Goal: Task Accomplishment & Management: Manage account settings

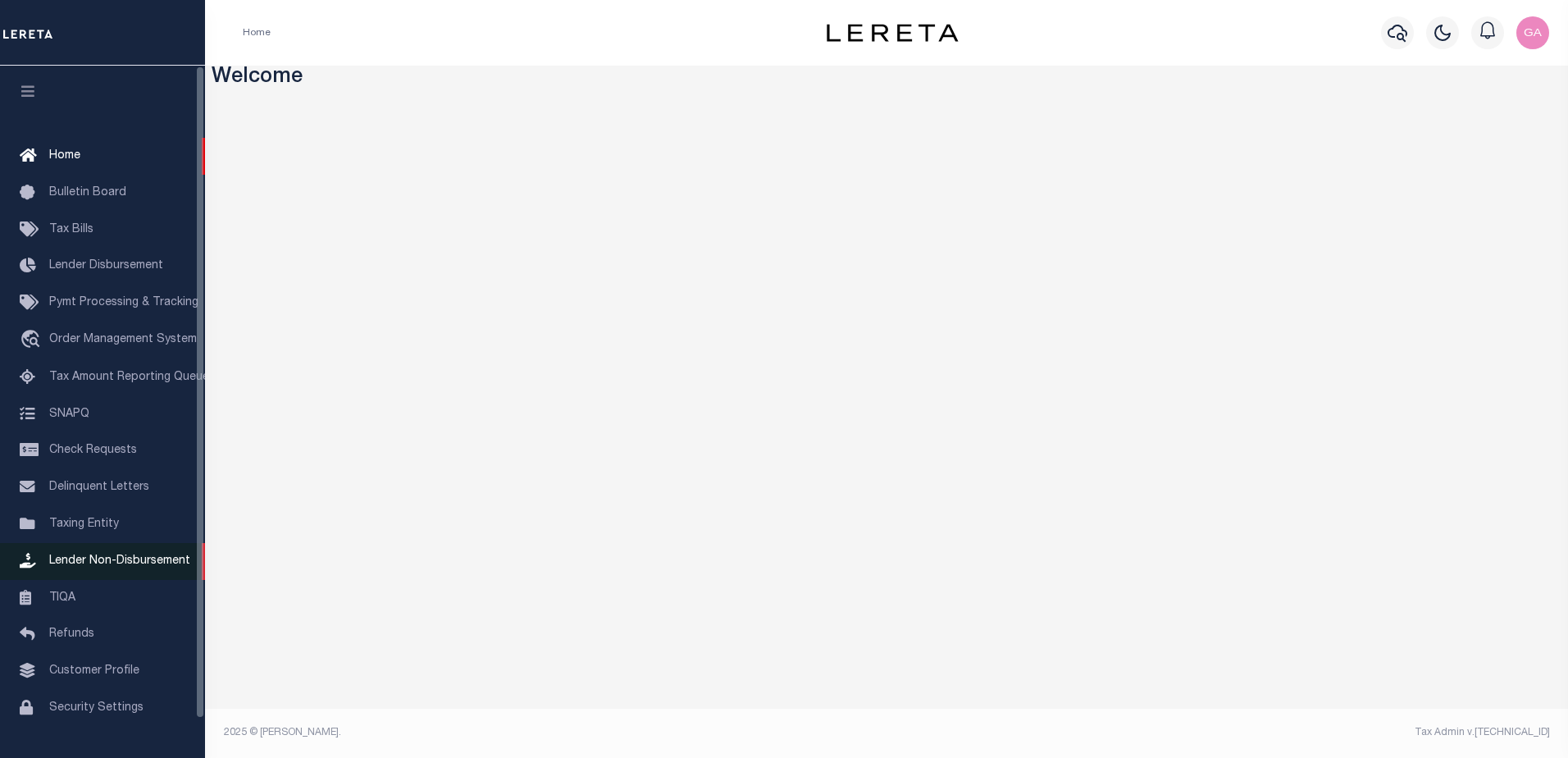
click at [91, 566] on span "Lender Non-Disbursement" at bounding box center [119, 561] width 141 height 11
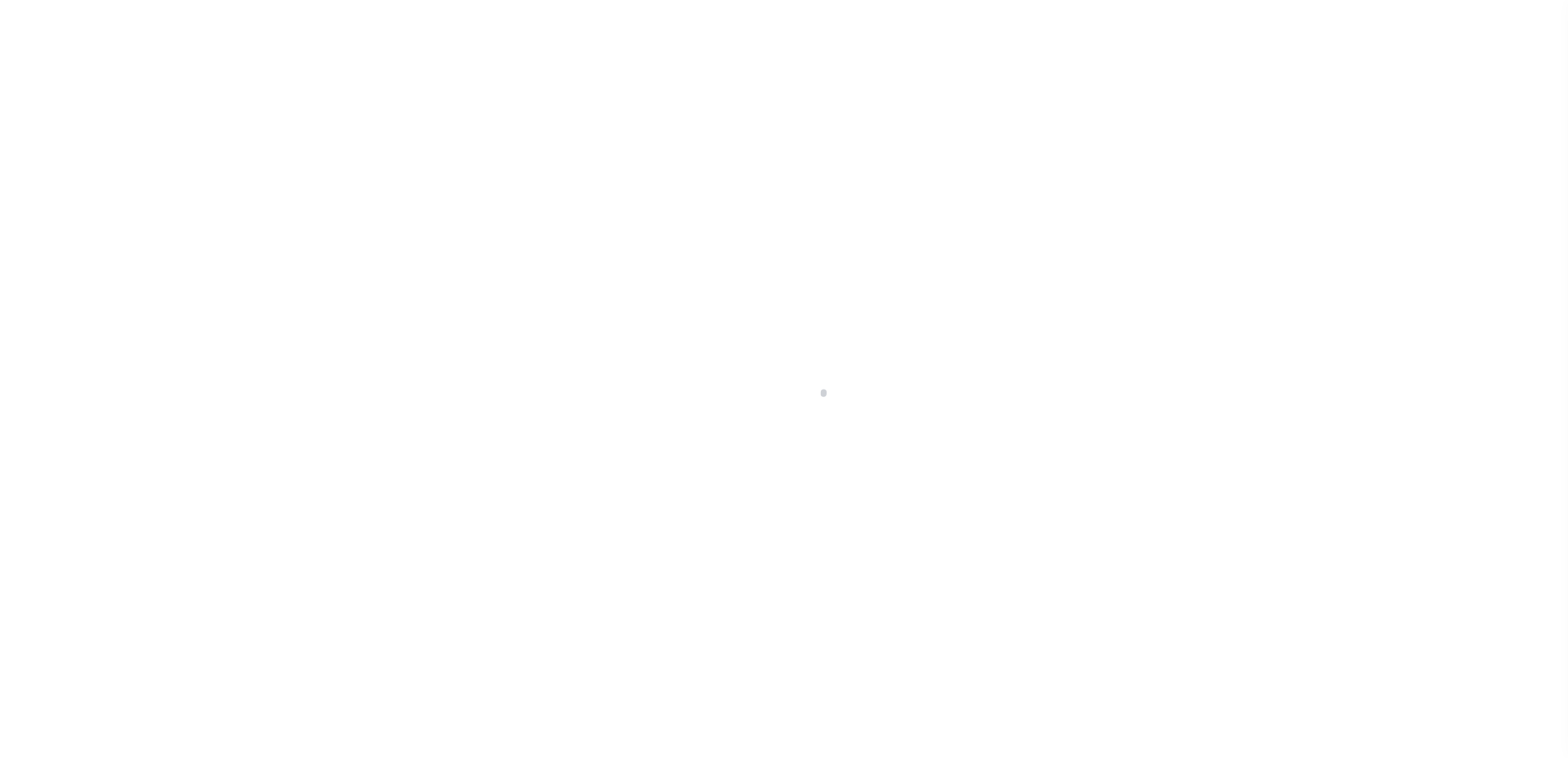
select select
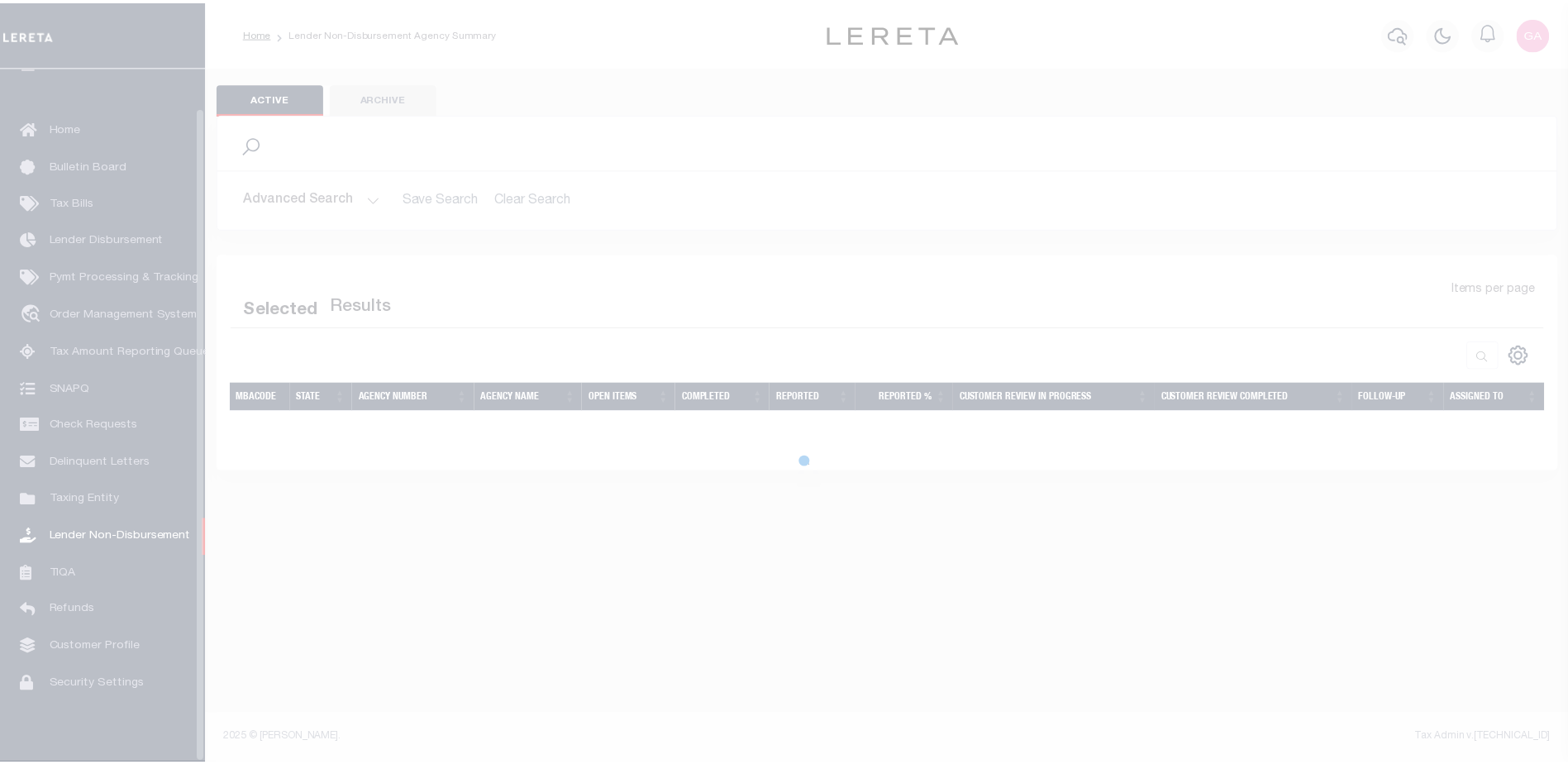
scroll to position [41, 0]
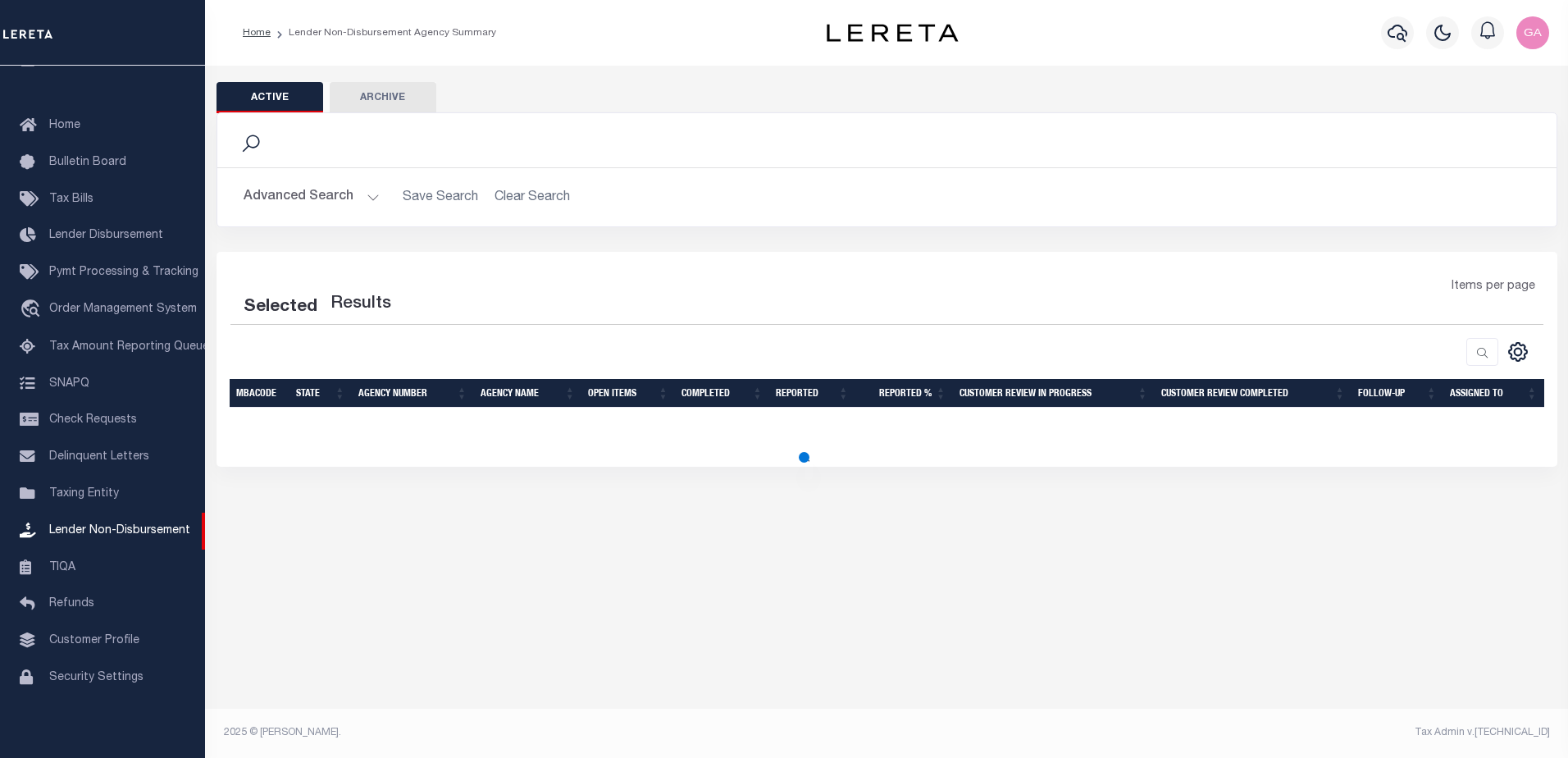
click at [367, 202] on button "Advanced Search" at bounding box center [311, 197] width 136 height 32
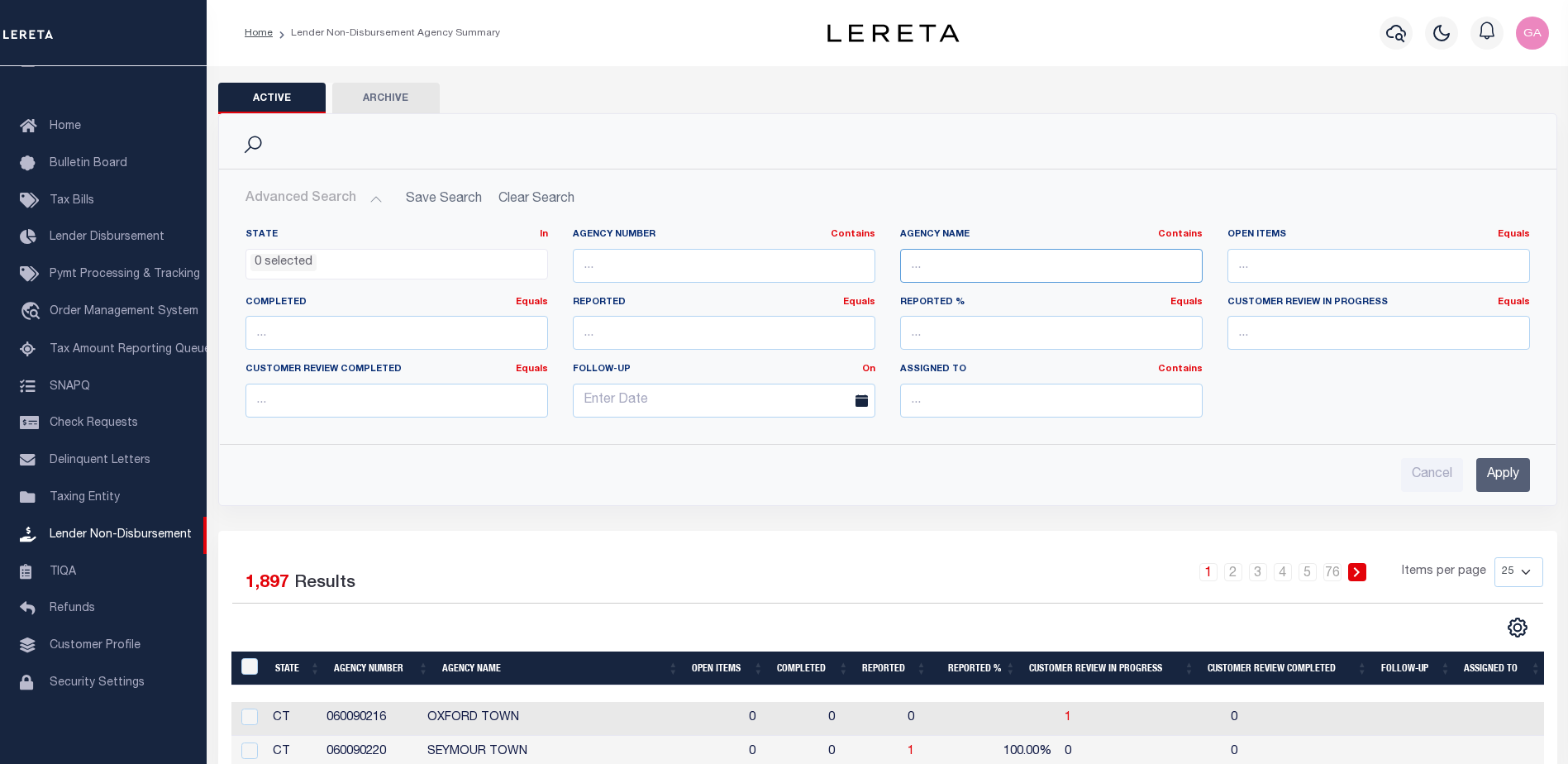
click at [945, 266] on input "text" at bounding box center [1051, 266] width 303 height 34
paste input "510030000"
type input "510030000"
click at [1502, 478] on input "Apply" at bounding box center [1503, 475] width 54 height 34
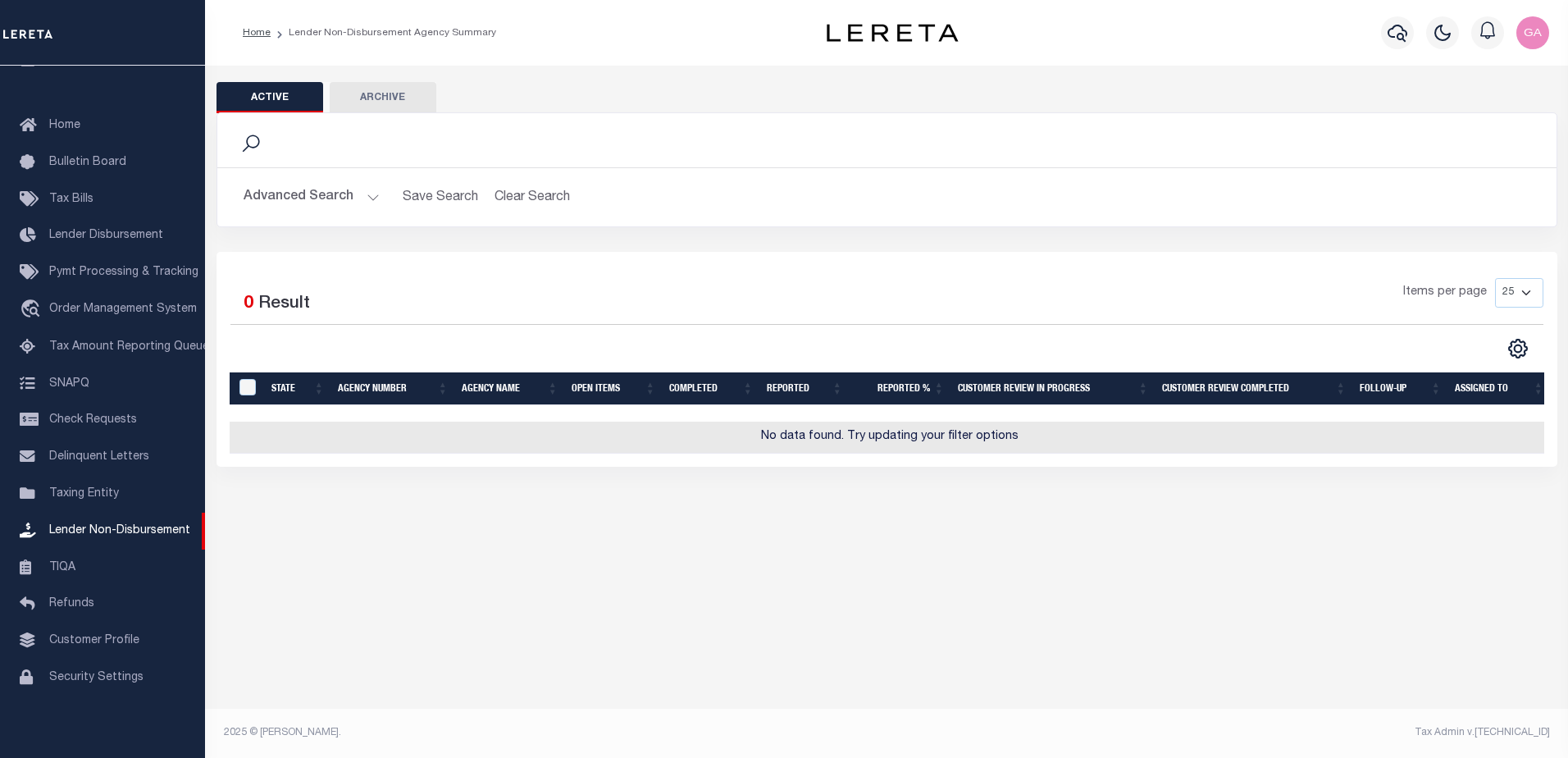
click at [372, 197] on button "Advanced Search" at bounding box center [311, 197] width 136 height 32
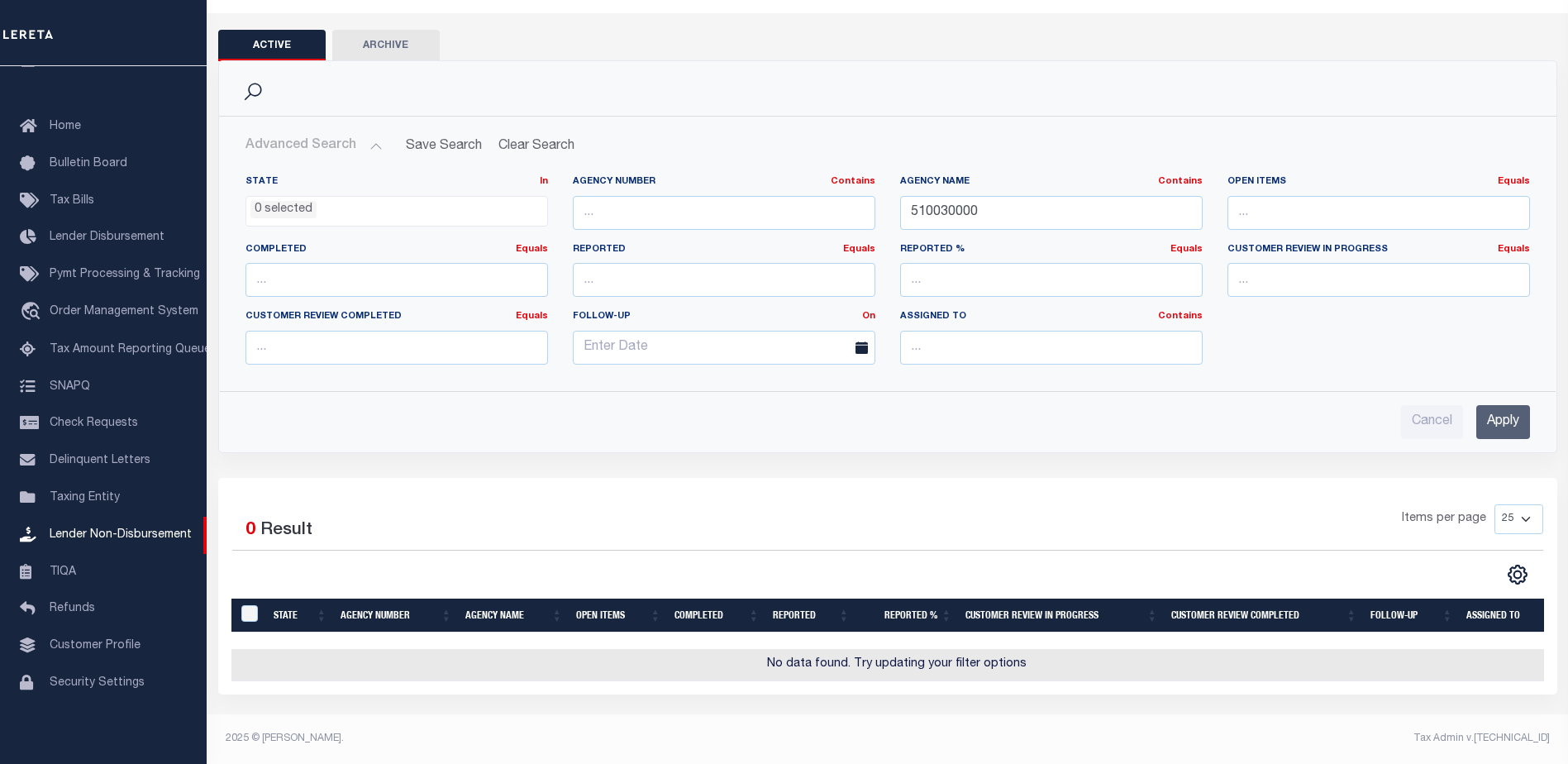
scroll to position [0, 0]
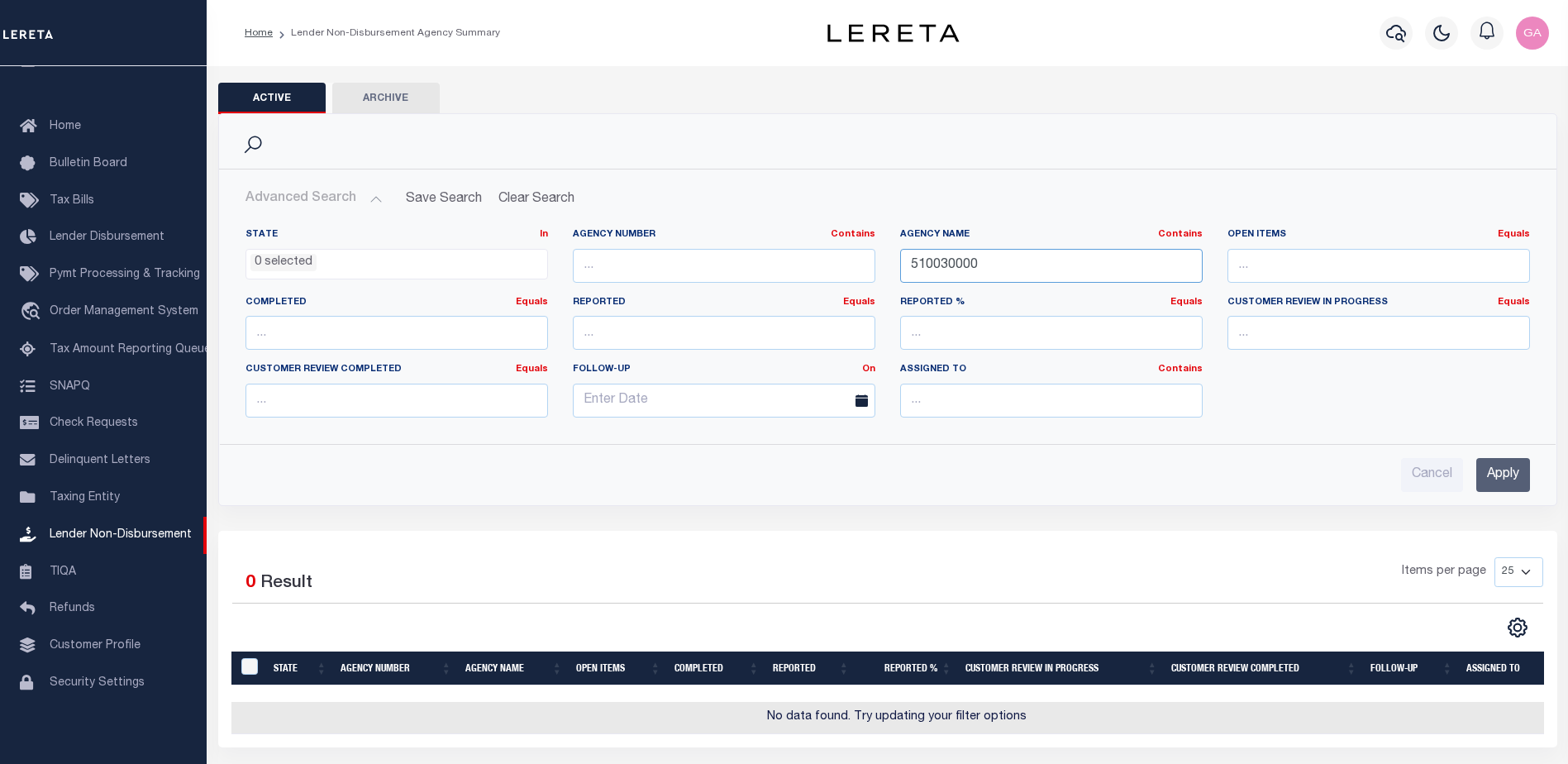
drag, startPoint x: 1039, startPoint y: 268, endPoint x: 588, endPoint y: 234, distance: 452.3
click at [589, 234] on div "State In In AK AL AR AZ CA CO CT DC DE FL GA GU HI IA ID IL IN KS [GEOGRAPHIC_D…" at bounding box center [887, 329] width 1309 height 202
click at [1507, 482] on input "Apply" at bounding box center [1503, 475] width 54 height 34
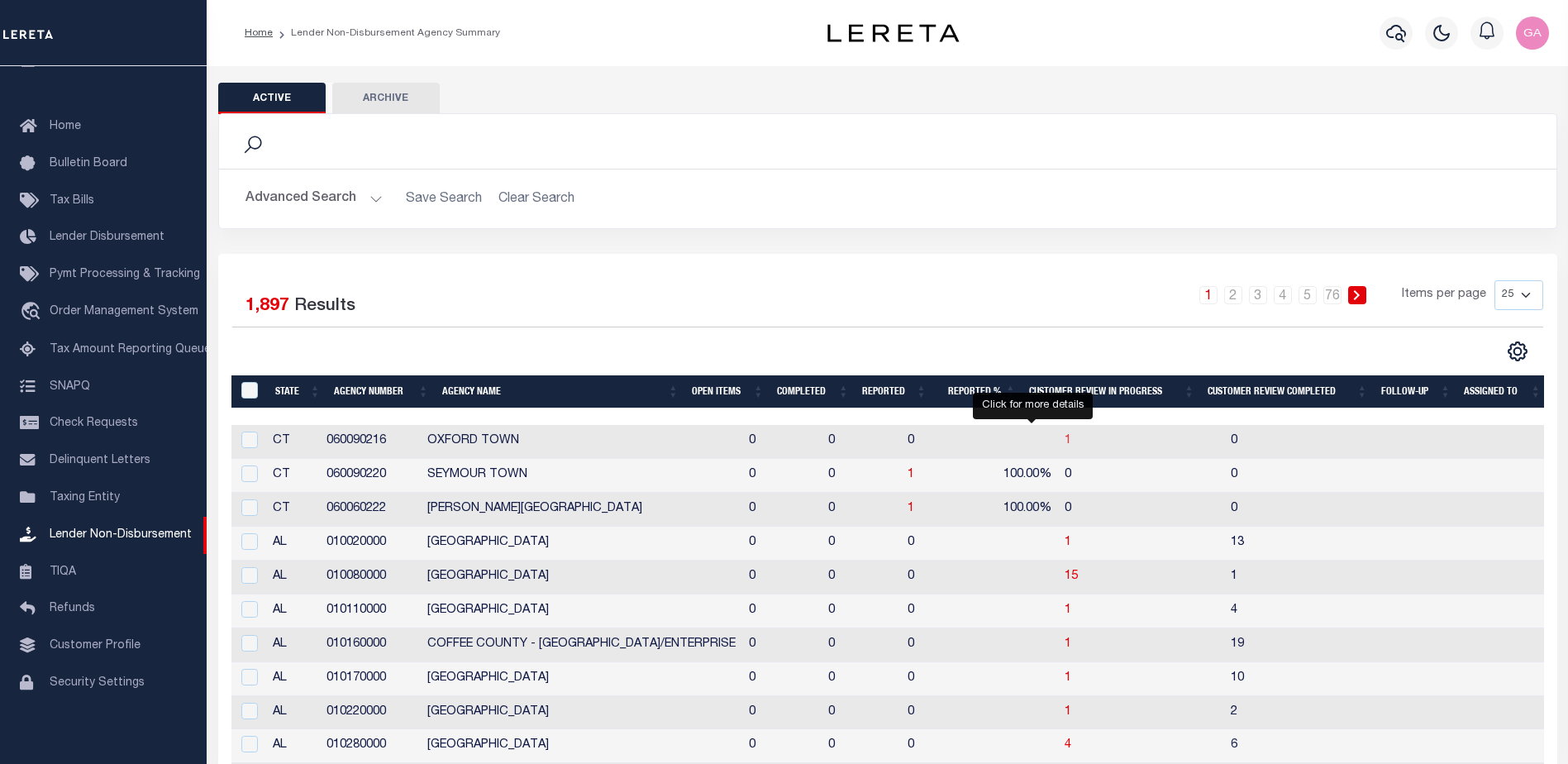
click at [1064, 445] on span "1" at bounding box center [1067, 441] width 7 height 11
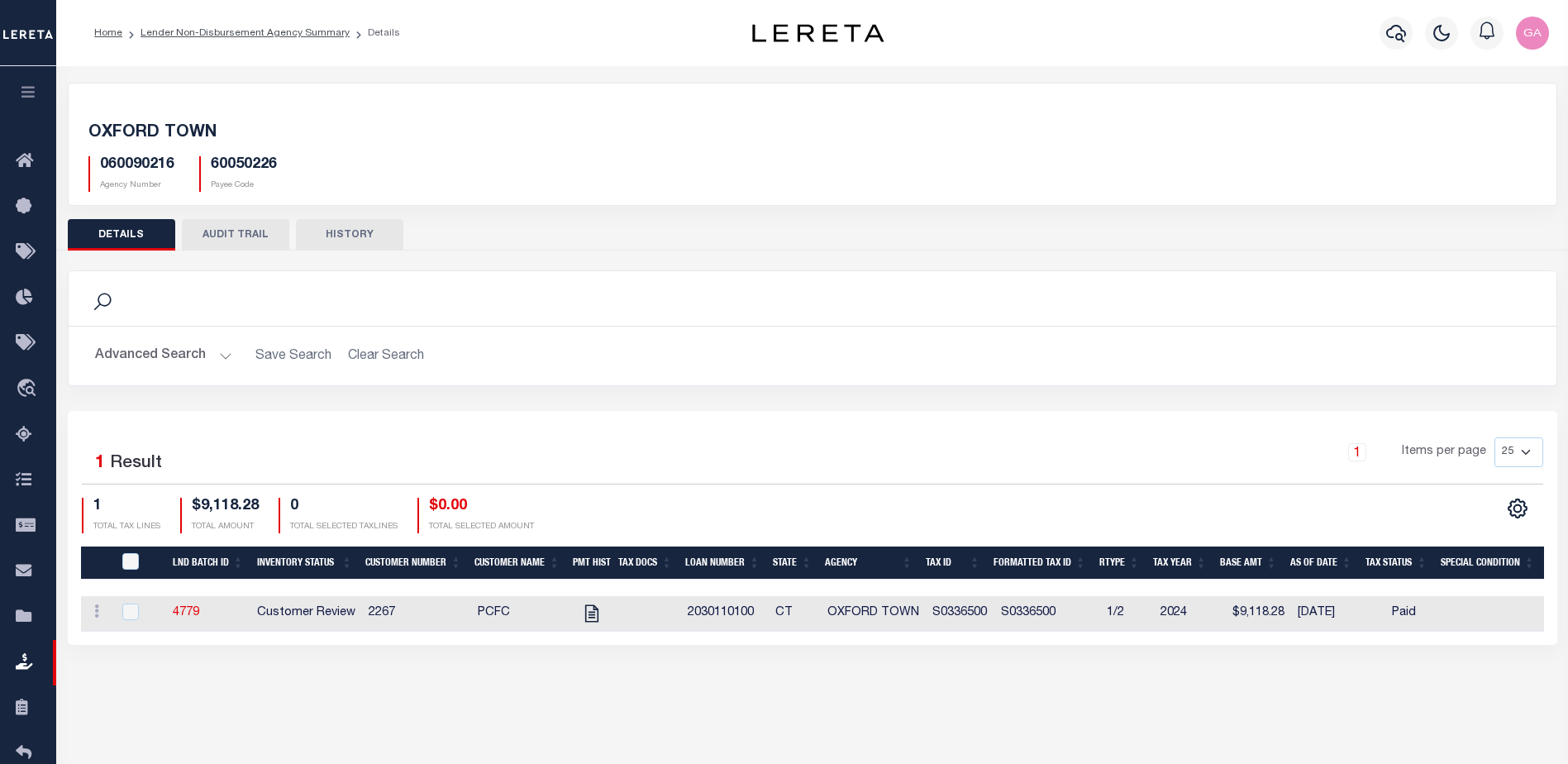
click at [25, 86] on icon "button" at bounding box center [28, 92] width 19 height 15
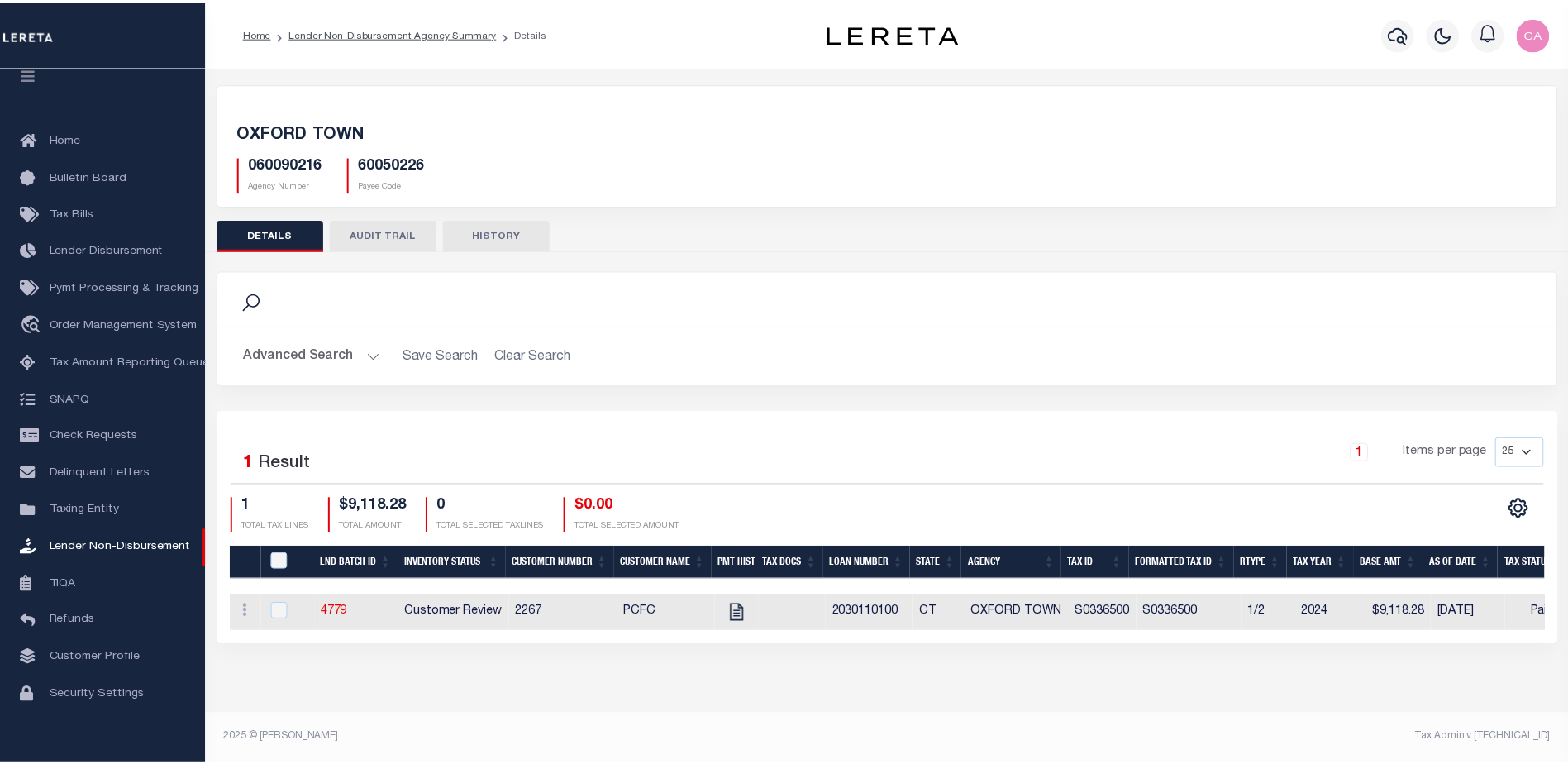
scroll to position [41, 0]
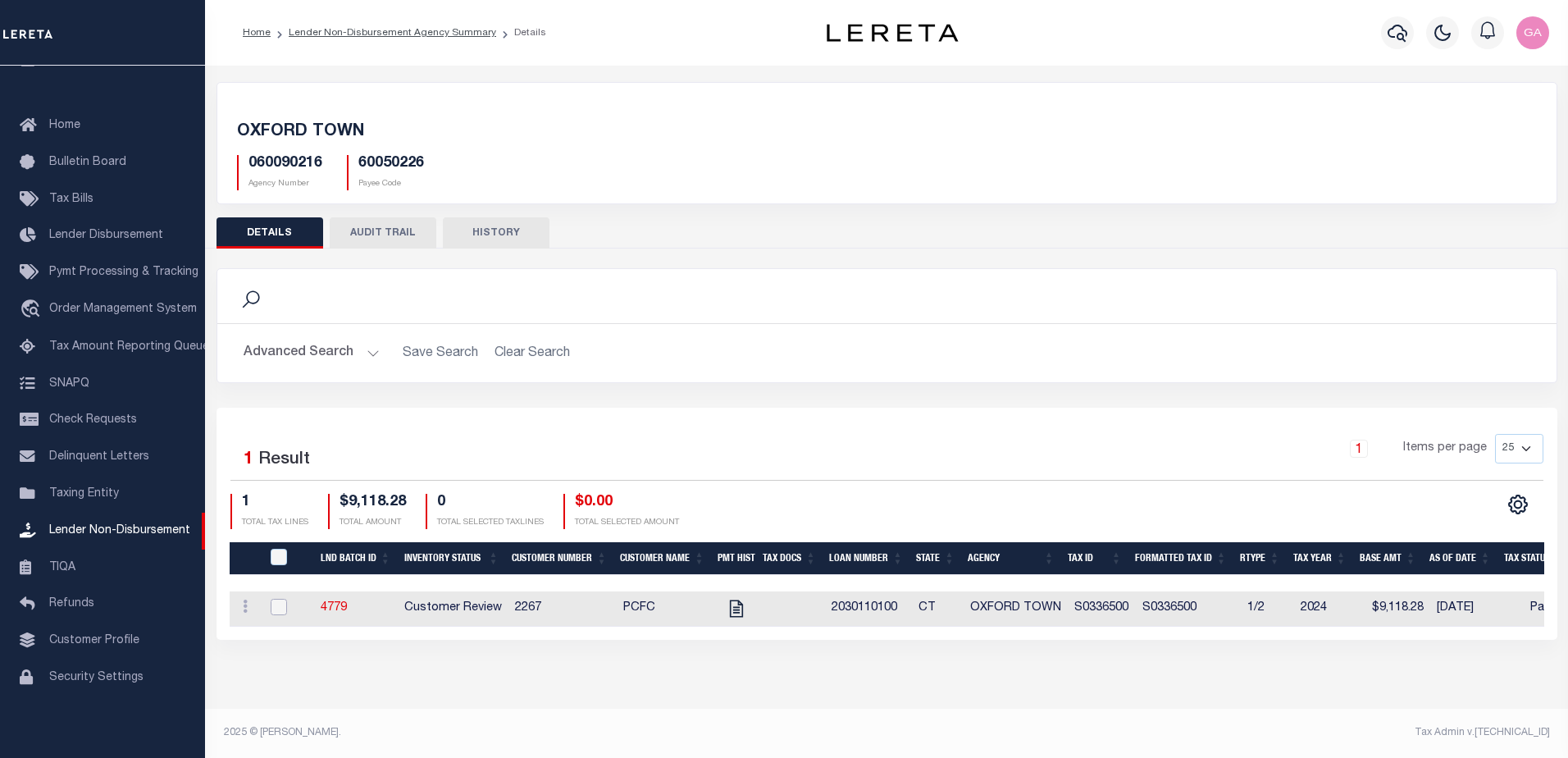
click at [281, 611] on input "checkbox" at bounding box center [279, 607] width 17 height 17
checkbox input "true"
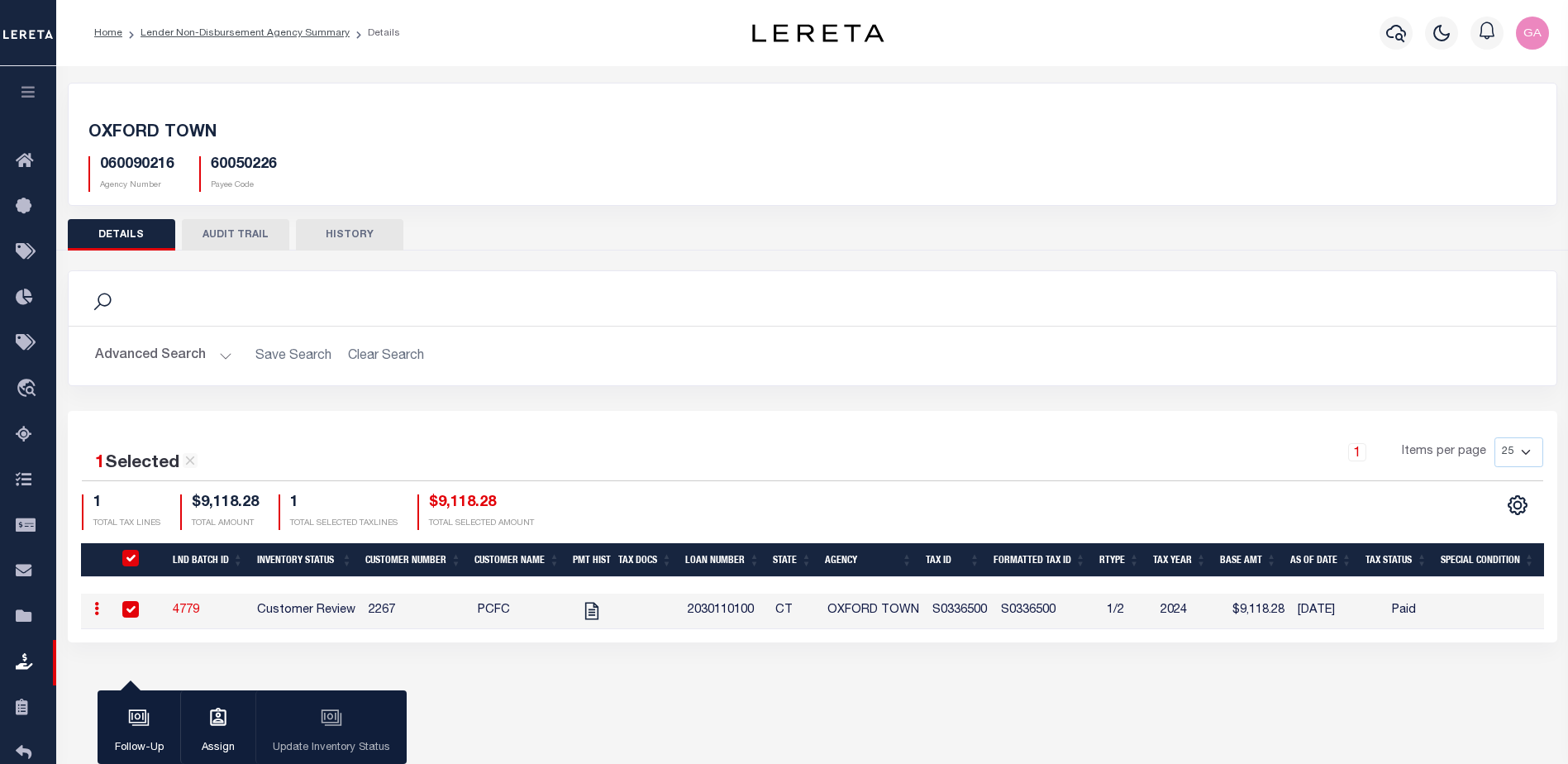
click at [330, 722] on div "Follow-Up Assign Update Inventory Status" at bounding box center [252, 728] width 309 height 75
click at [327, 707] on div "Follow-Up Assign Update Inventory Status" at bounding box center [252, 728] width 309 height 75
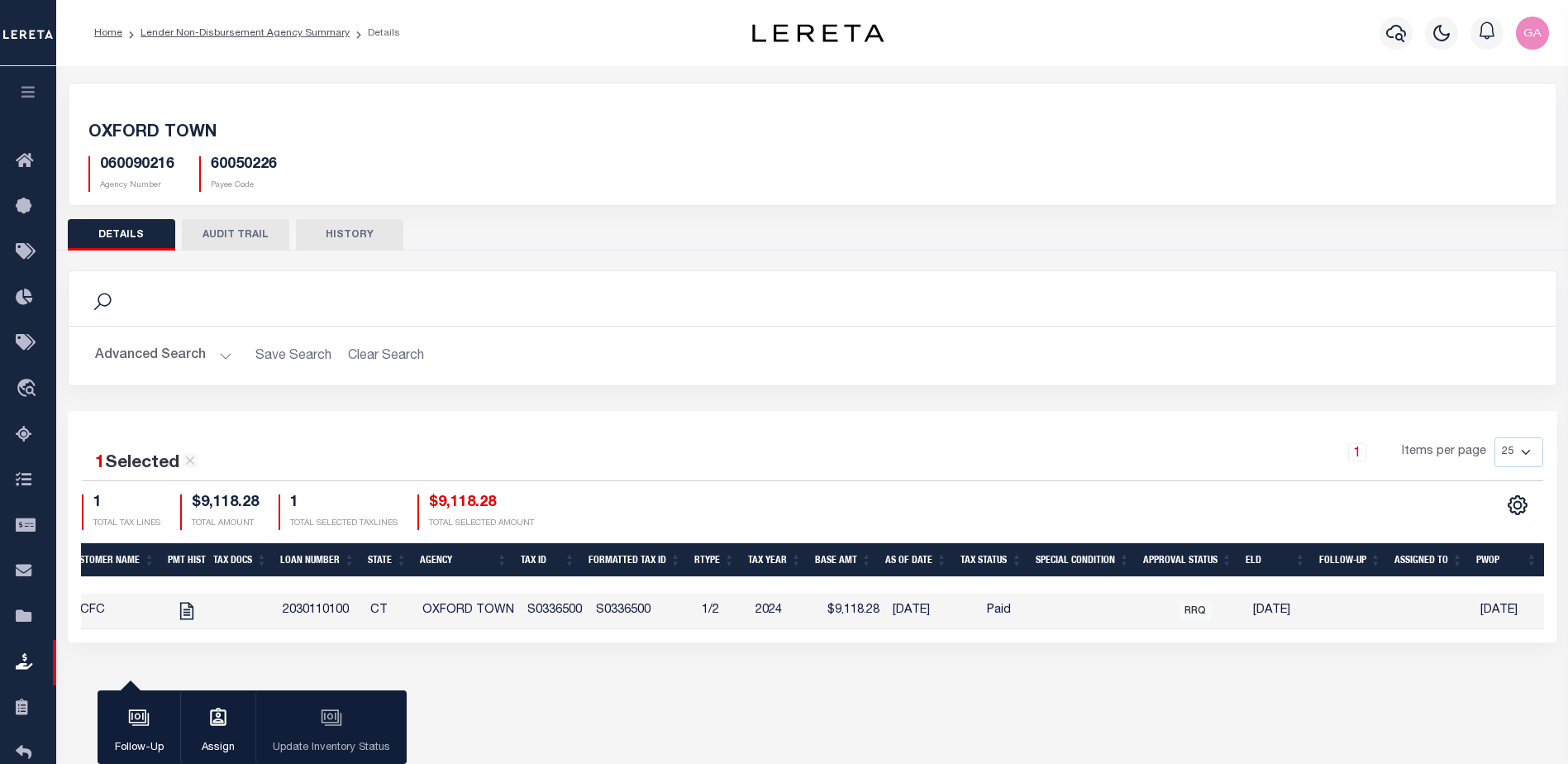
scroll to position [0, 0]
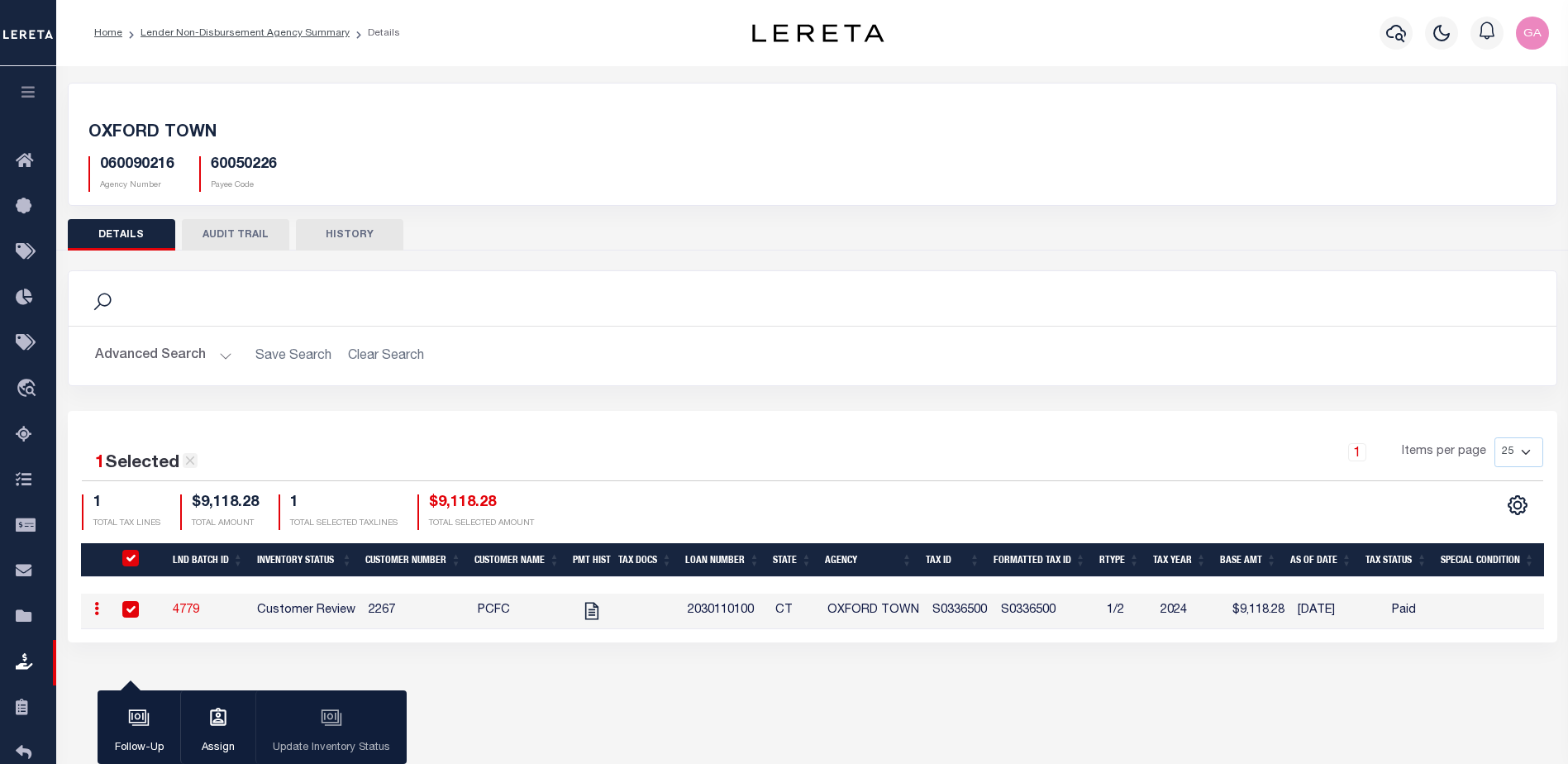
click at [190, 464] on icon at bounding box center [190, 460] width 15 height 15
checkbox input "false"
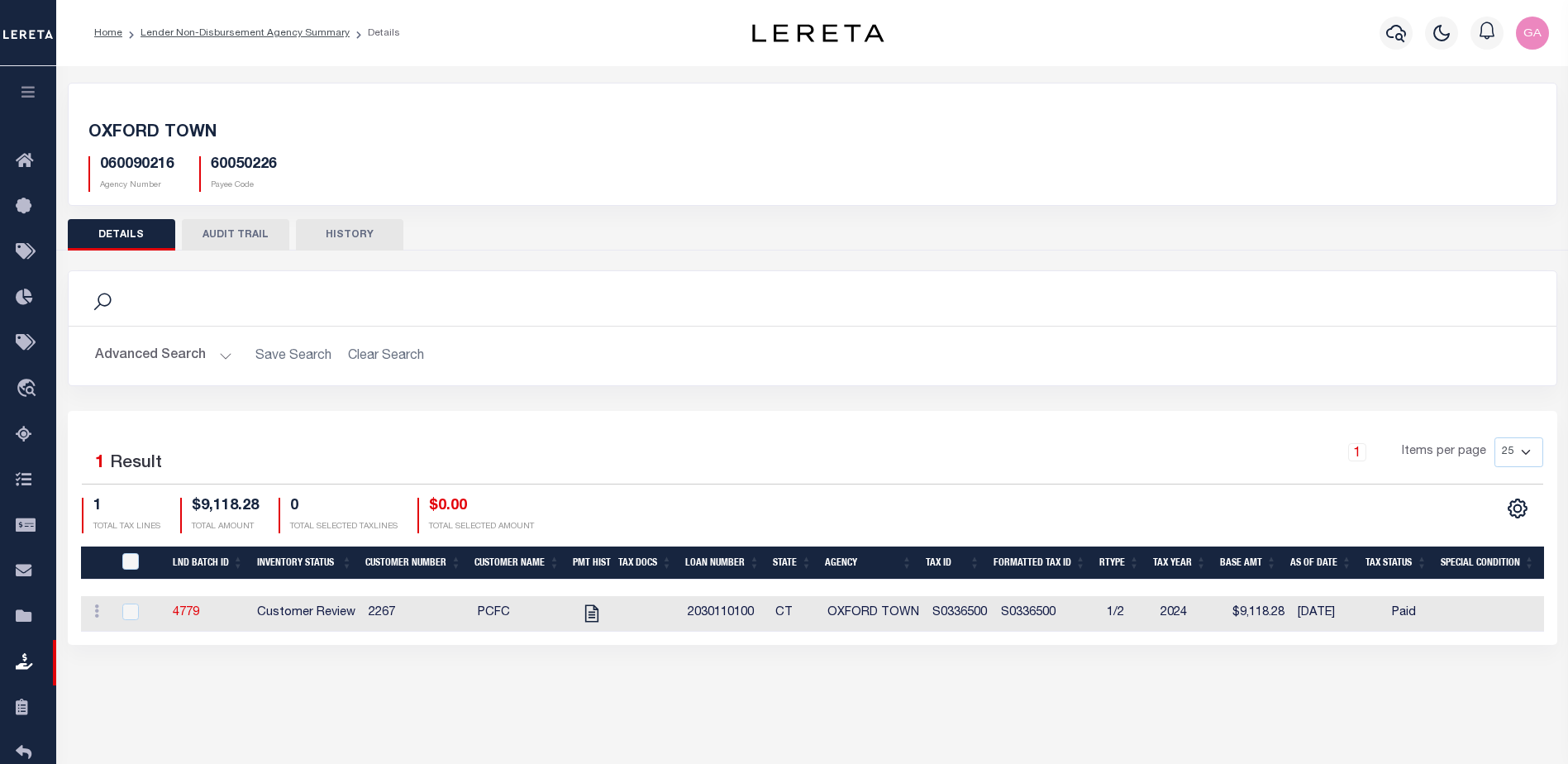
click at [225, 358] on button "Advanced Search" at bounding box center [163, 356] width 137 height 33
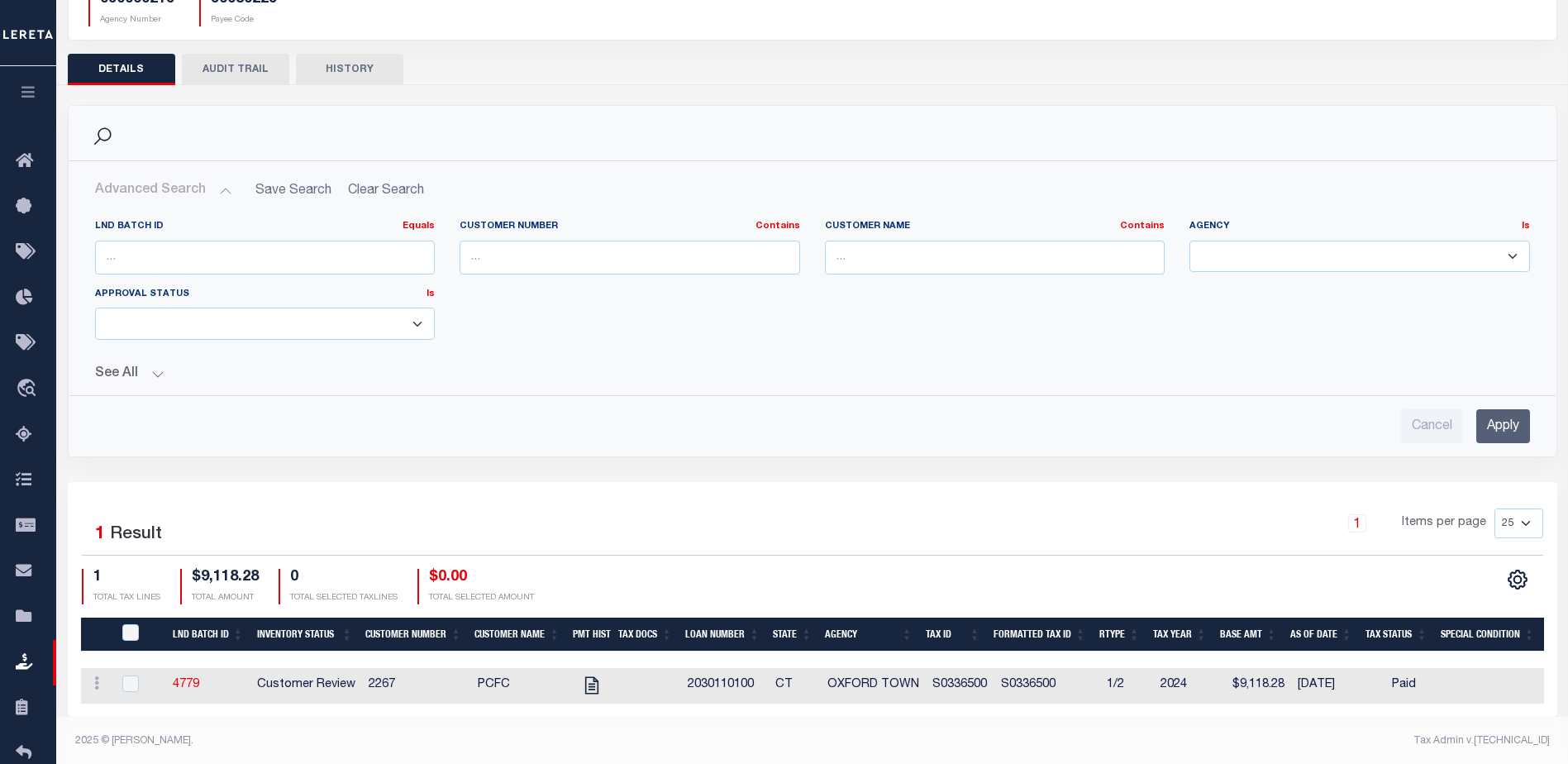
scroll to position [180, 0]
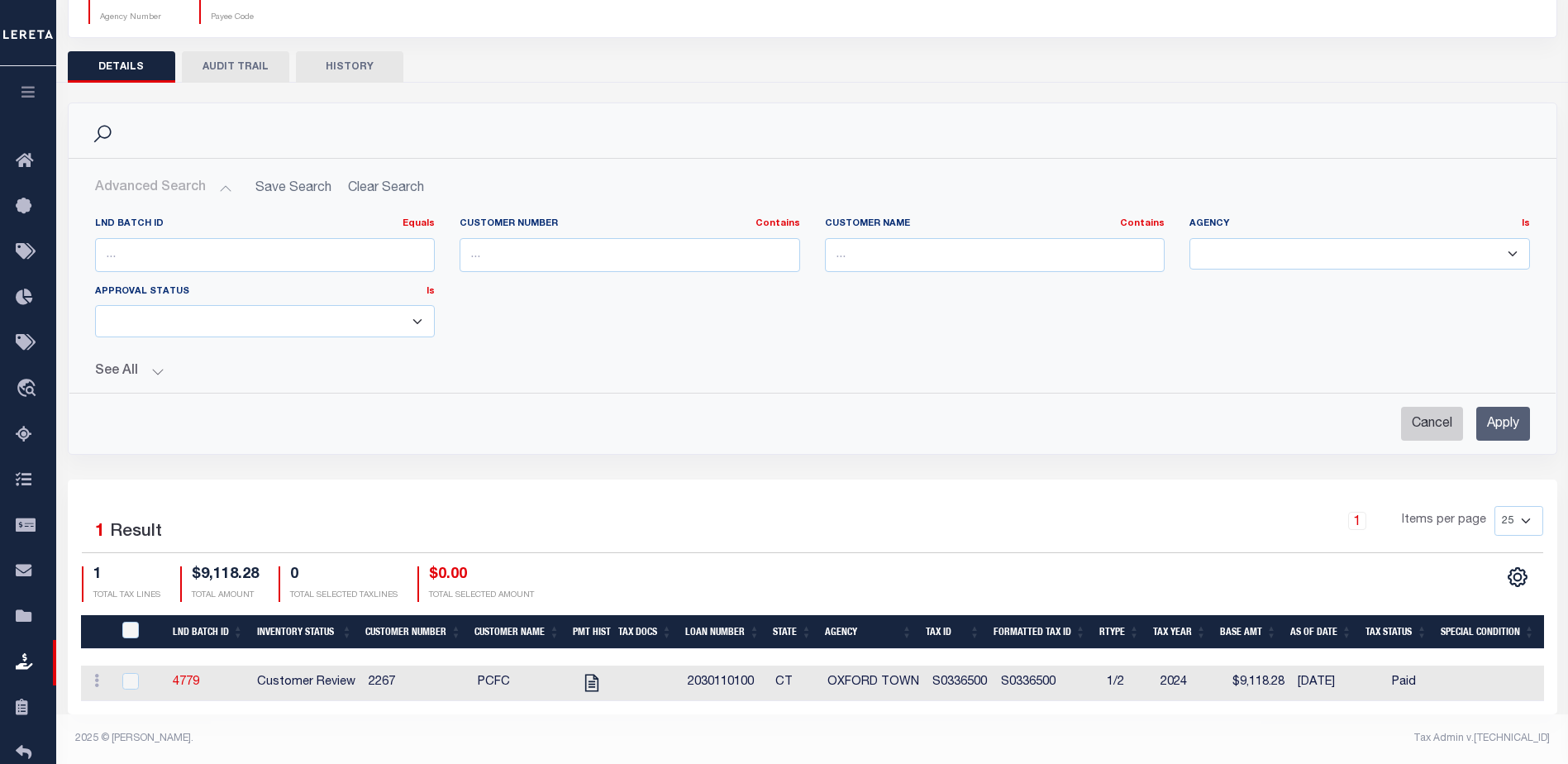
click at [1427, 416] on input "Cancel" at bounding box center [1431, 424] width 62 height 34
checkbox input "true"
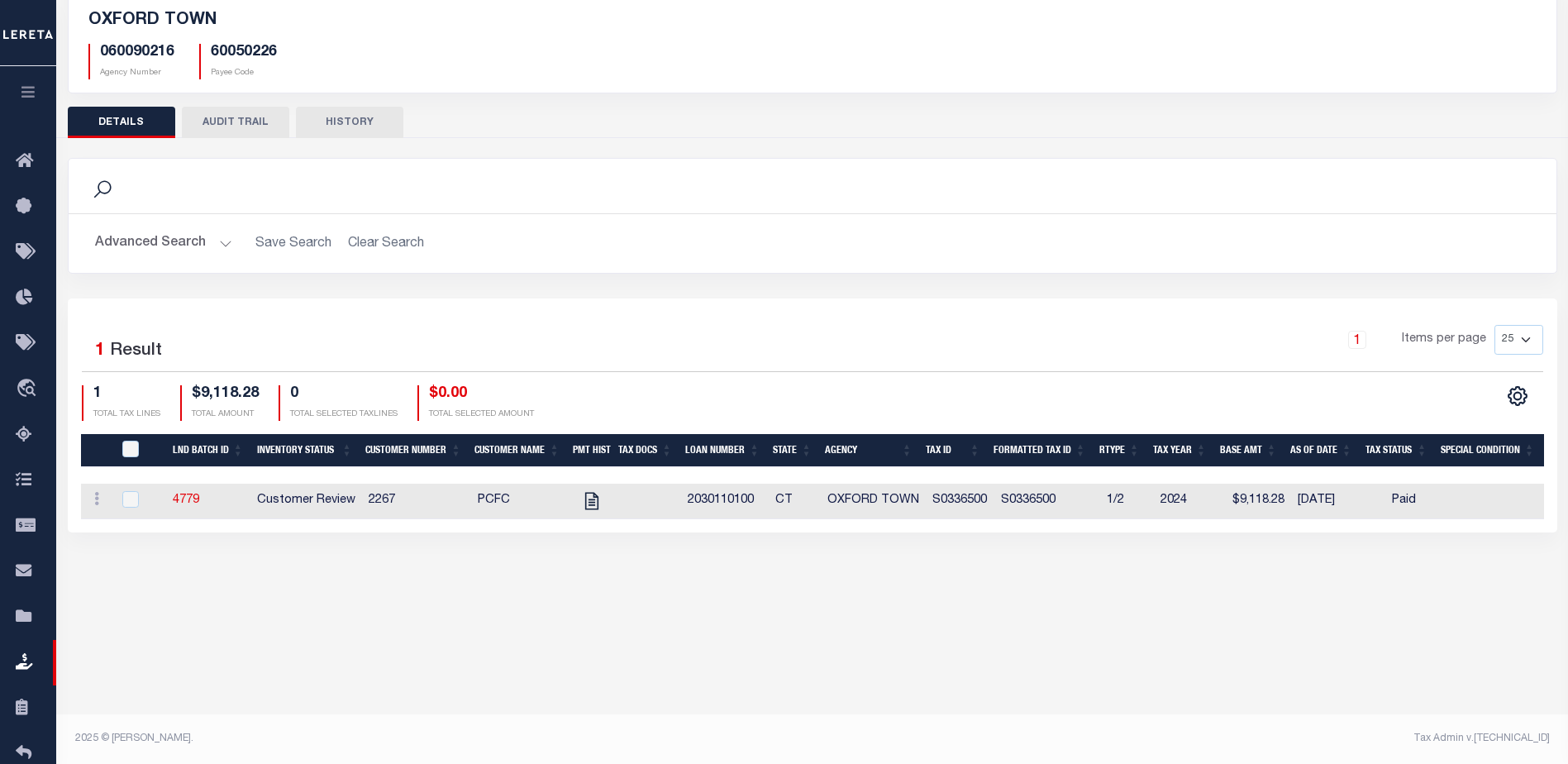
scroll to position [0, 0]
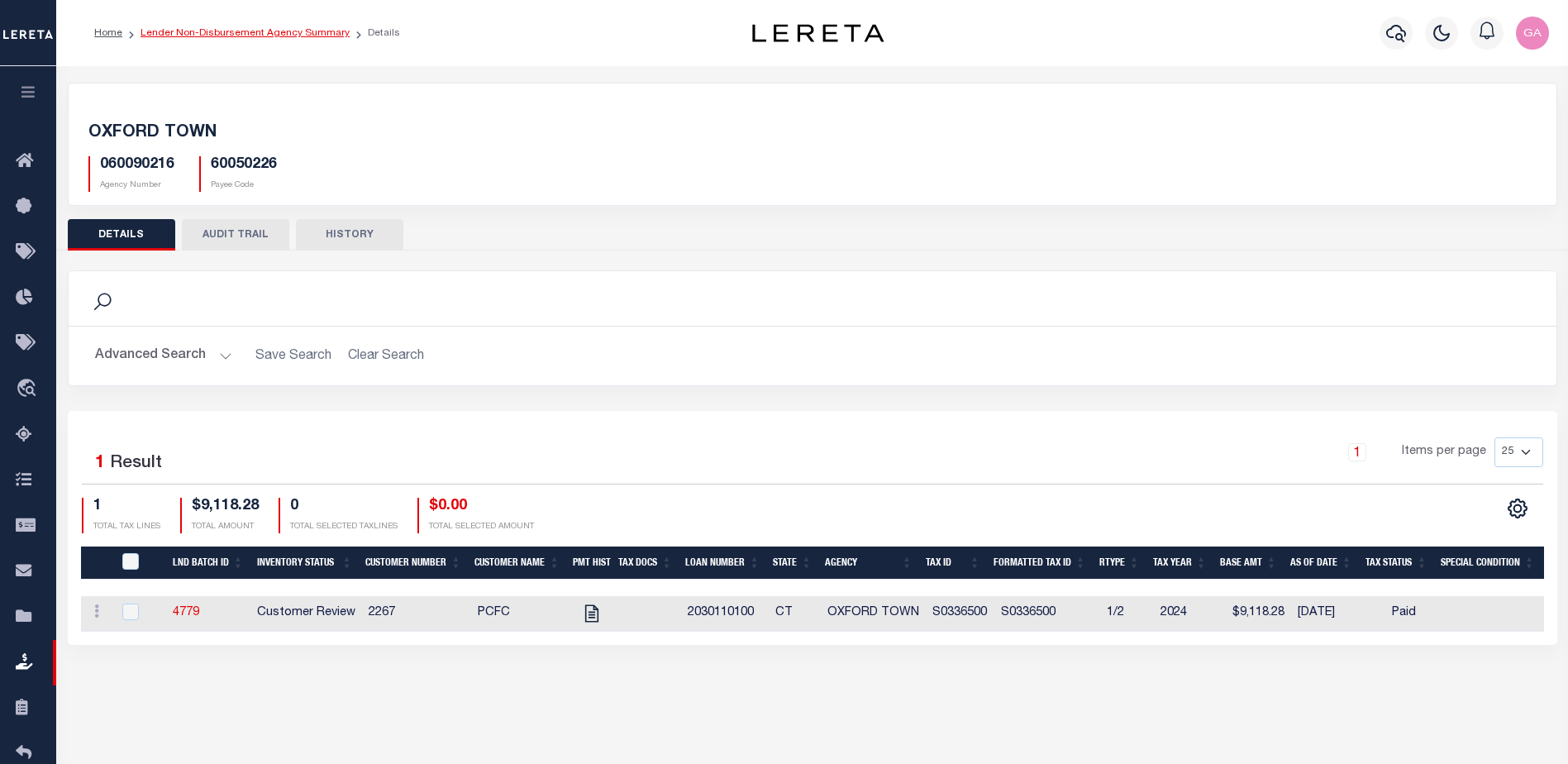
click at [232, 33] on link "Lender Non-Disbursement Agency Summary" at bounding box center [245, 33] width 210 height 10
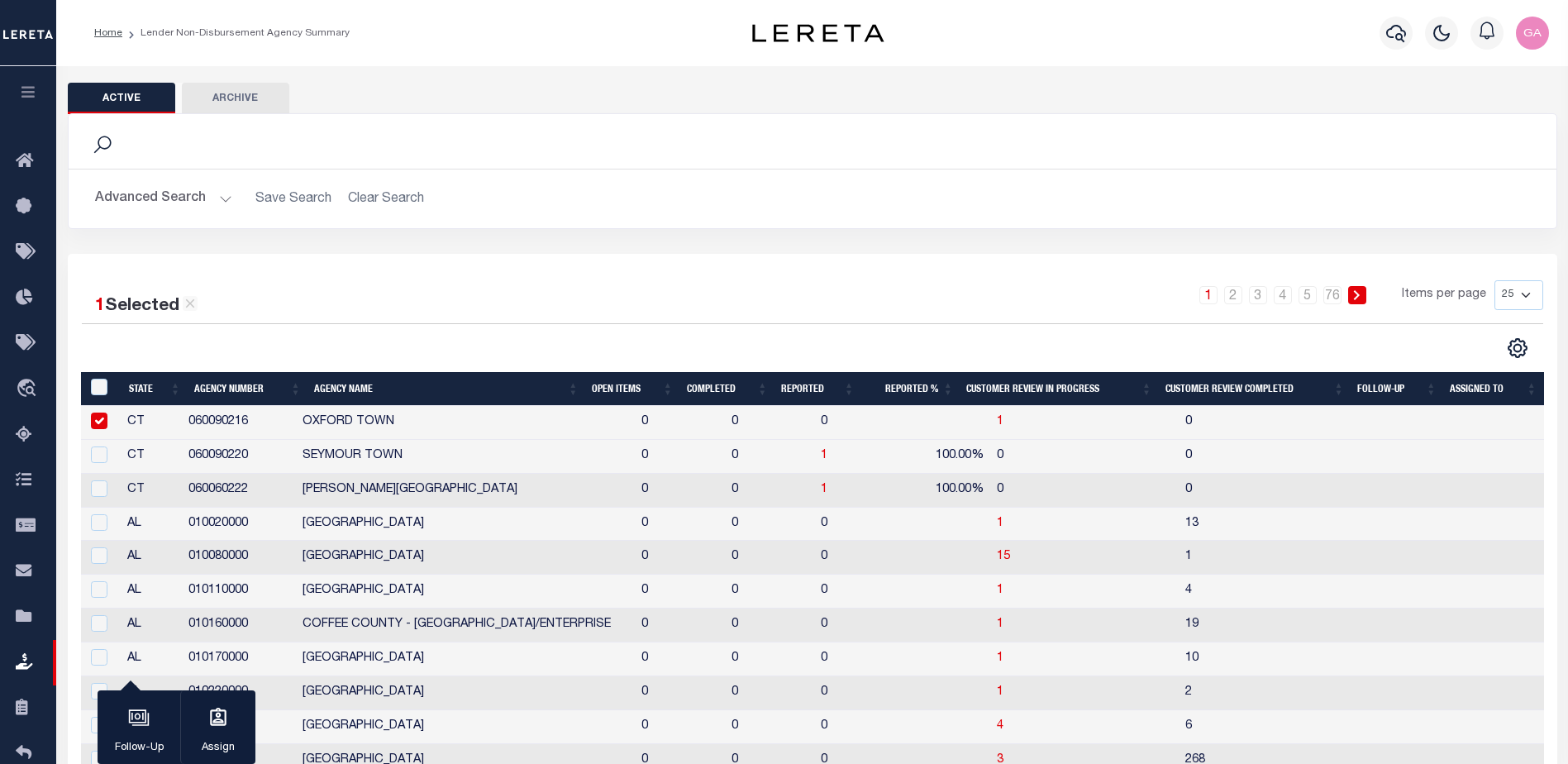
click at [100, 424] on input "checkbox" at bounding box center [100, 421] width 17 height 17
checkbox input "false"
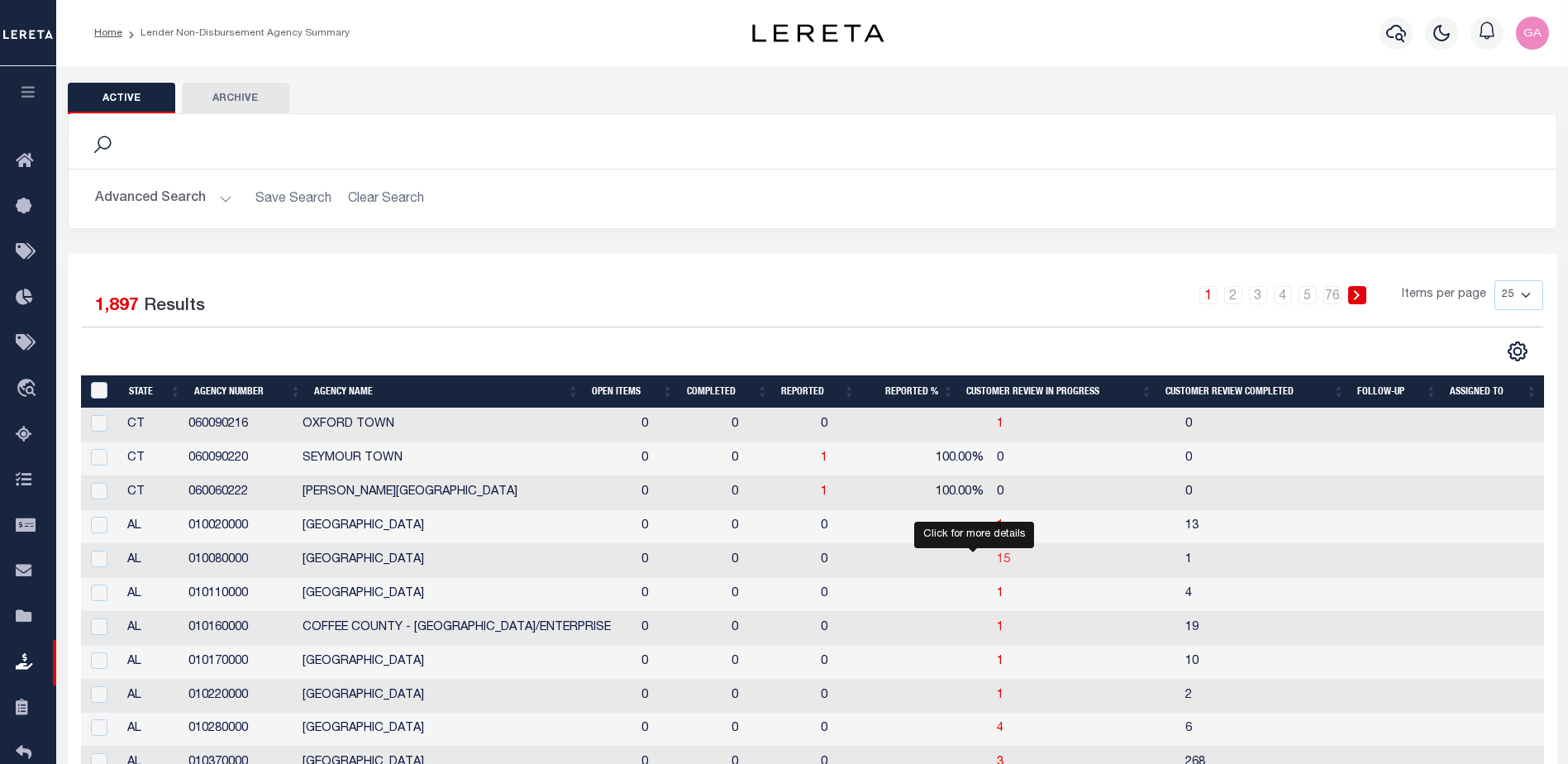
click at [996, 563] on span "15" at bounding box center [1003, 560] width 13 height 11
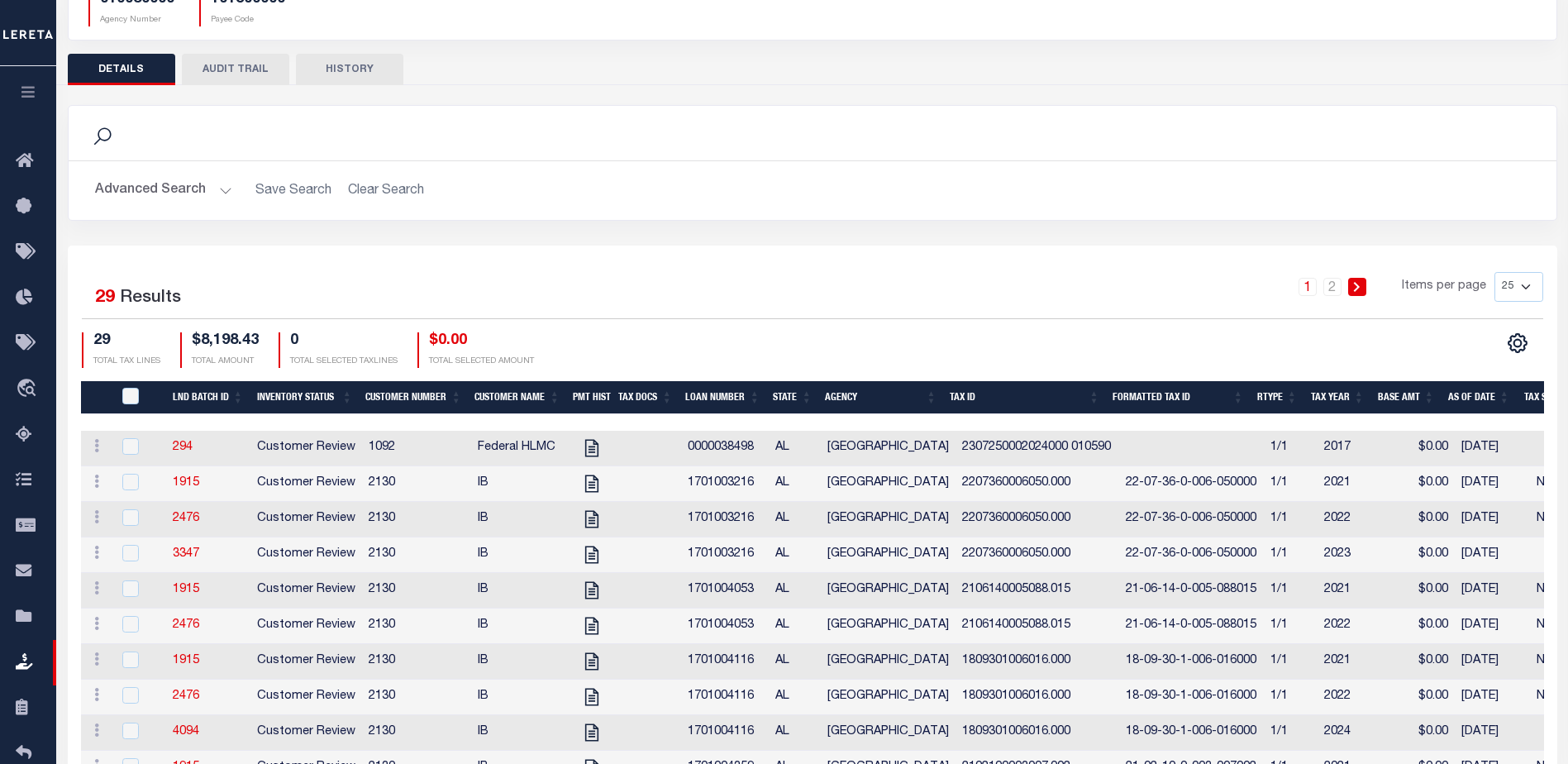
scroll to position [248, 0]
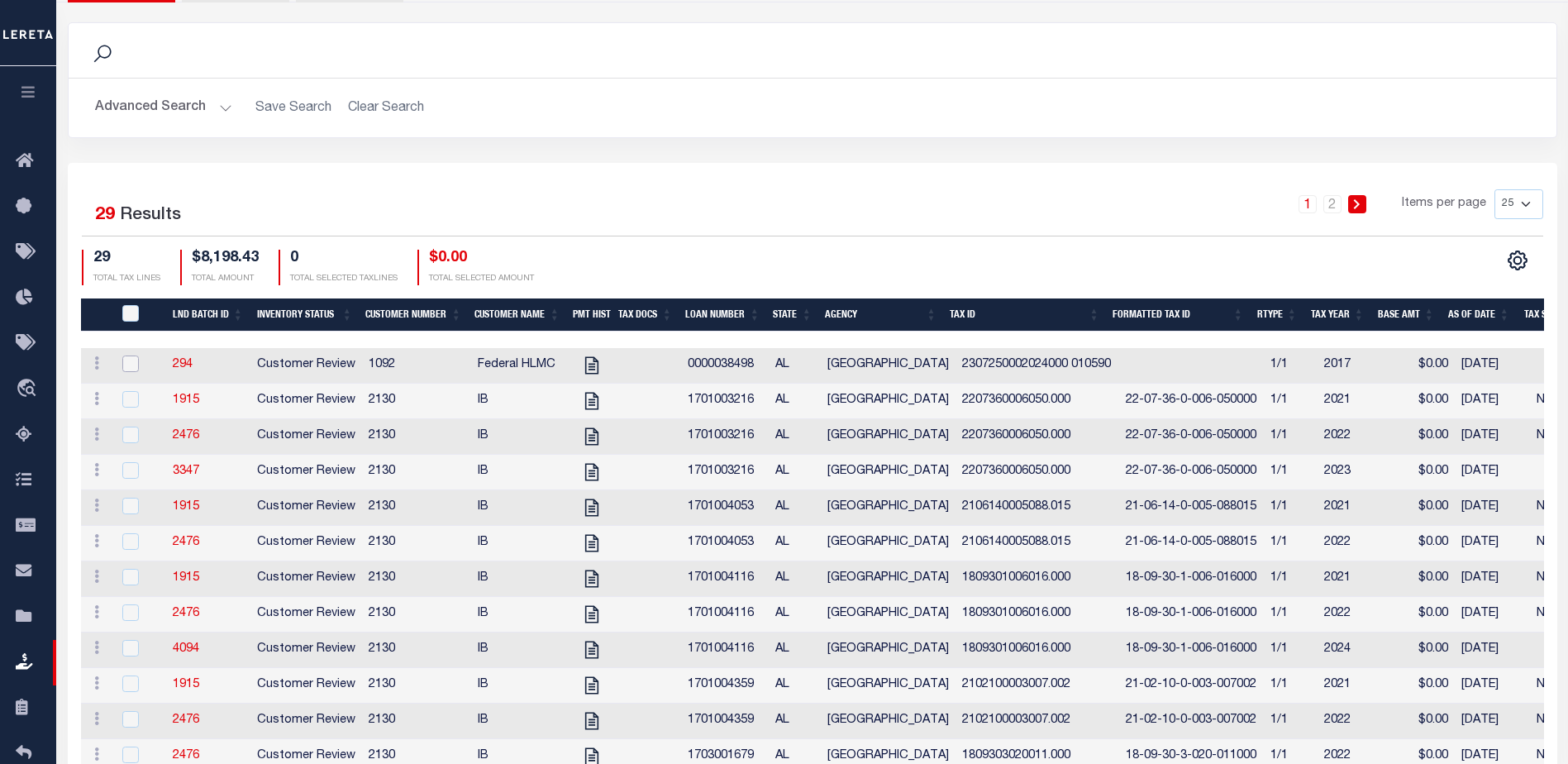
click at [131, 367] on input "checkbox" at bounding box center [130, 364] width 17 height 17
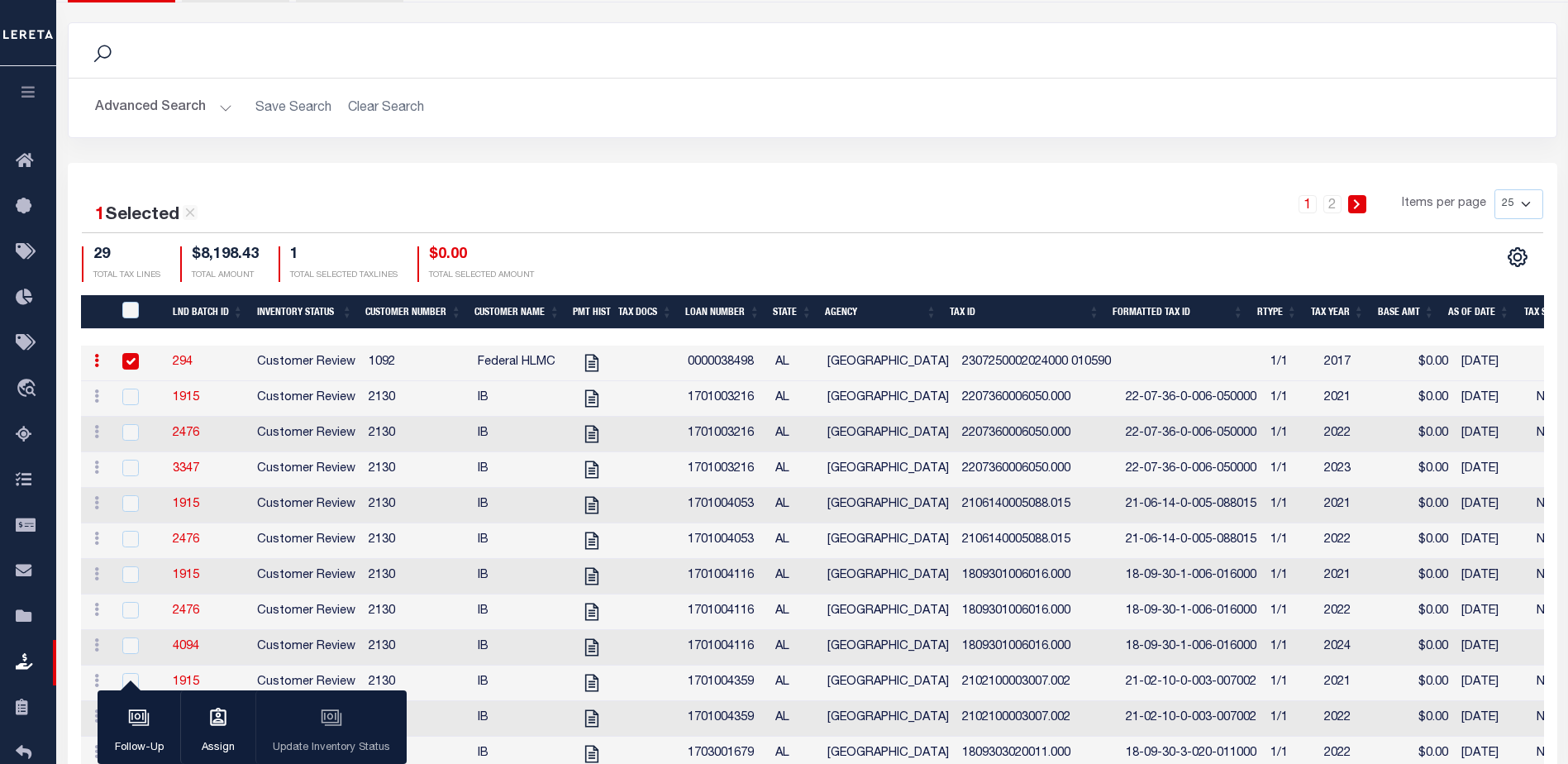
click at [131, 367] on input "checkbox" at bounding box center [130, 362] width 17 height 17
checkbox input "false"
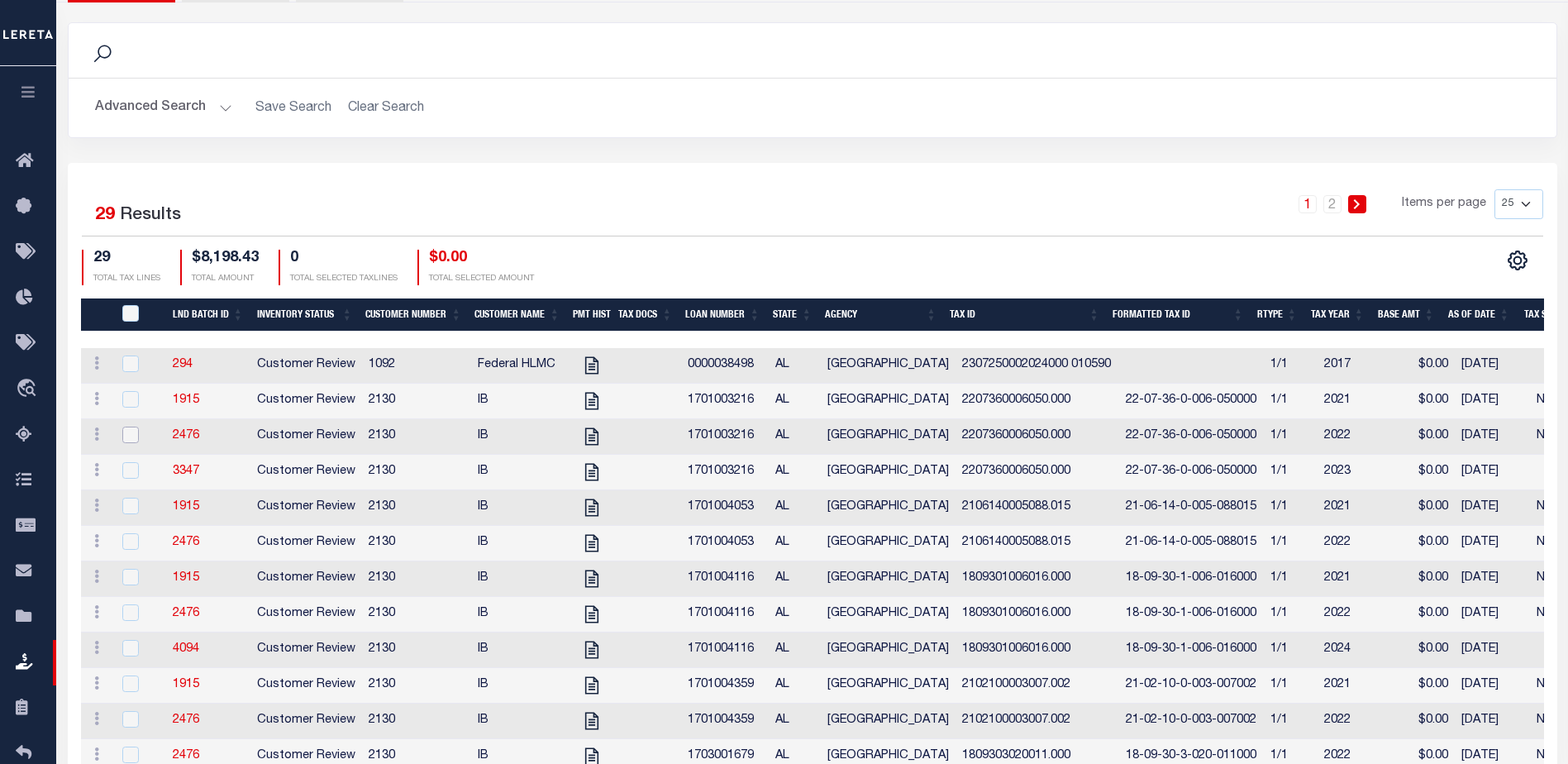
click at [126, 438] on input "checkbox" at bounding box center [130, 435] width 17 height 17
checkbox input "true"
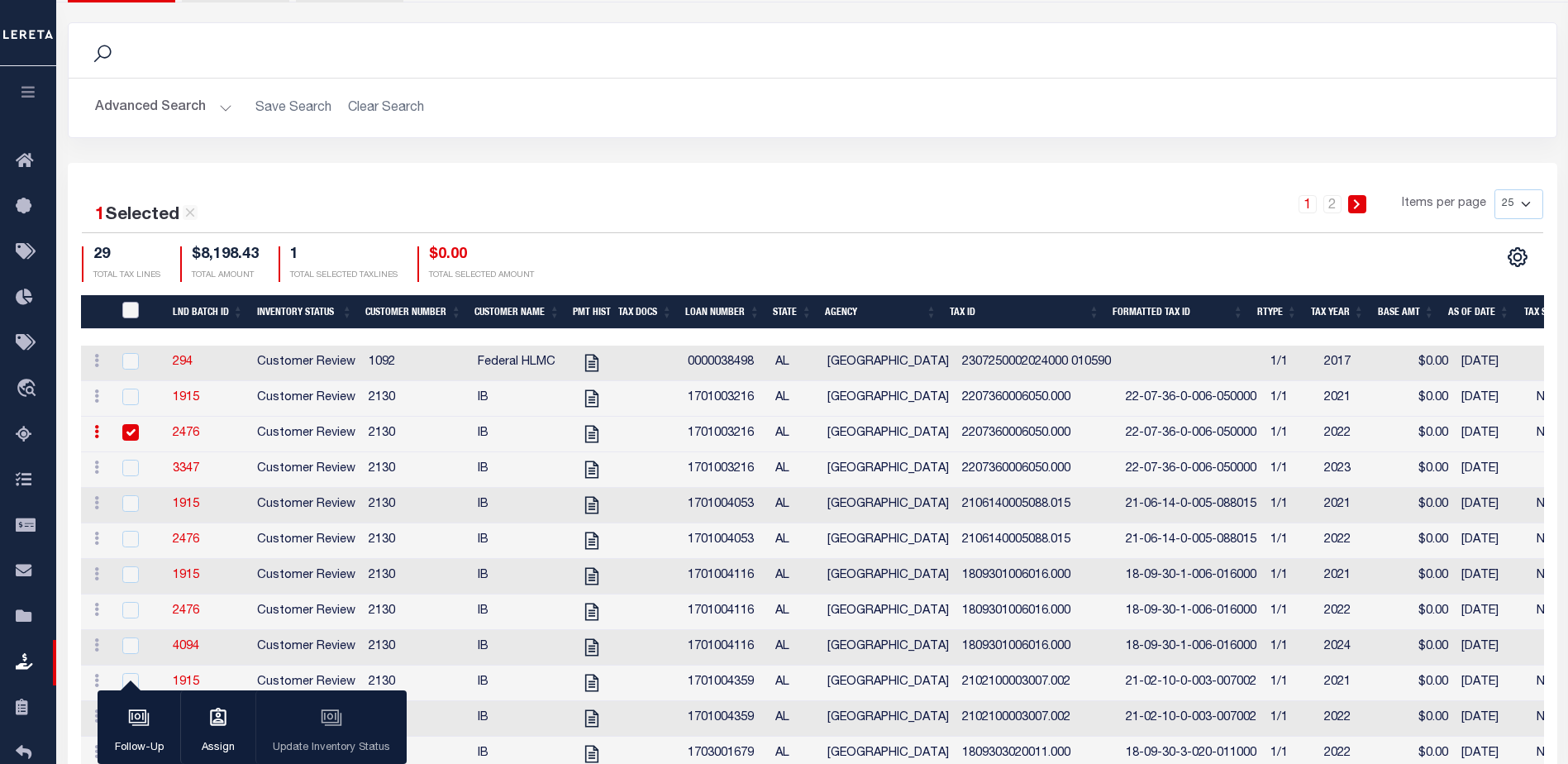
click at [136, 312] on input "QID" at bounding box center [130, 310] width 17 height 17
checkbox input "true"
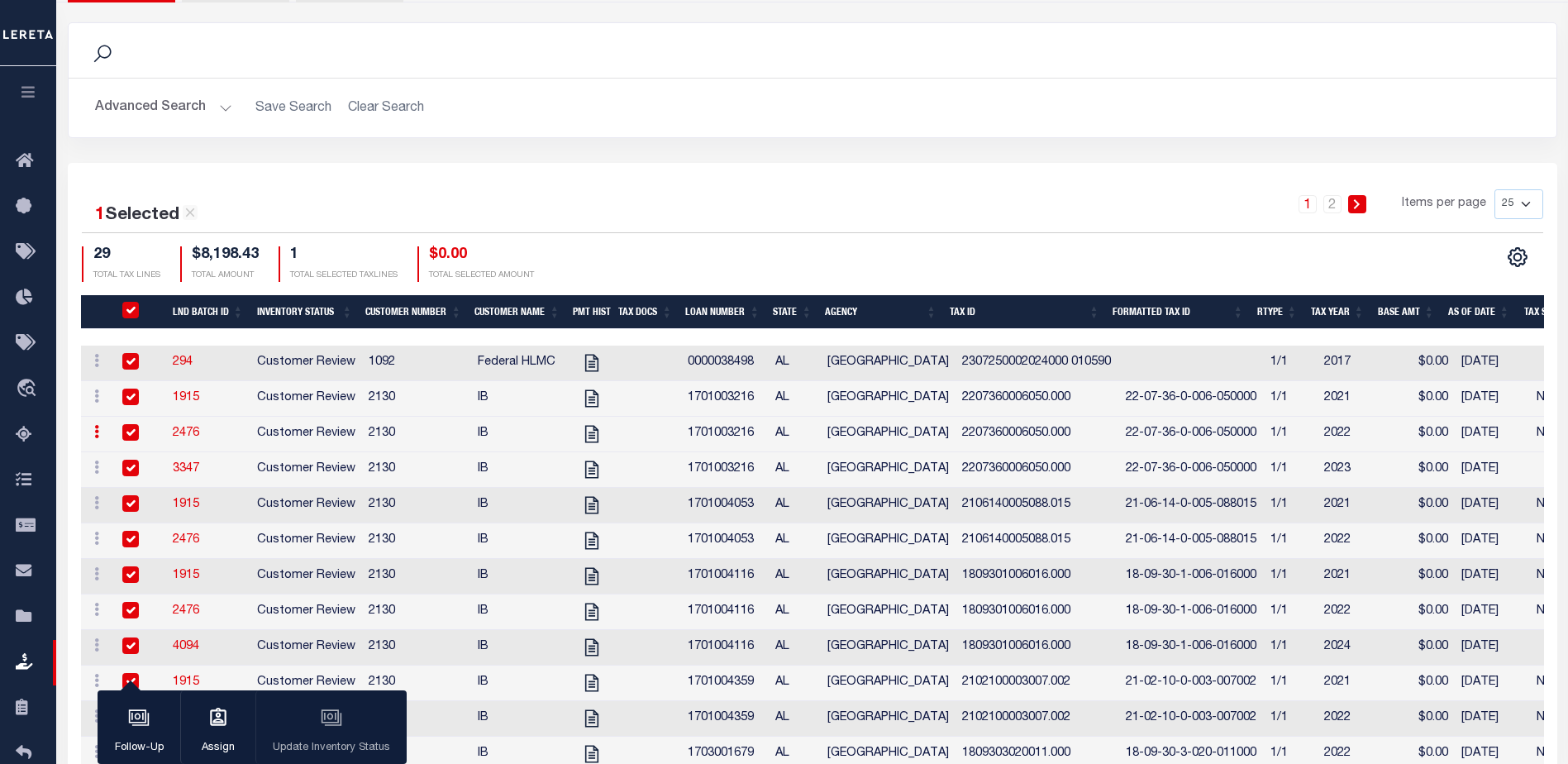
checkbox input "true"
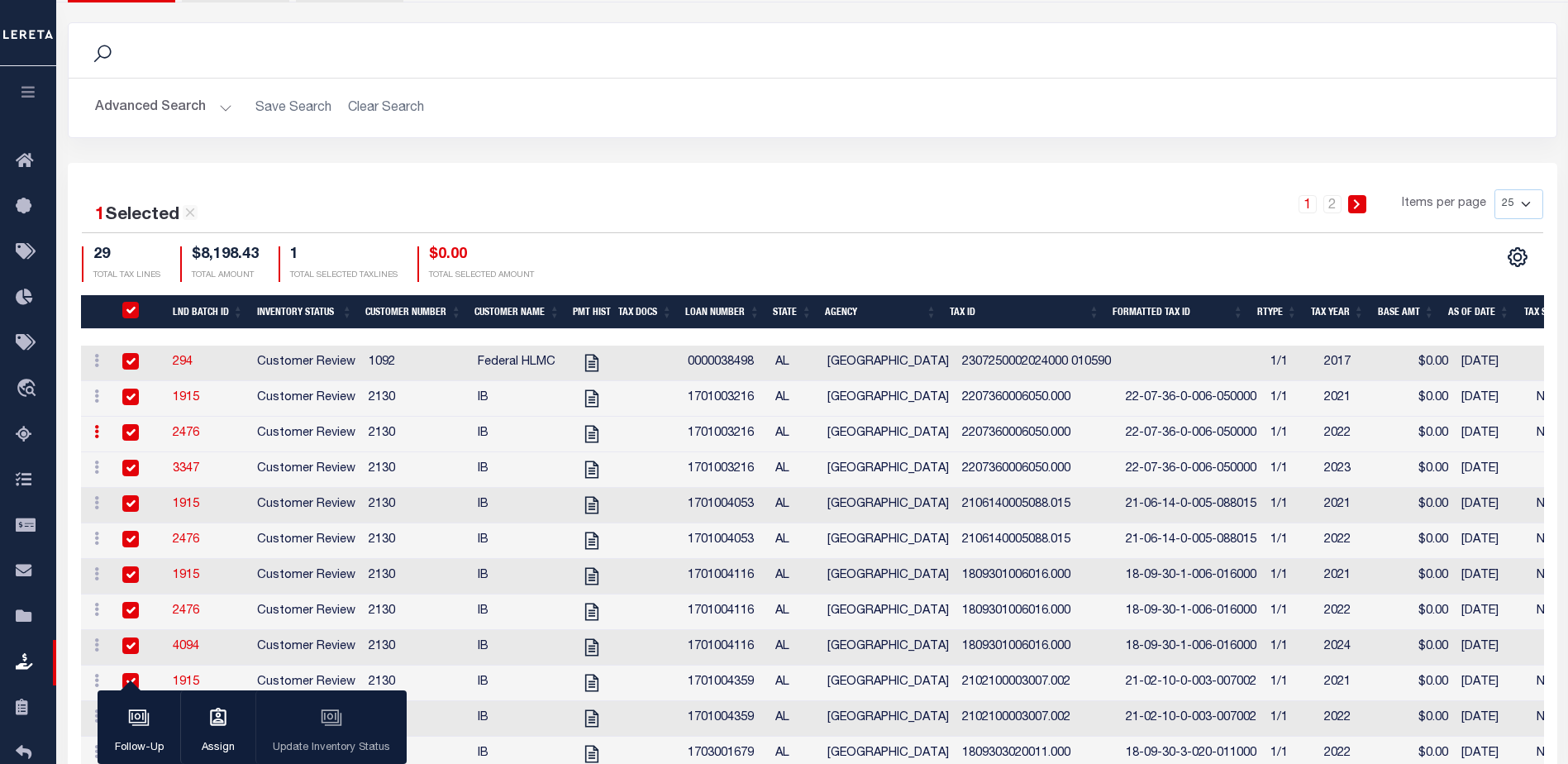
checkbox input "true"
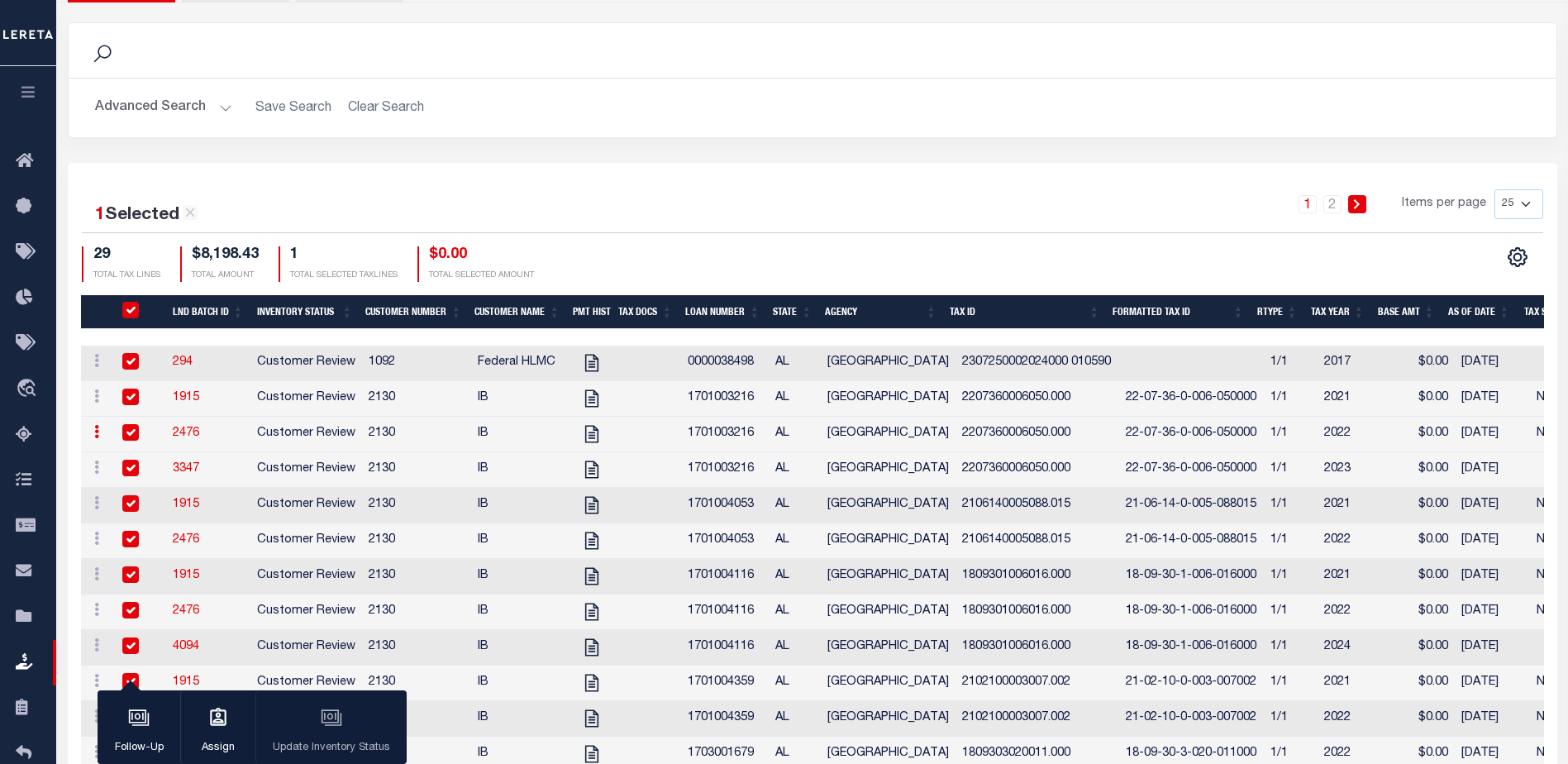
checkbox input "true"
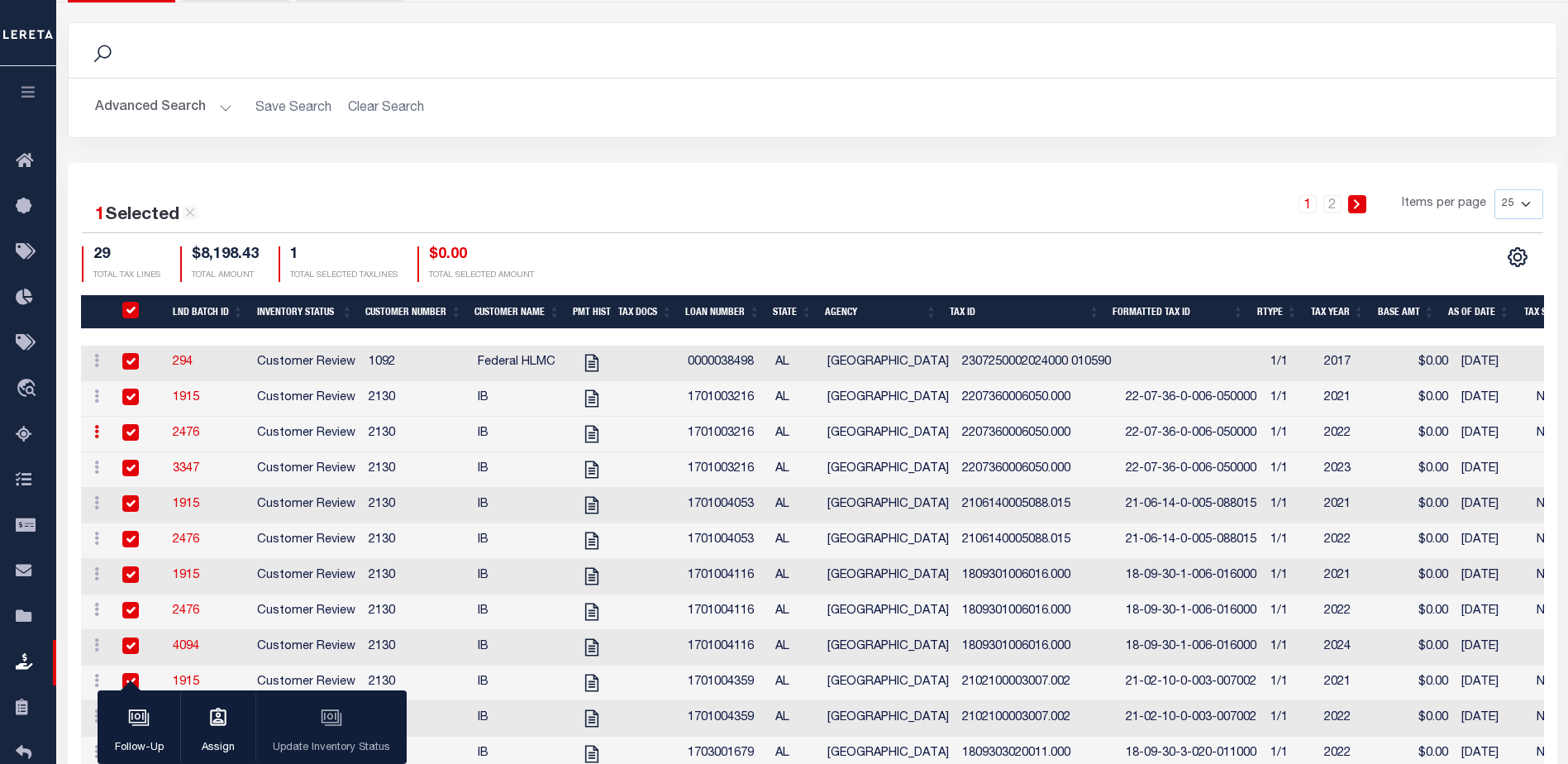
checkbox input "true"
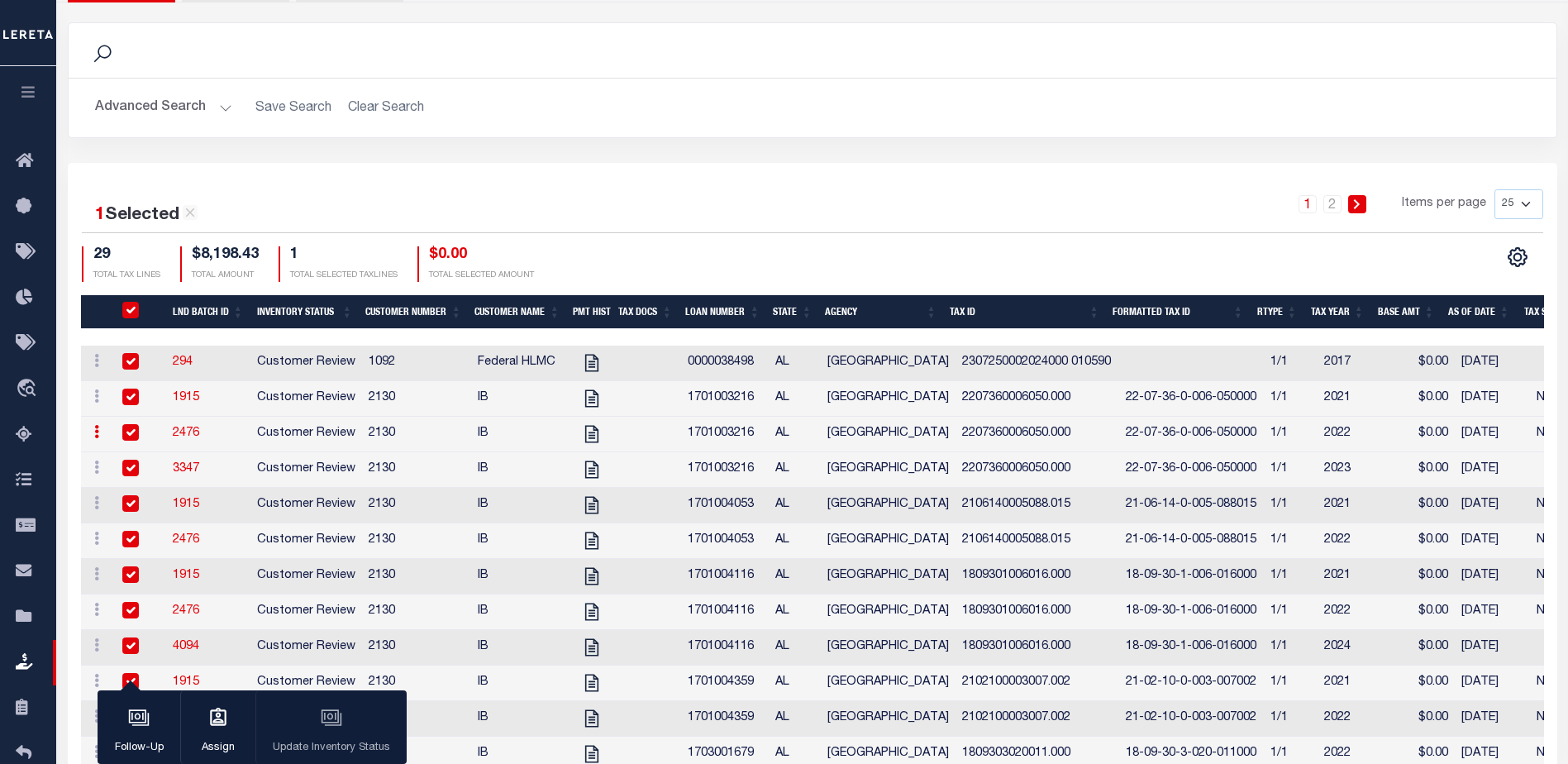
checkbox input "true"
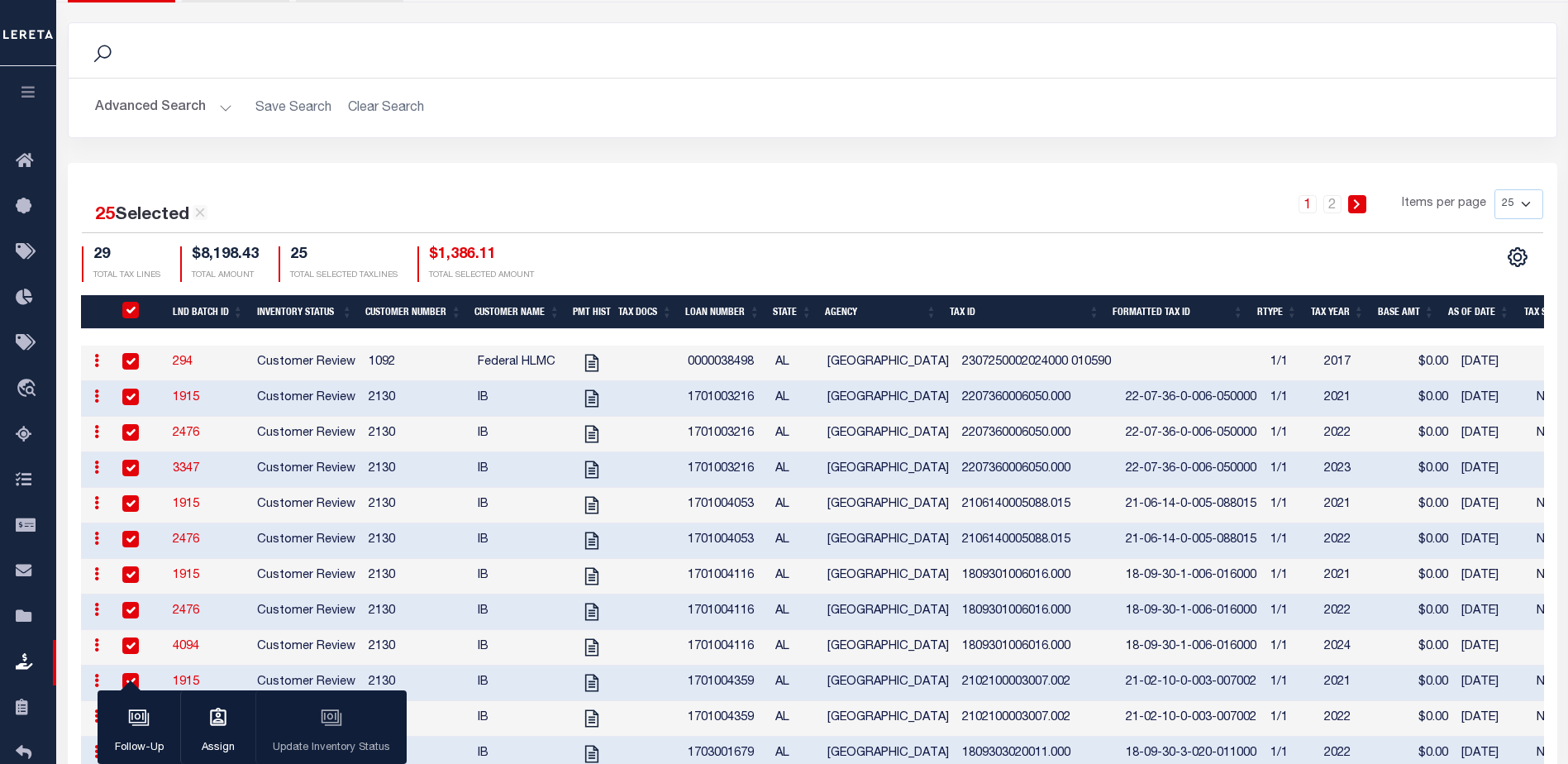
click at [130, 302] on input "QID" at bounding box center [130, 310] width 17 height 17
checkbox input "false"
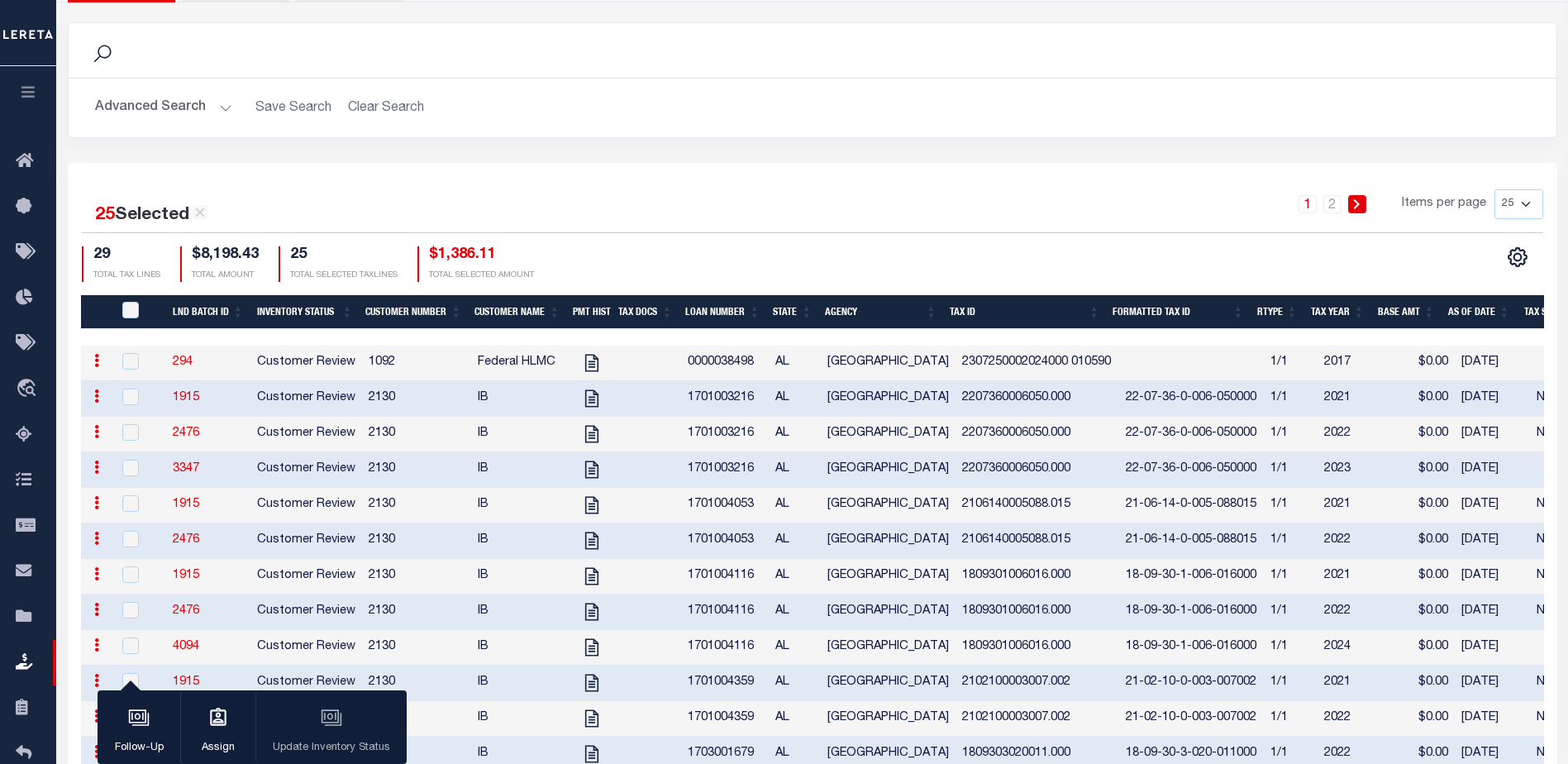
checkbox input "false"
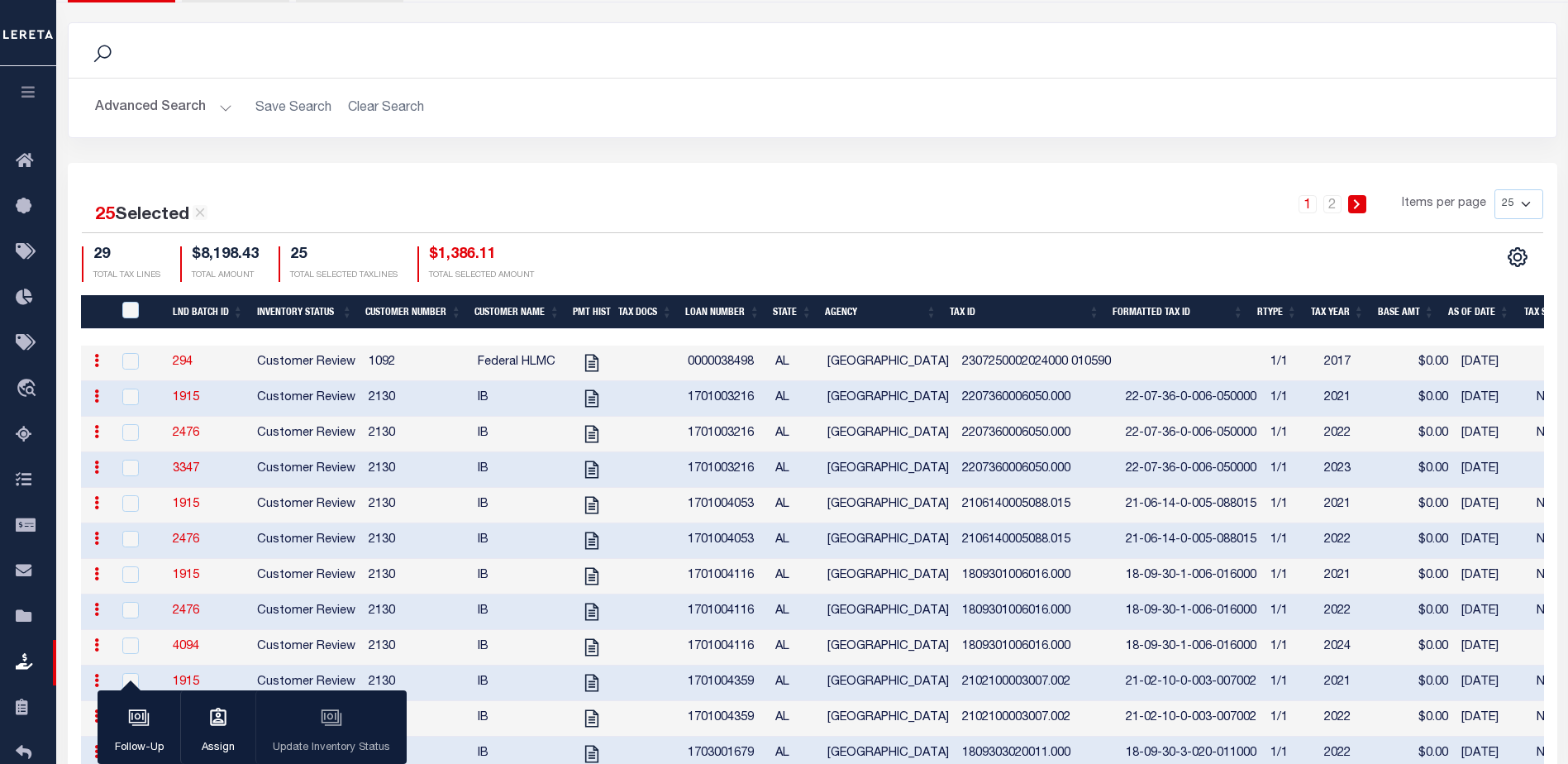
checkbox input "false"
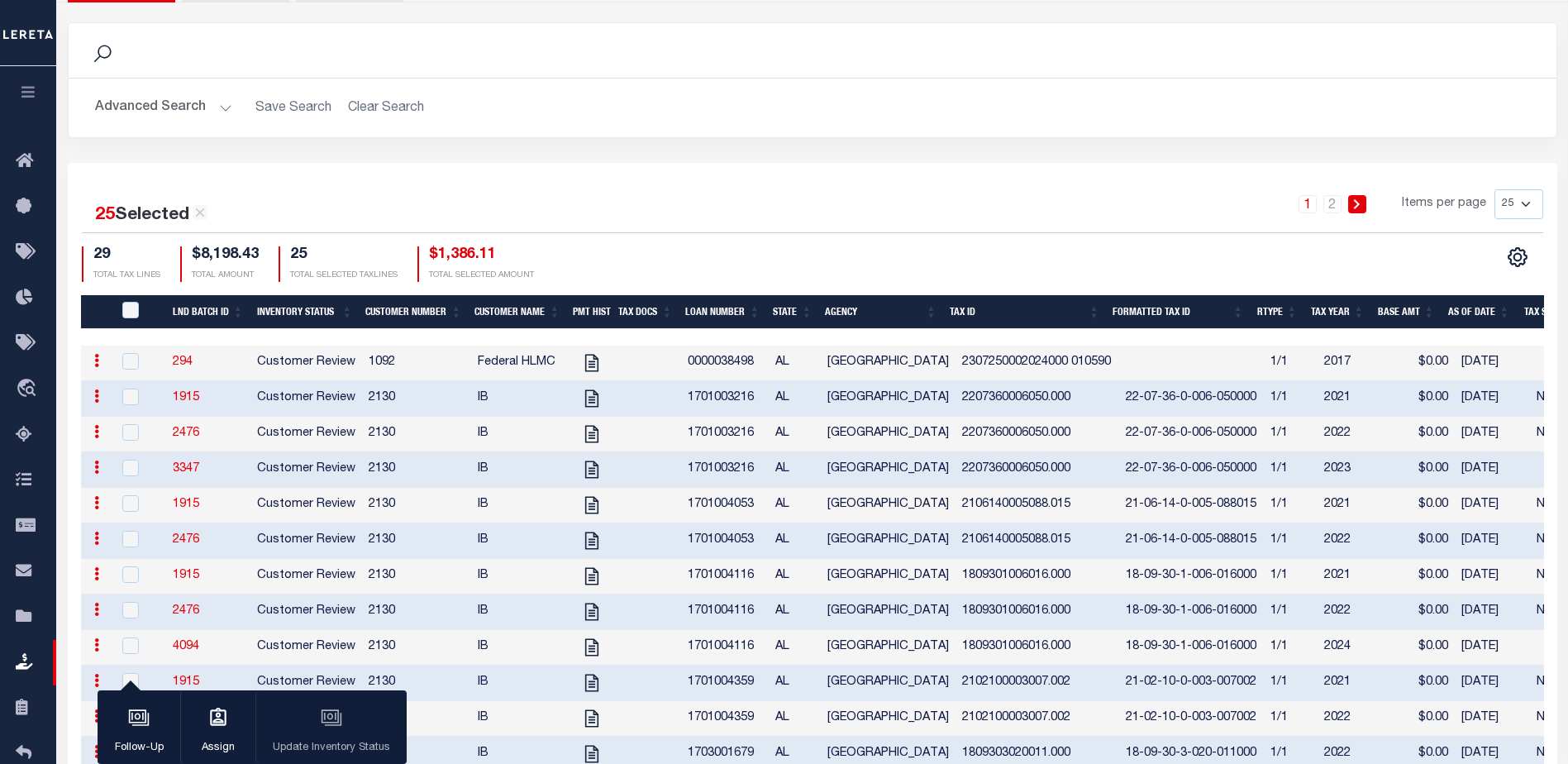
checkbox input "false"
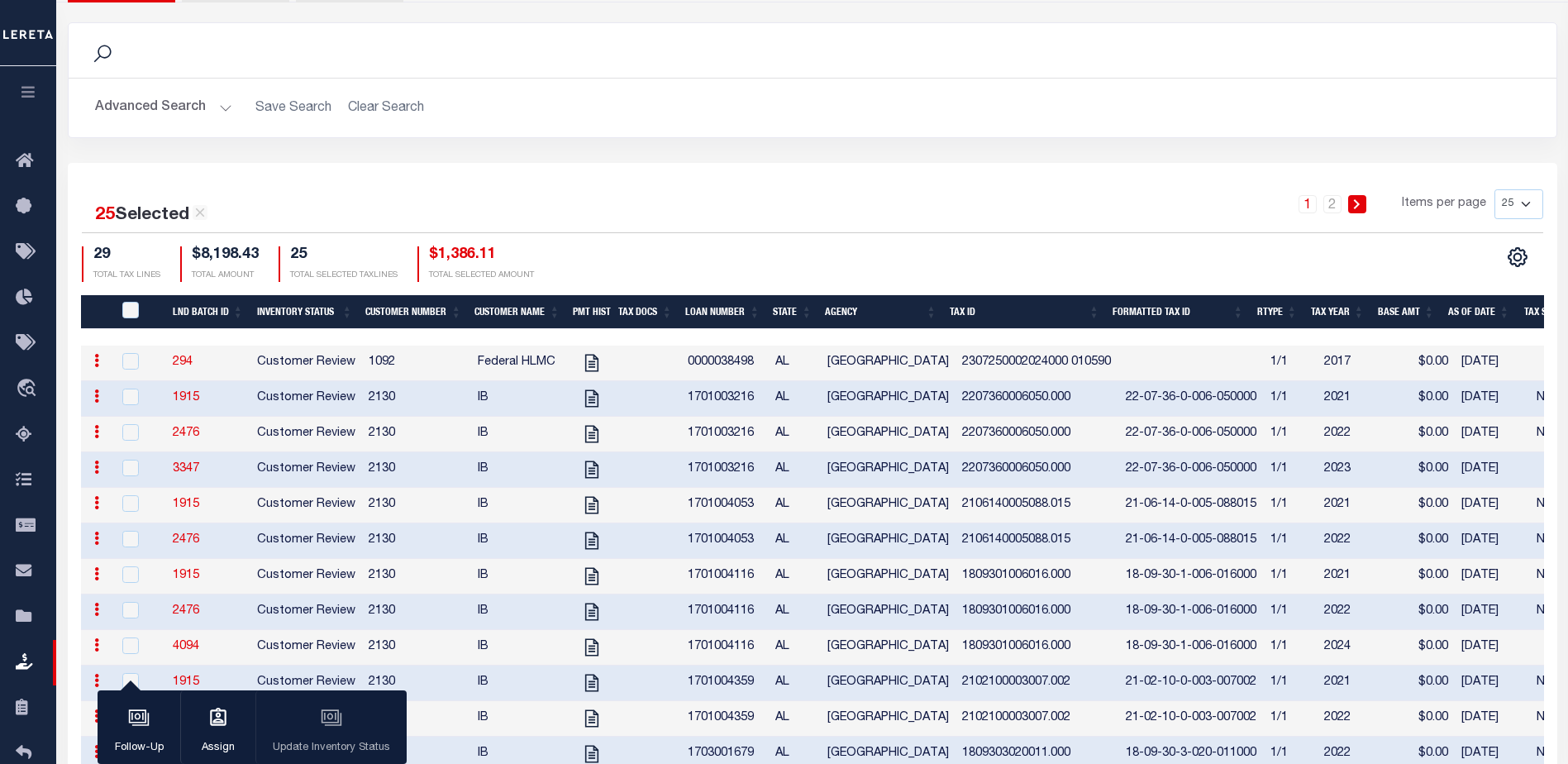
checkbox input "false"
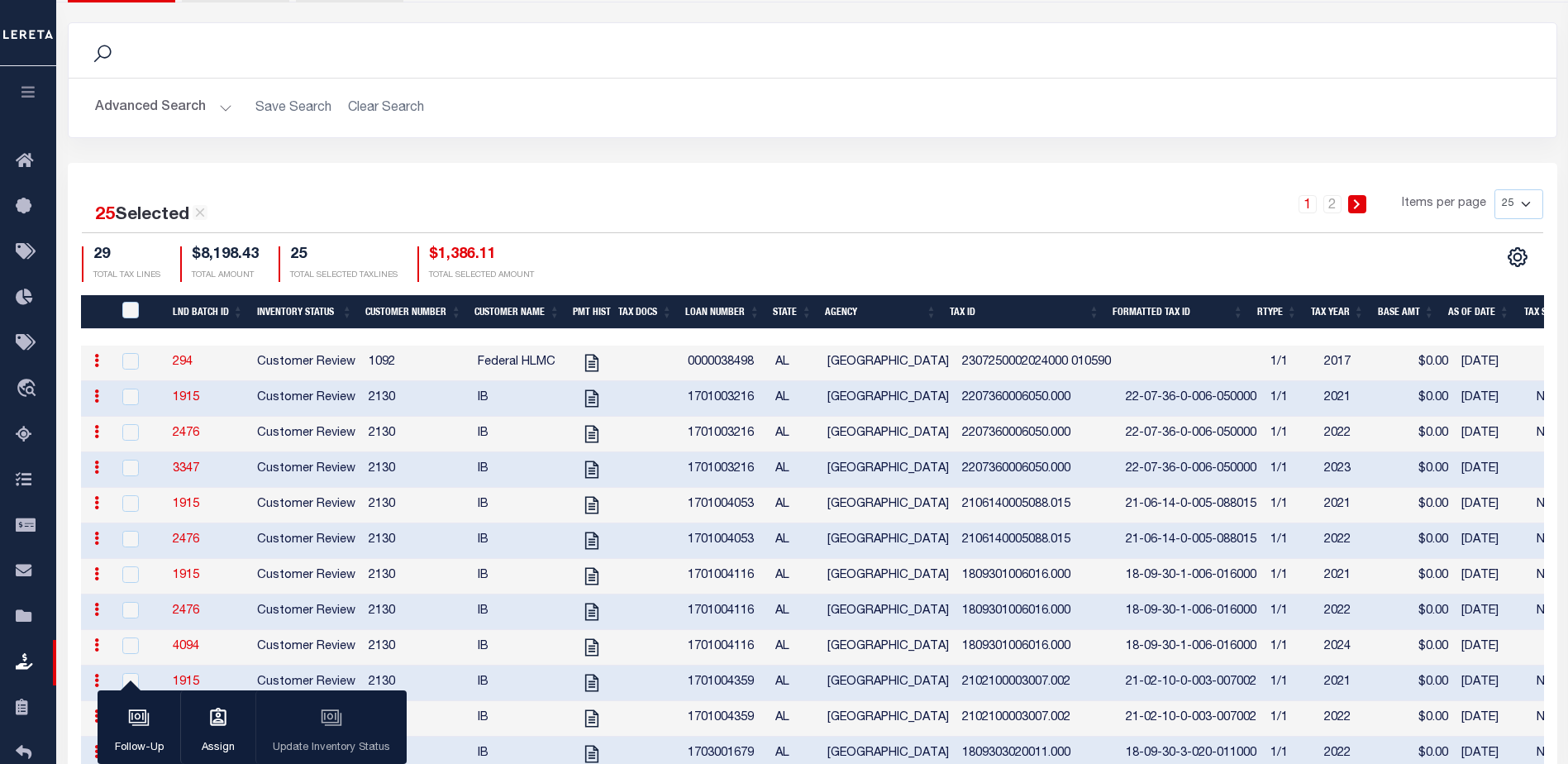
checkbox input "false"
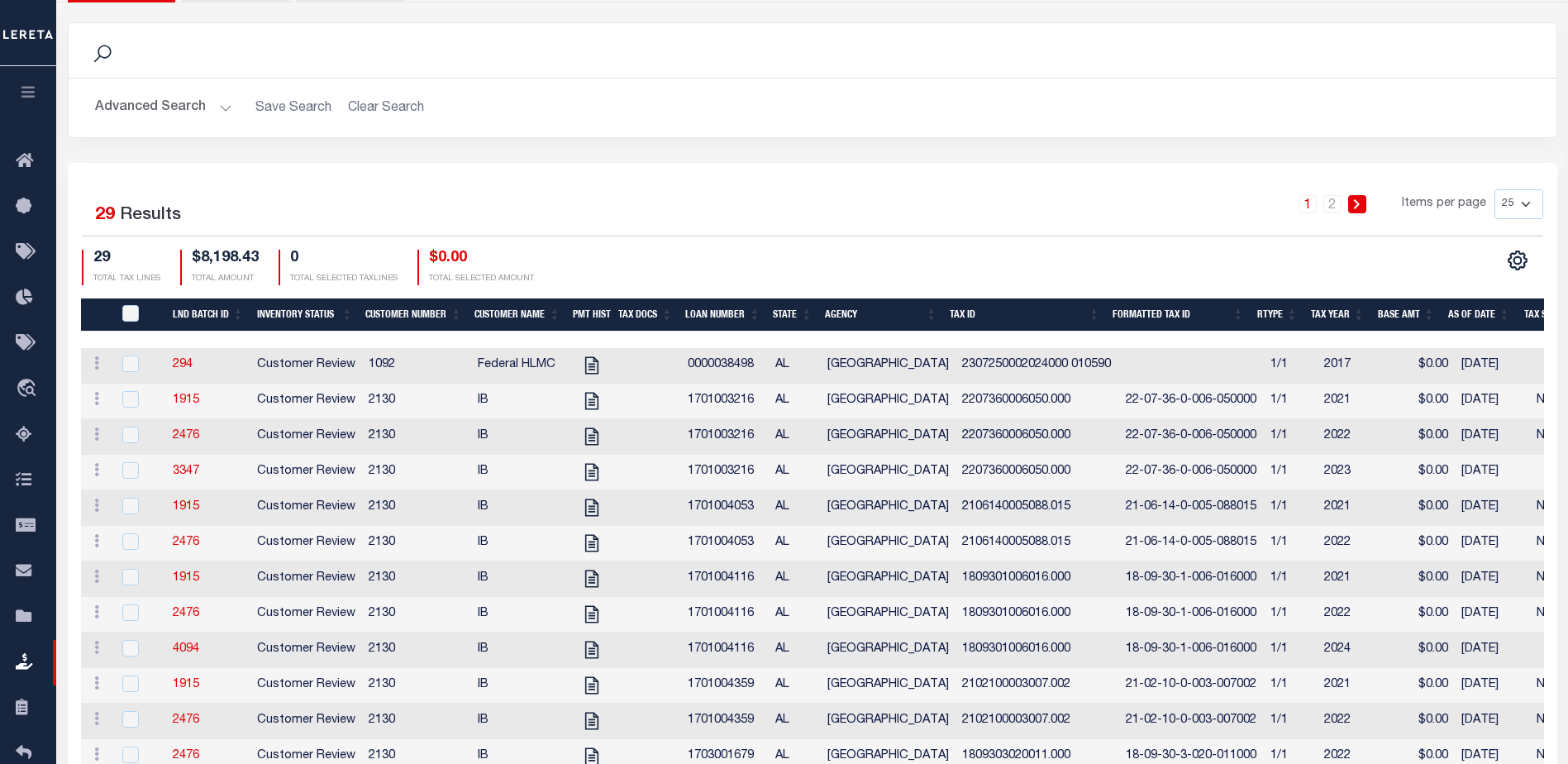
scroll to position [0, 0]
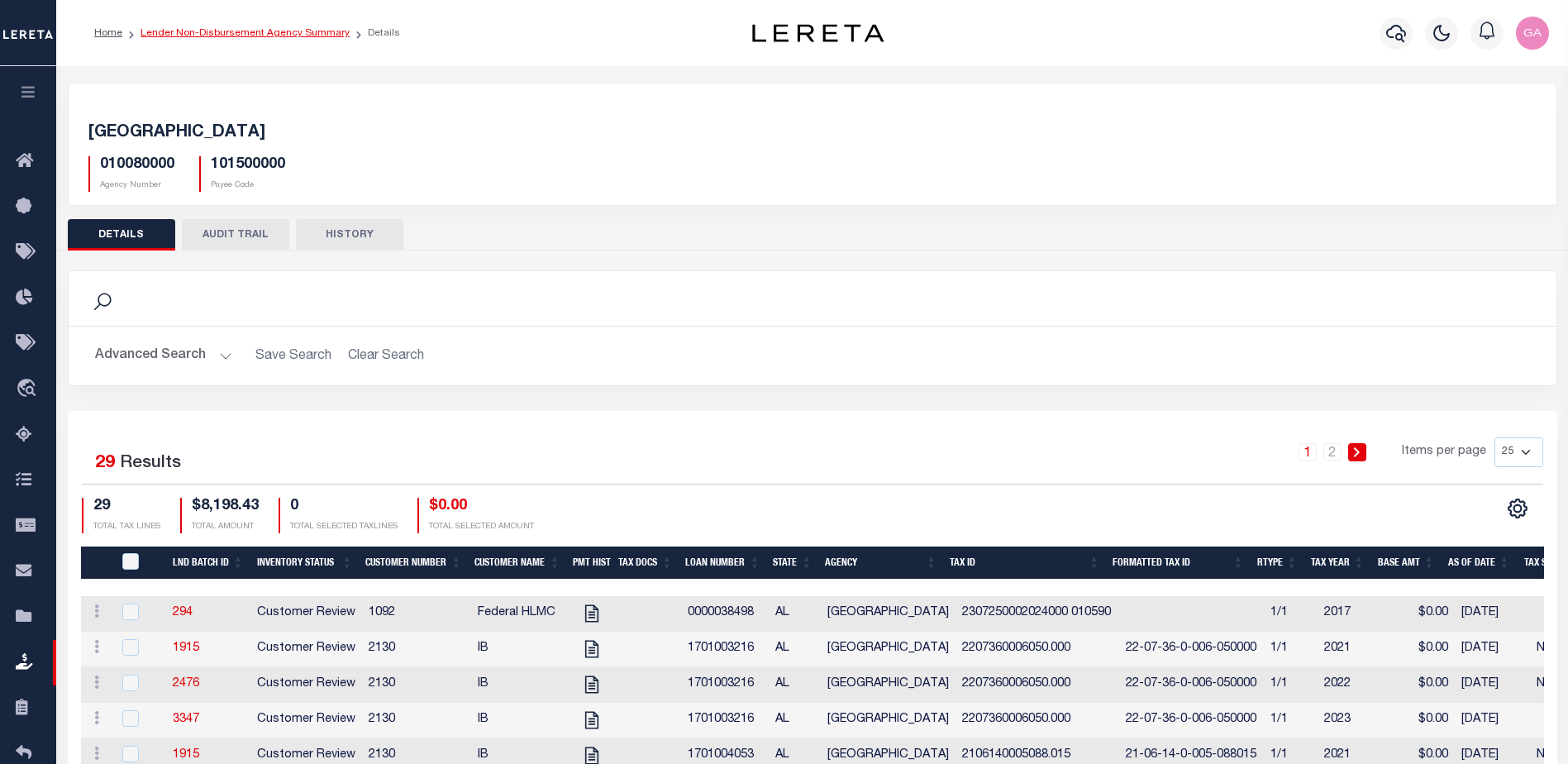
click at [306, 29] on link "Lender Non-Disbursement Agency Summary" at bounding box center [245, 33] width 210 height 10
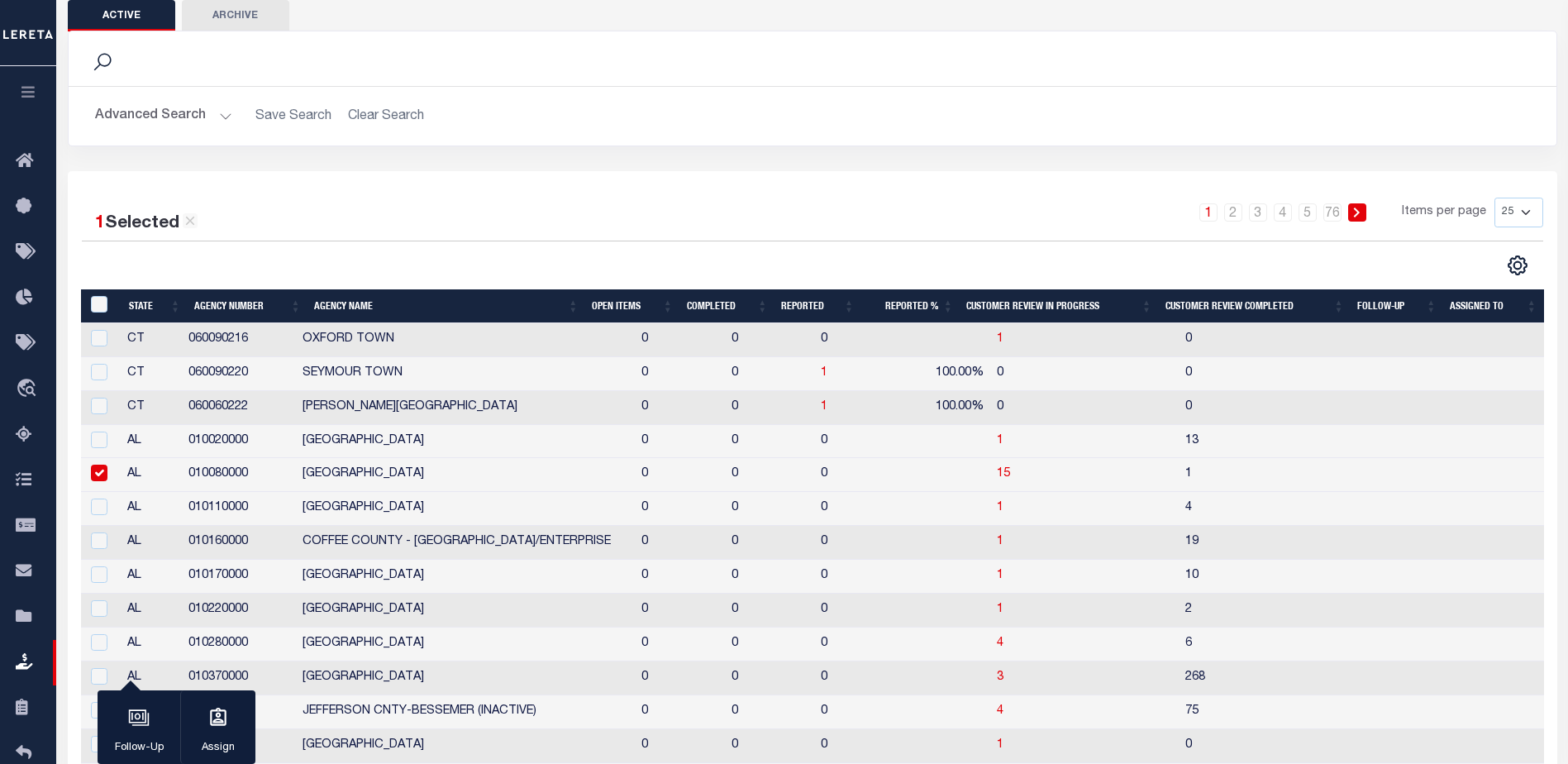
scroll to position [331, 0]
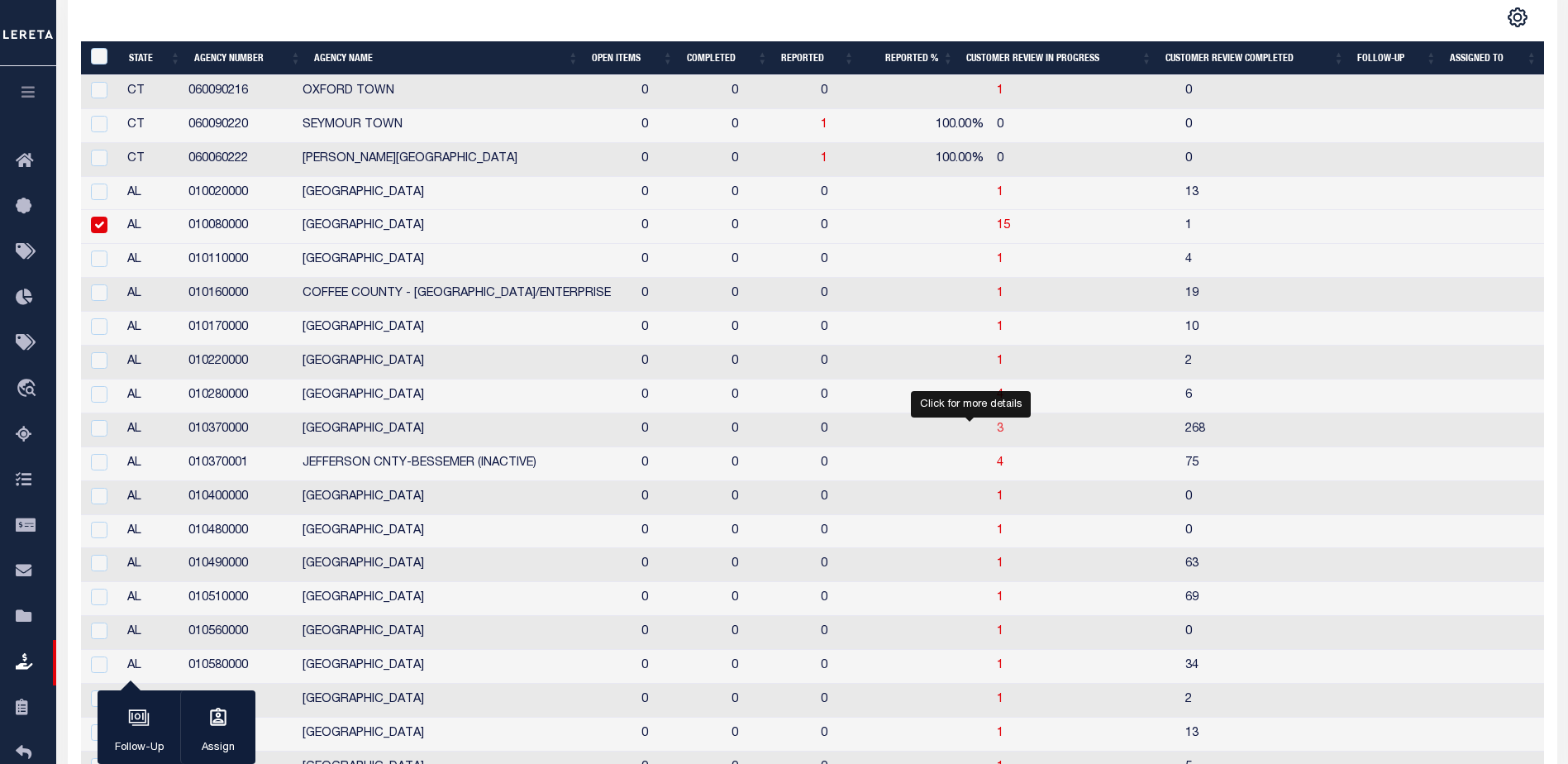
click at [996, 430] on span "3" at bounding box center [999, 429] width 7 height 11
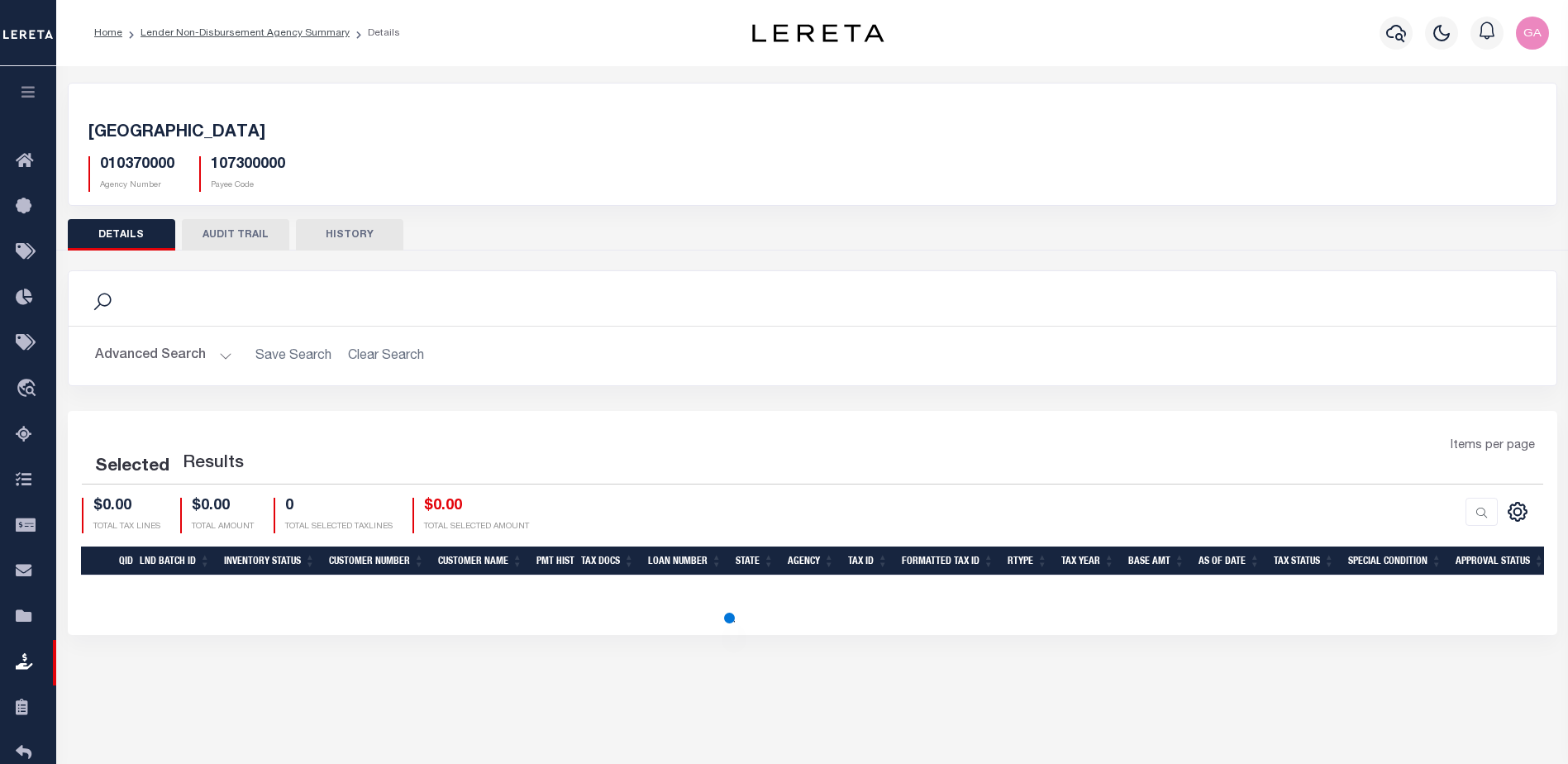
click at [852, 318] on div "Search" at bounding box center [813, 298] width 1488 height 55
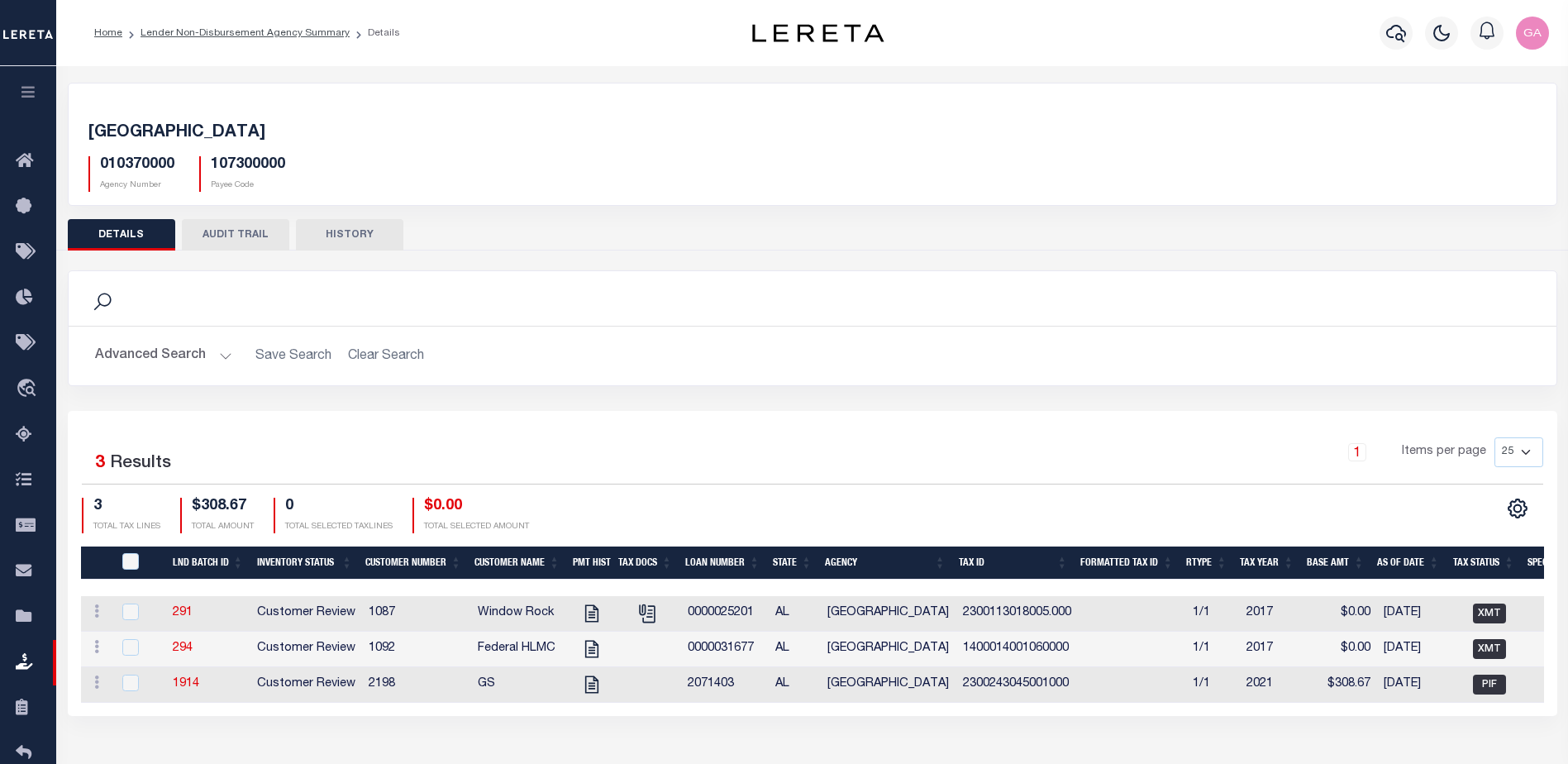
scroll to position [113, 0]
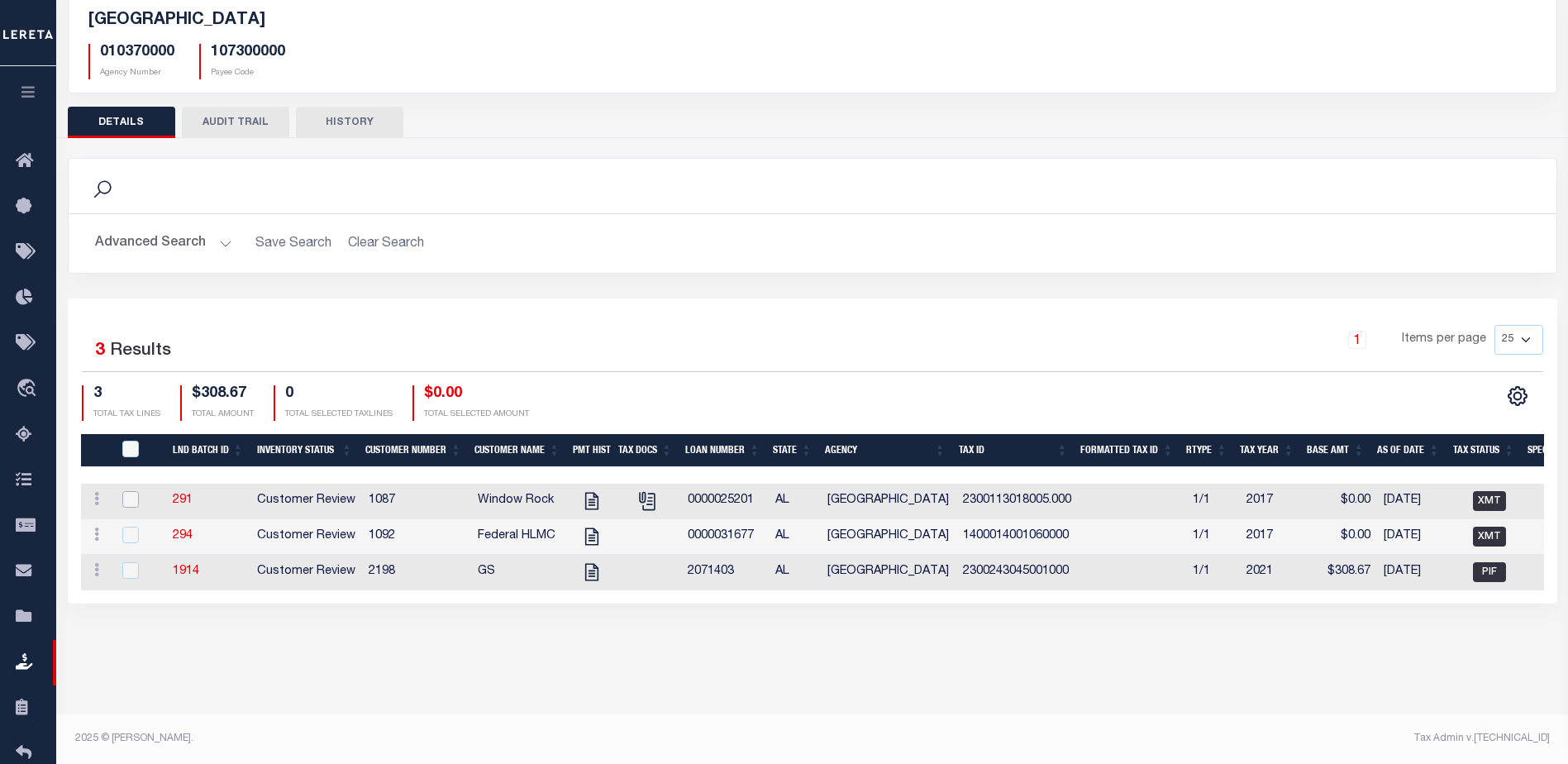
click at [128, 499] on input "checkbox" at bounding box center [130, 499] width 17 height 17
checkbox input "true"
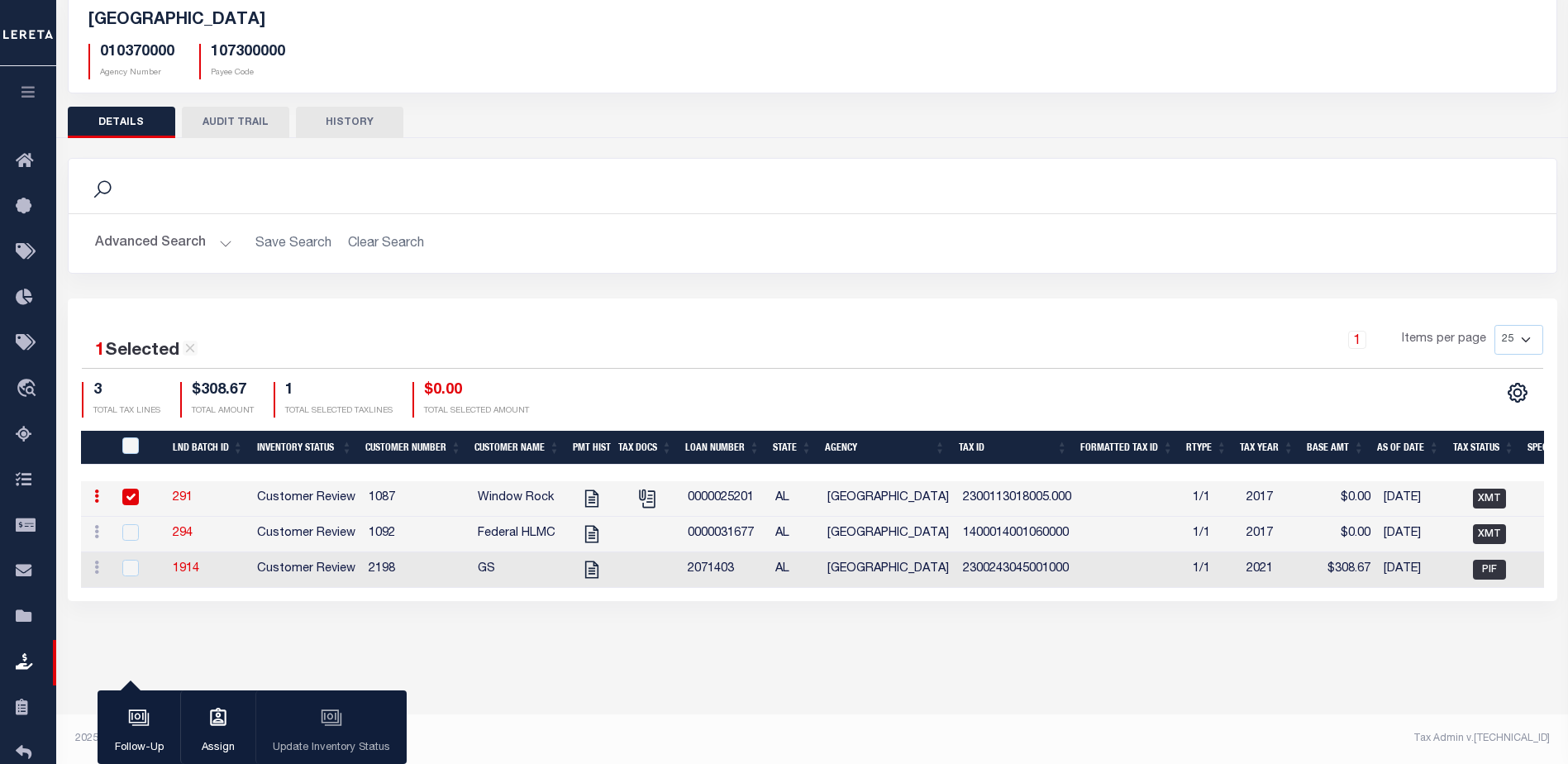
click at [329, 716] on div "Follow-Up Assign Update Inventory Status" at bounding box center [252, 728] width 309 height 75
click at [128, 565] on input "checkbox" at bounding box center [130, 568] width 17 height 17
checkbox input "true"
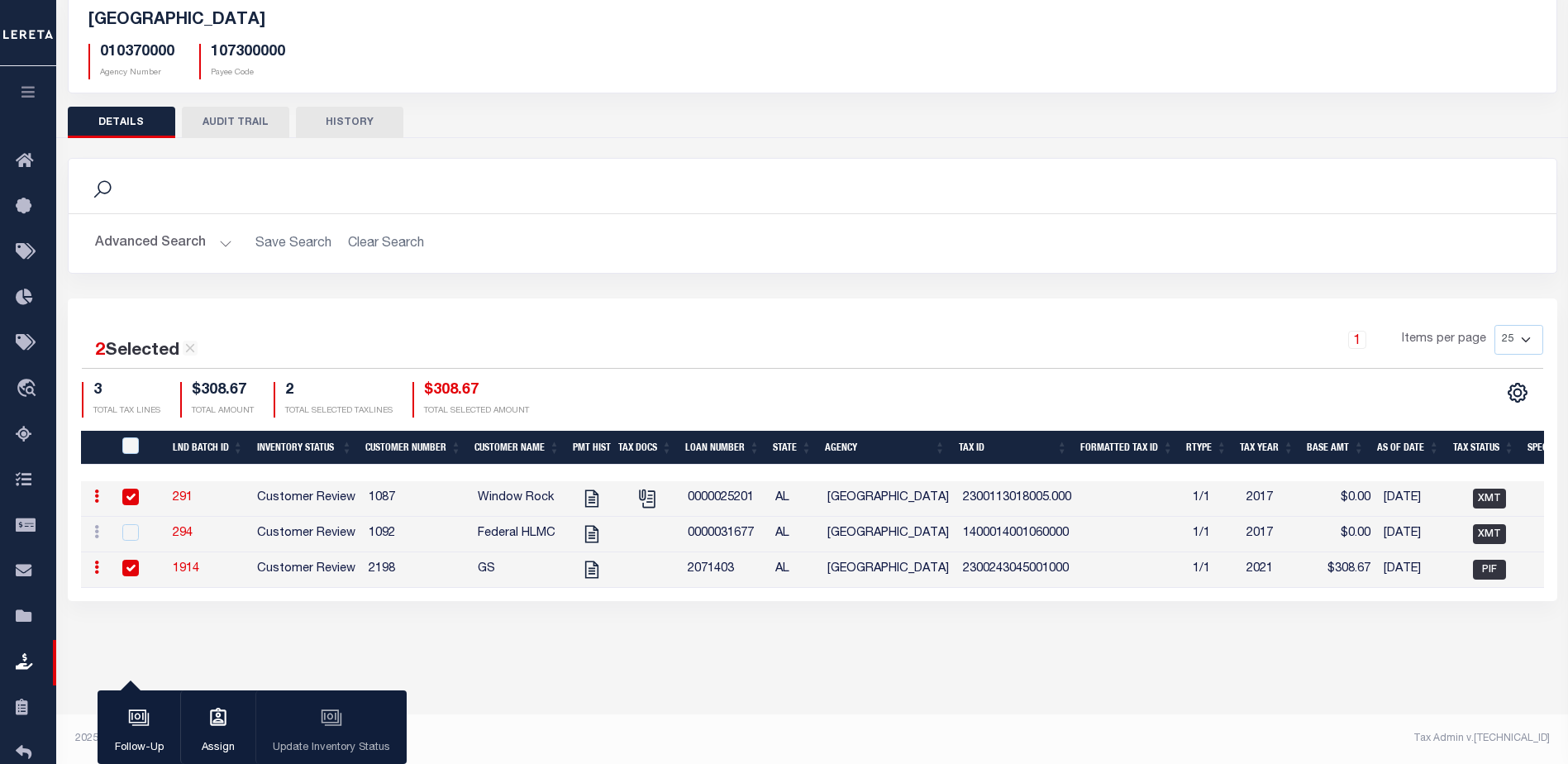
click at [130, 497] on input "checkbox" at bounding box center [130, 498] width 17 height 17
checkbox input "false"
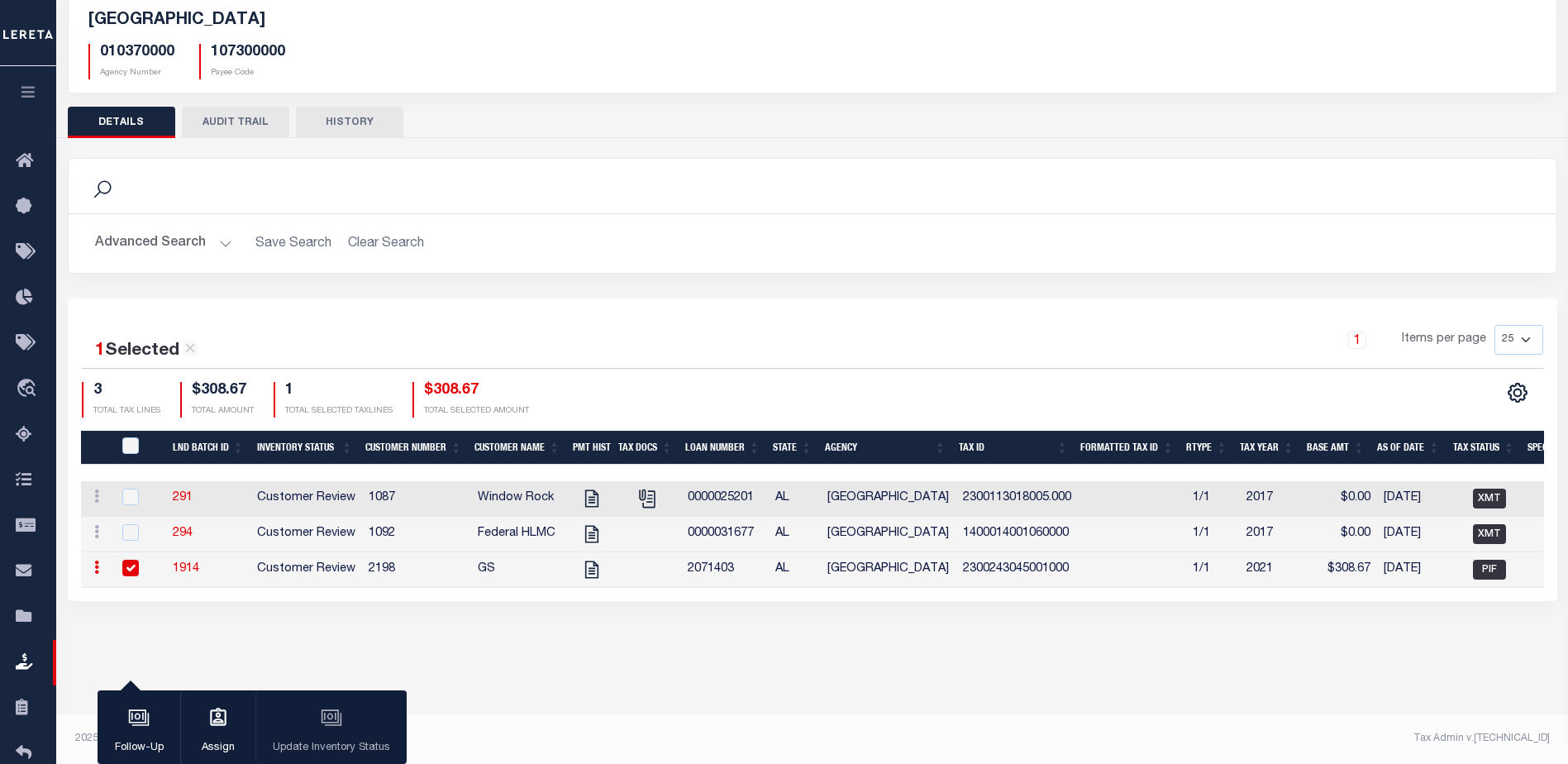
click at [334, 716] on div "Follow-Up Assign Update Inventory Status" at bounding box center [252, 728] width 309 height 75
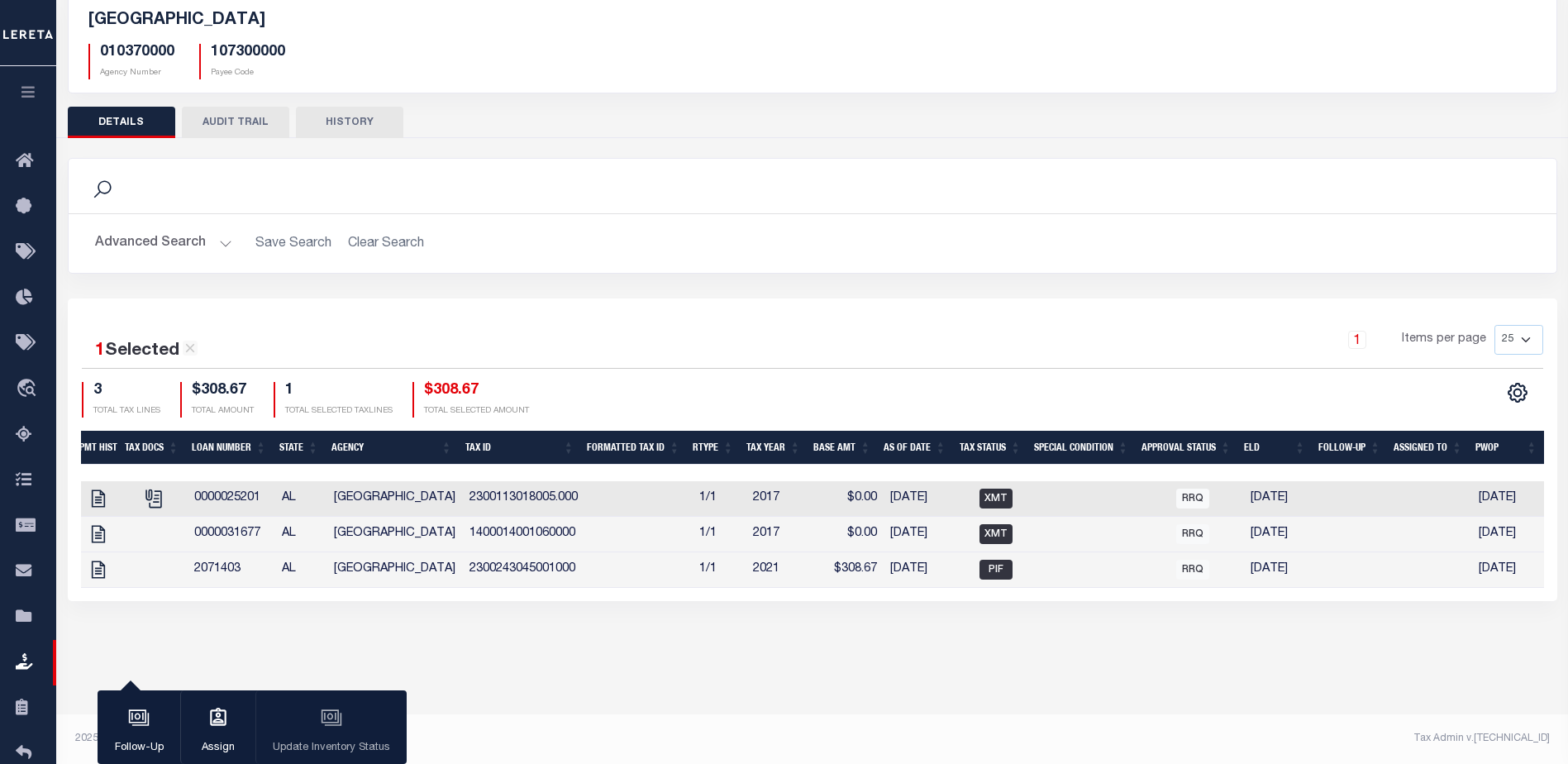
scroll to position [0, 0]
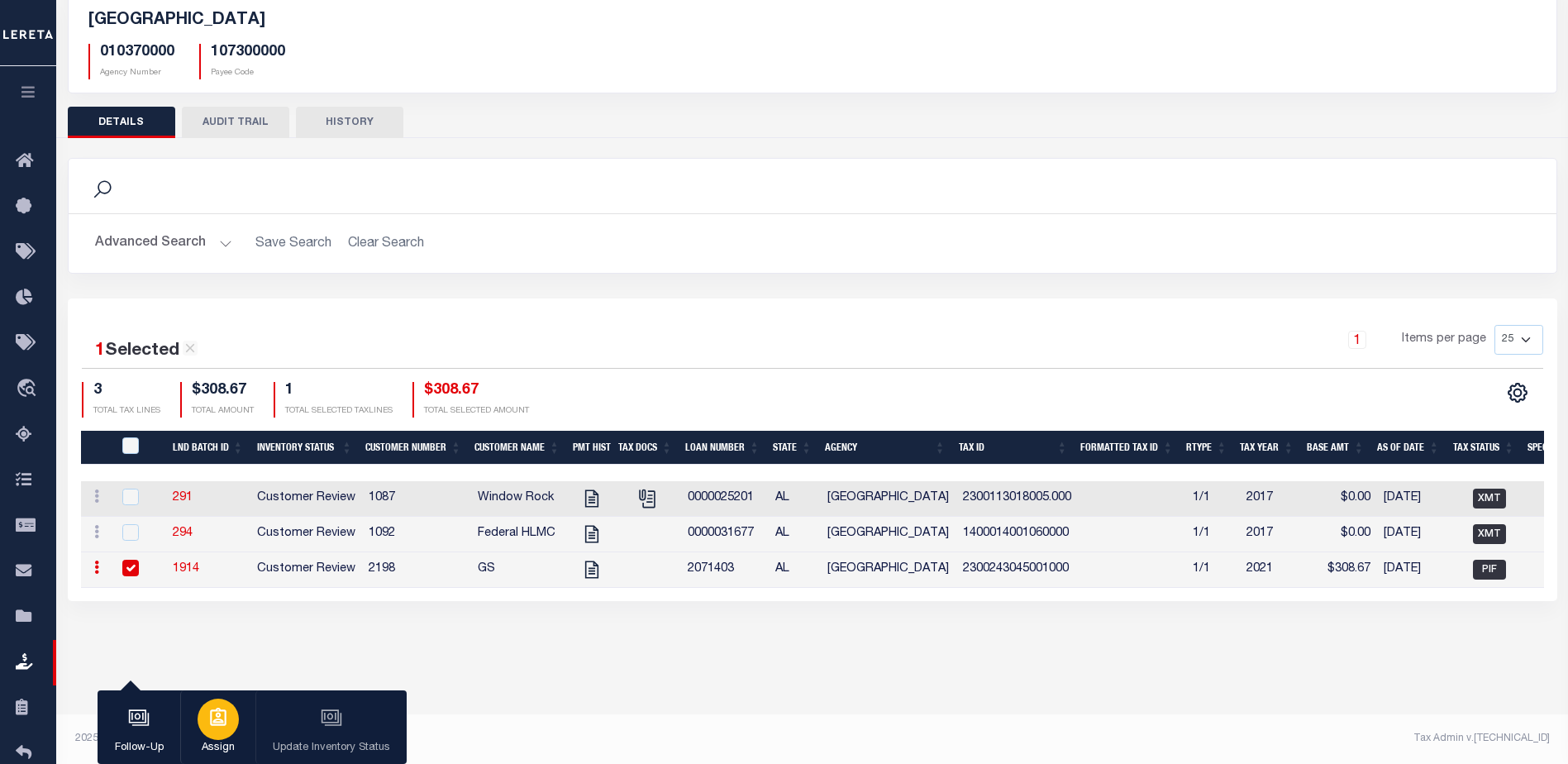
click at [221, 723] on icon "button" at bounding box center [218, 717] width 17 height 19
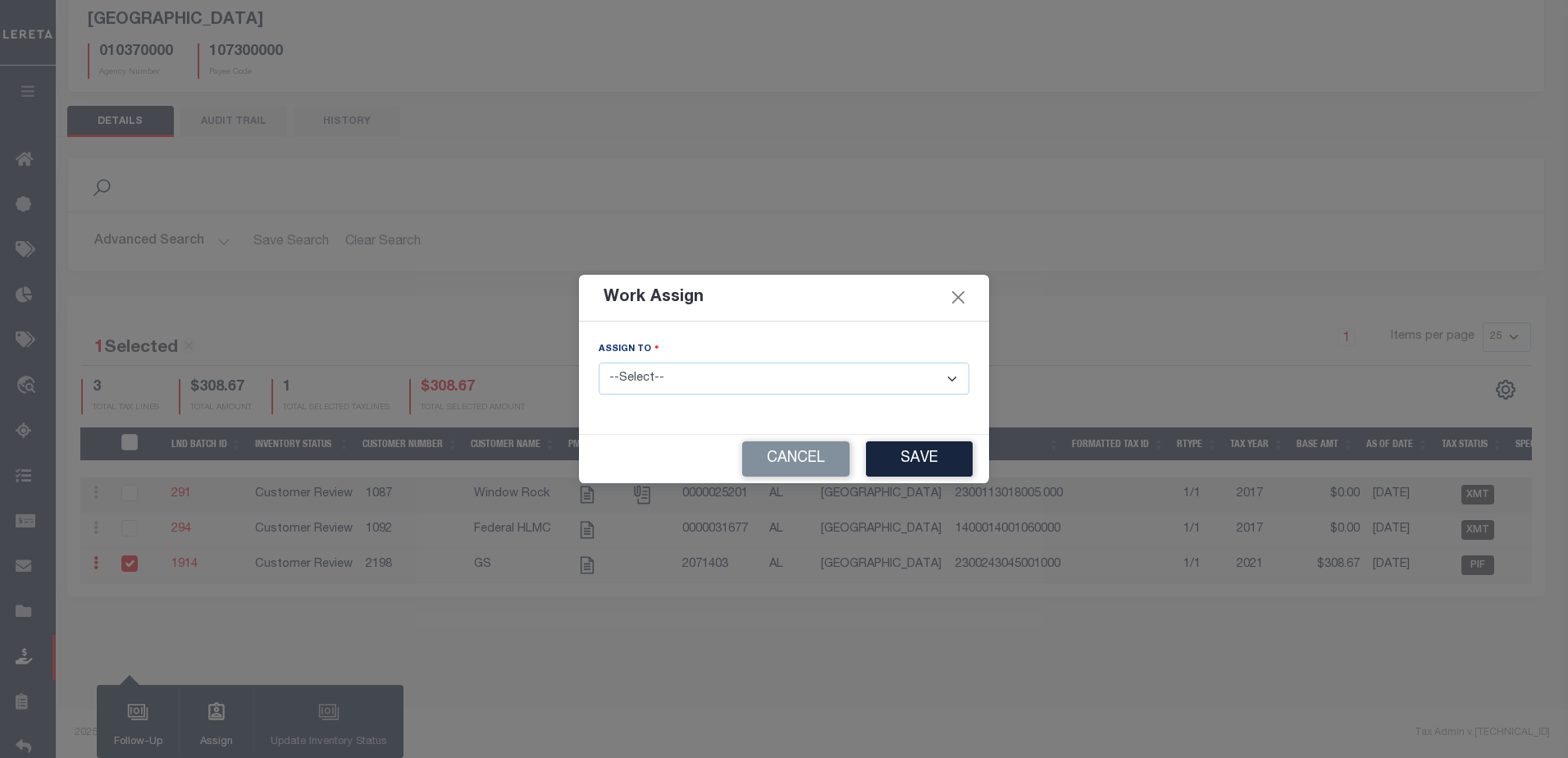
click at [682, 374] on select "--Select-- --Unassigned-- [PERSON_NAME] [PERSON_NAME] [PERSON_NAME] [PERSON_NAM…" at bounding box center [784, 378] width 371 height 32
click at [683, 376] on select "--Select-- --Unassigned-- [PERSON_NAME] [PERSON_NAME] [PERSON_NAME] [PERSON_NAM…" at bounding box center [784, 378] width 371 height 32
click at [781, 444] on button "Cancel" at bounding box center [796, 459] width 107 height 35
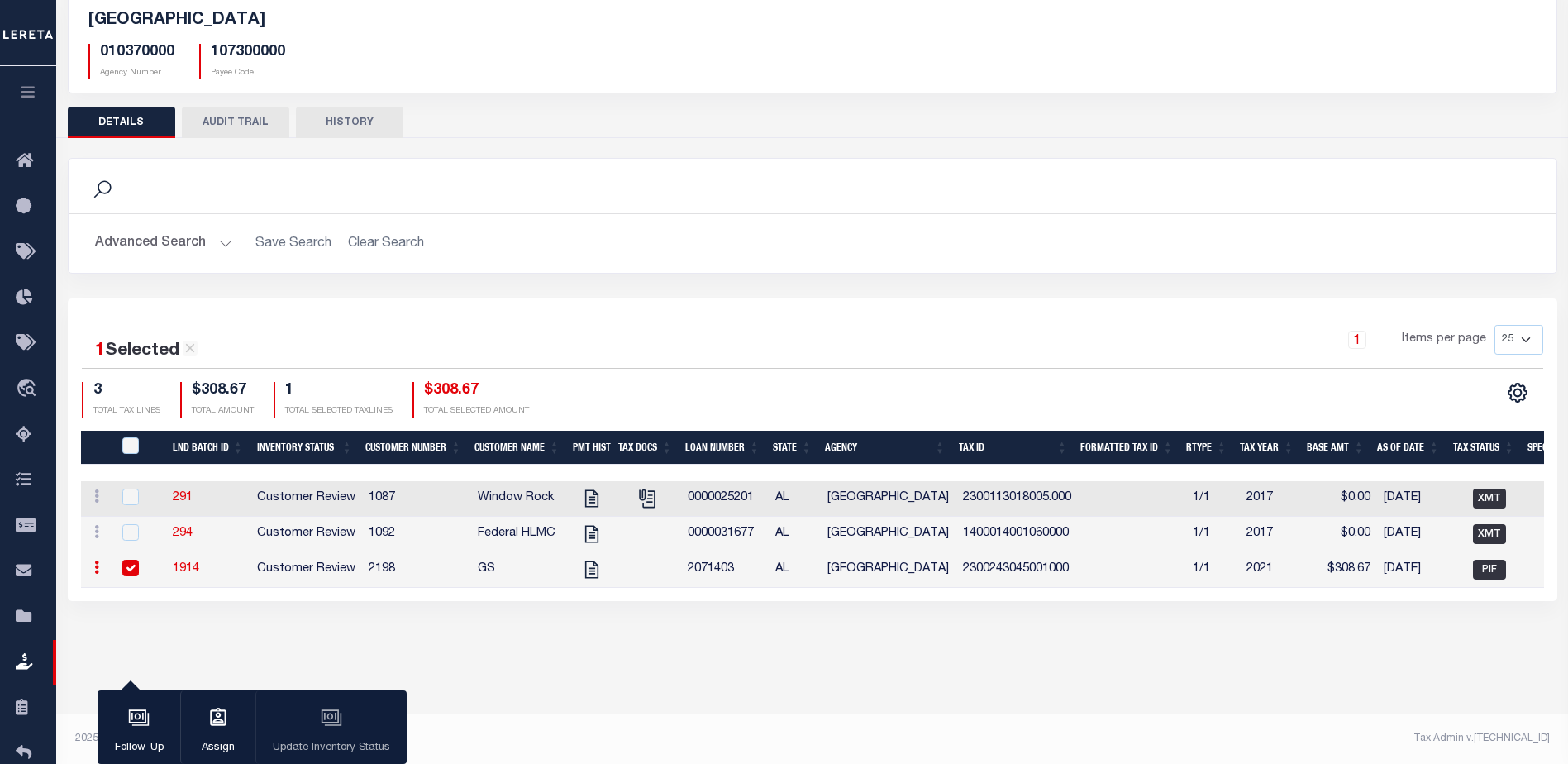
click at [122, 566] on input "checkbox" at bounding box center [130, 568] width 17 height 17
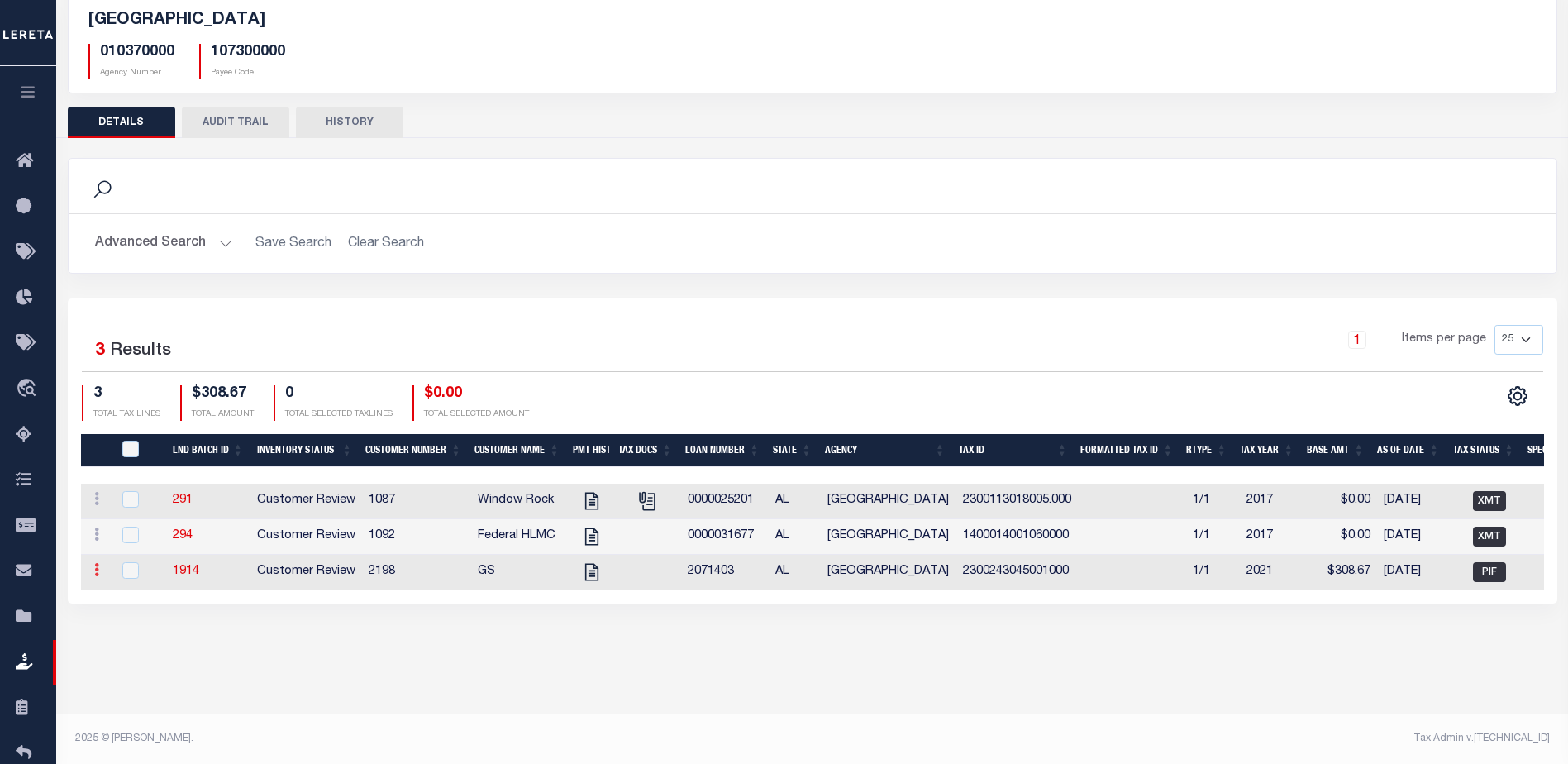
click at [94, 577] on icon at bounding box center [96, 569] width 5 height 13
click at [94, 576] on icon at bounding box center [96, 569] width 5 height 13
click at [191, 573] on link "1914" at bounding box center [186, 571] width 26 height 11
checkbox input "true"
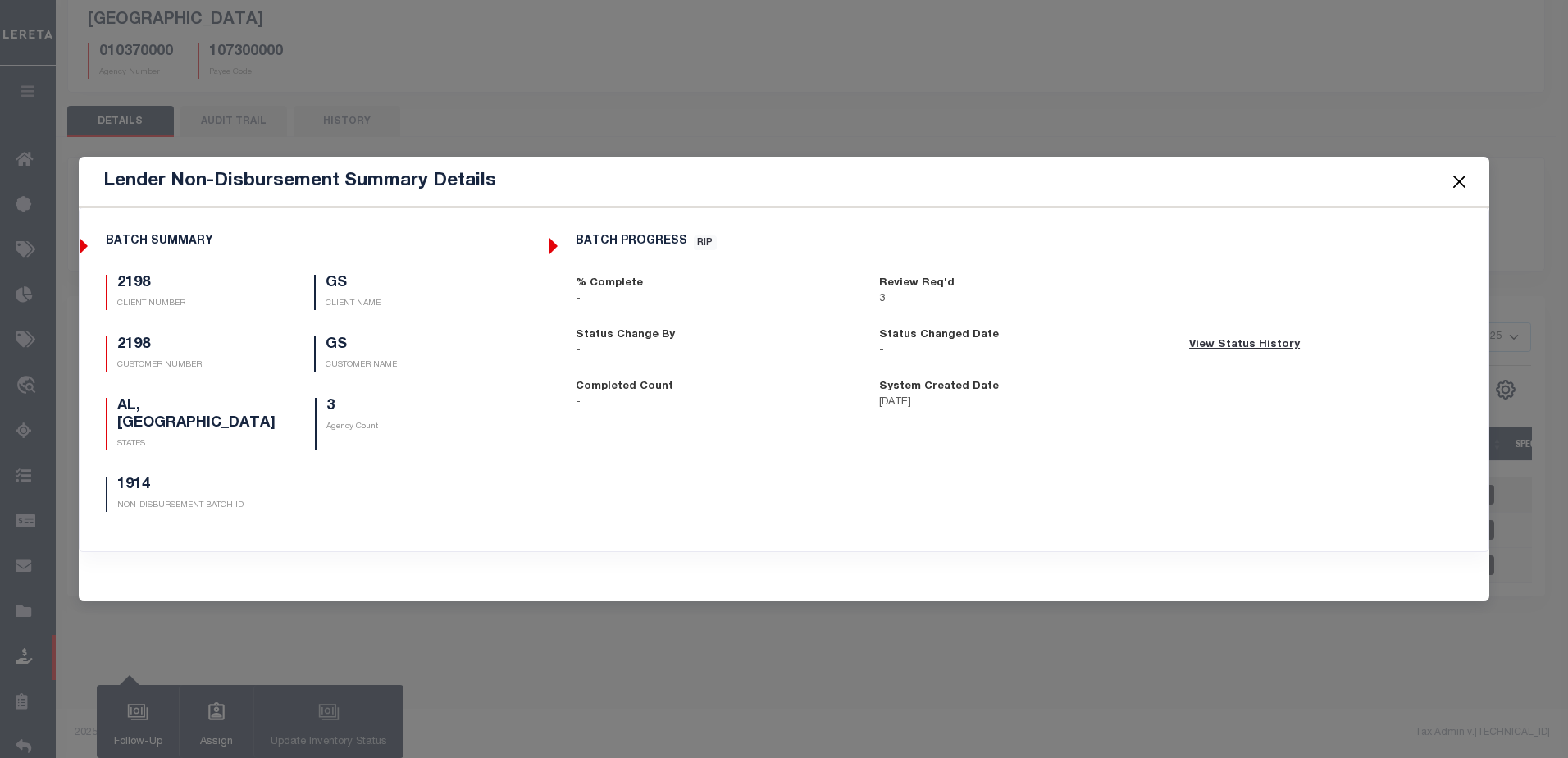
click at [1453, 182] on button "Close" at bounding box center [1458, 181] width 21 height 21
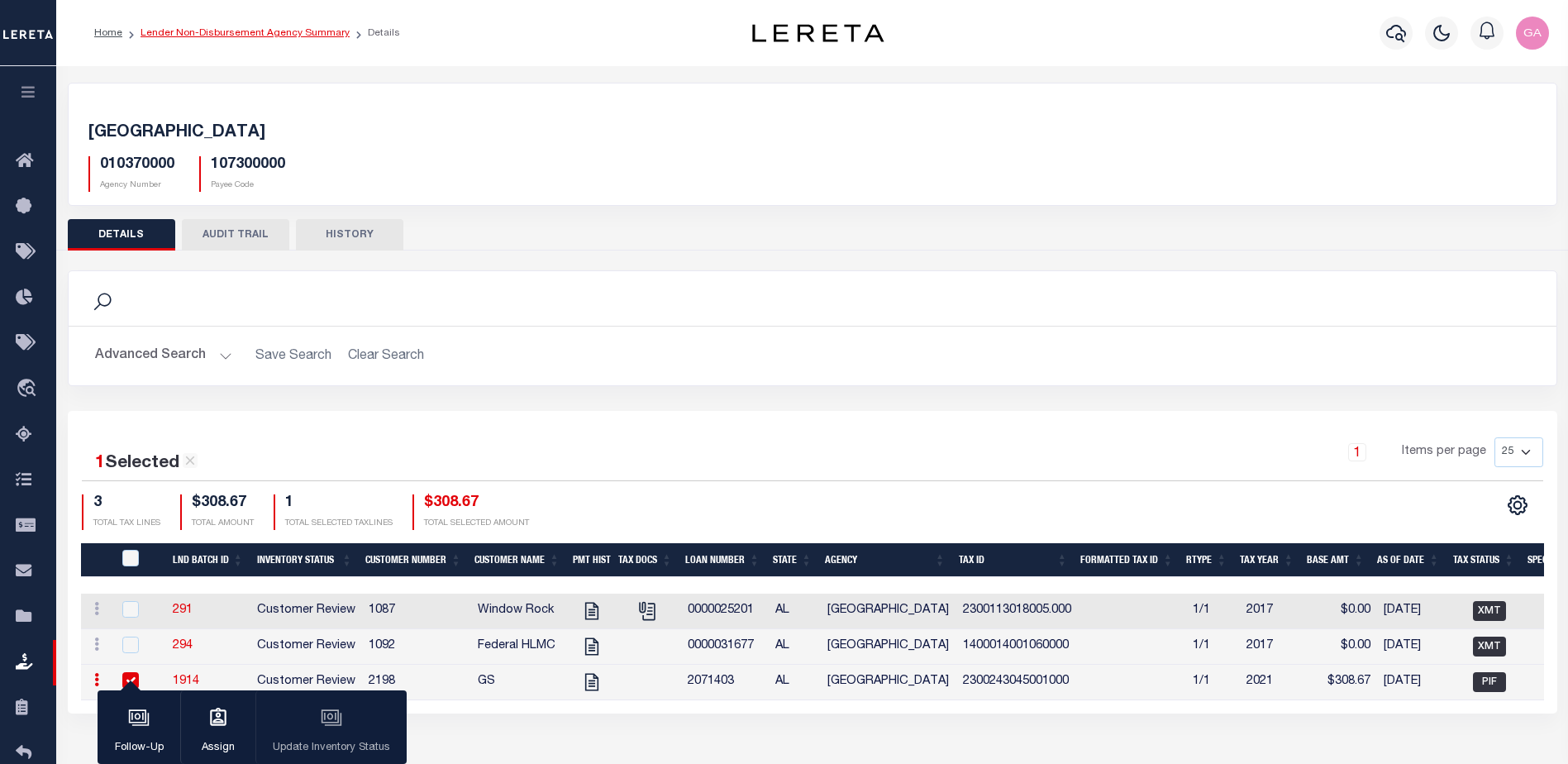
click at [237, 30] on link "Lender Non-Disbursement Agency Summary" at bounding box center [245, 33] width 210 height 10
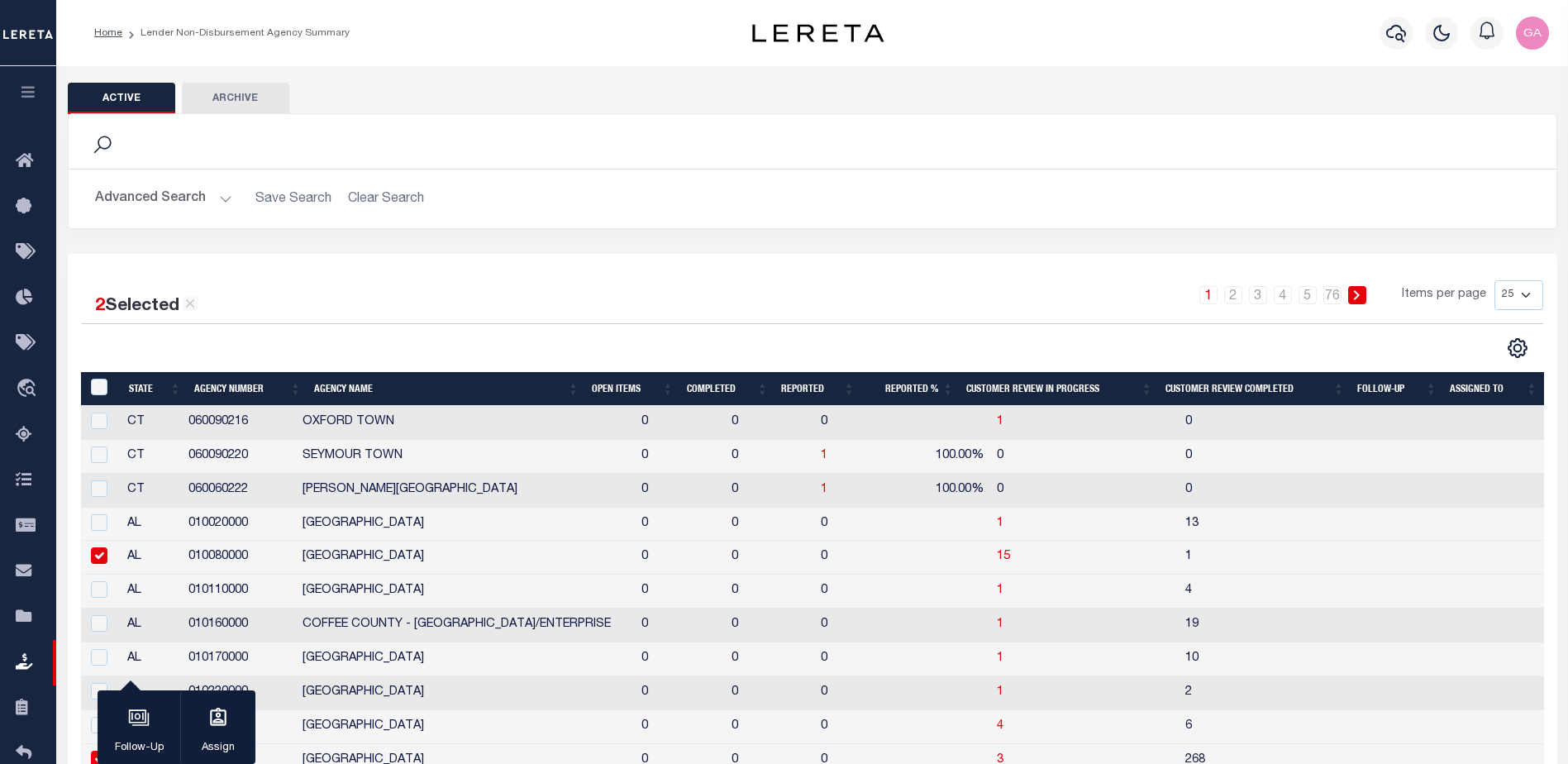
click at [104, 559] on input "checkbox" at bounding box center [100, 556] width 17 height 17
checkbox input "false"
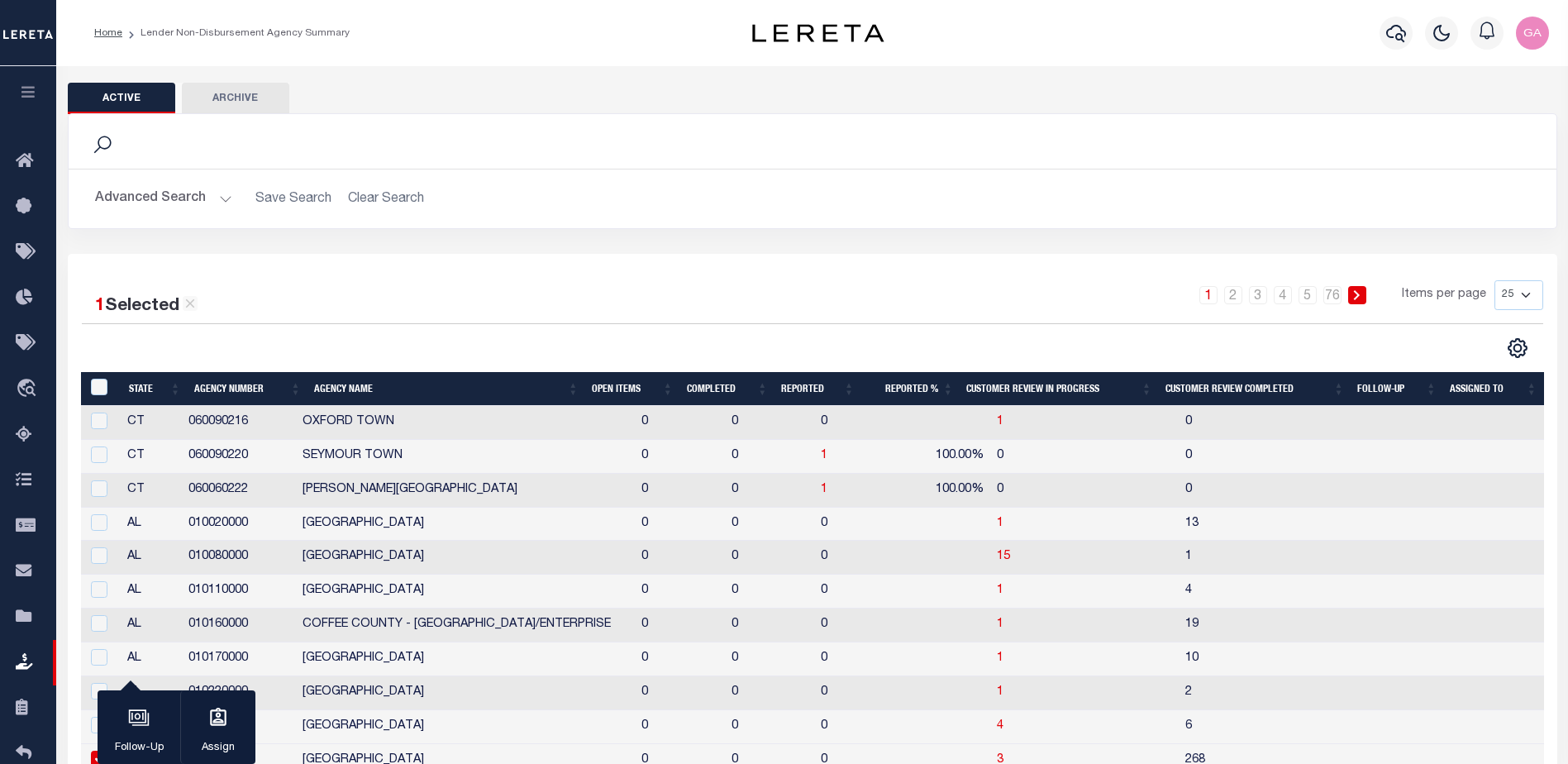
click at [1209, 387] on th "Customer Review Completed" at bounding box center [1254, 389] width 193 height 34
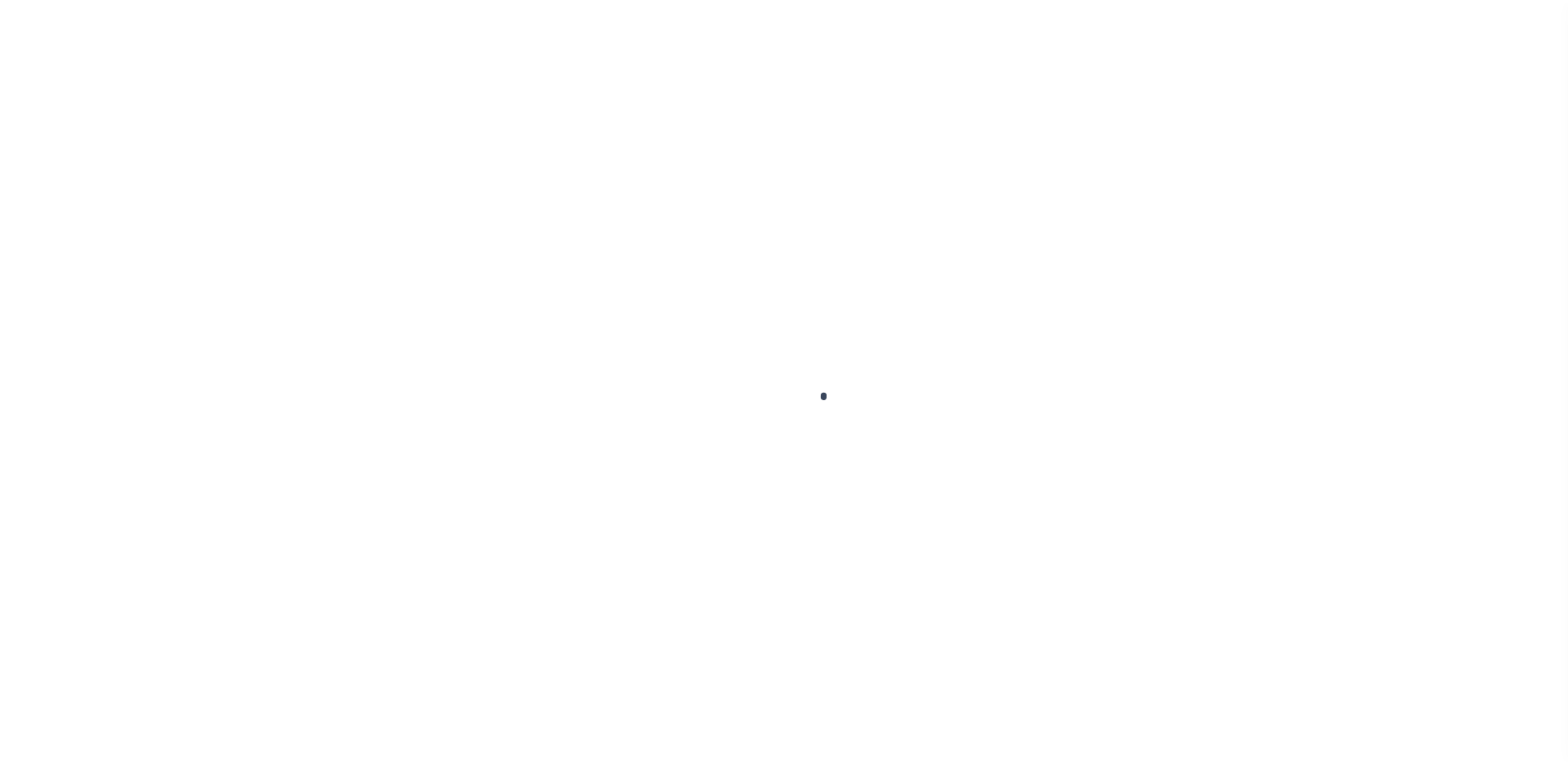
scroll to position [41, 0]
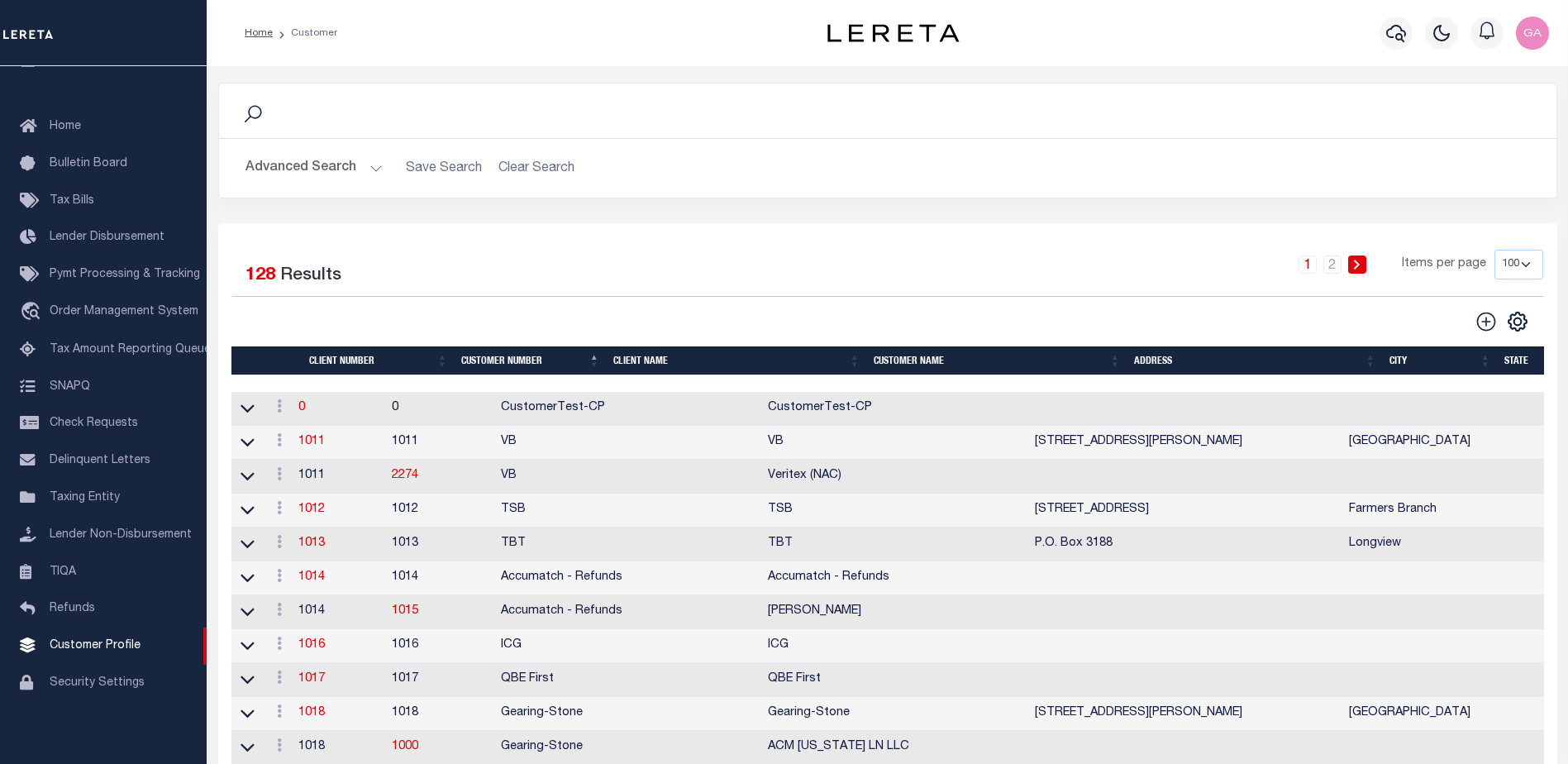
click at [372, 173] on button "Advanced Search" at bounding box center [314, 168] width 137 height 33
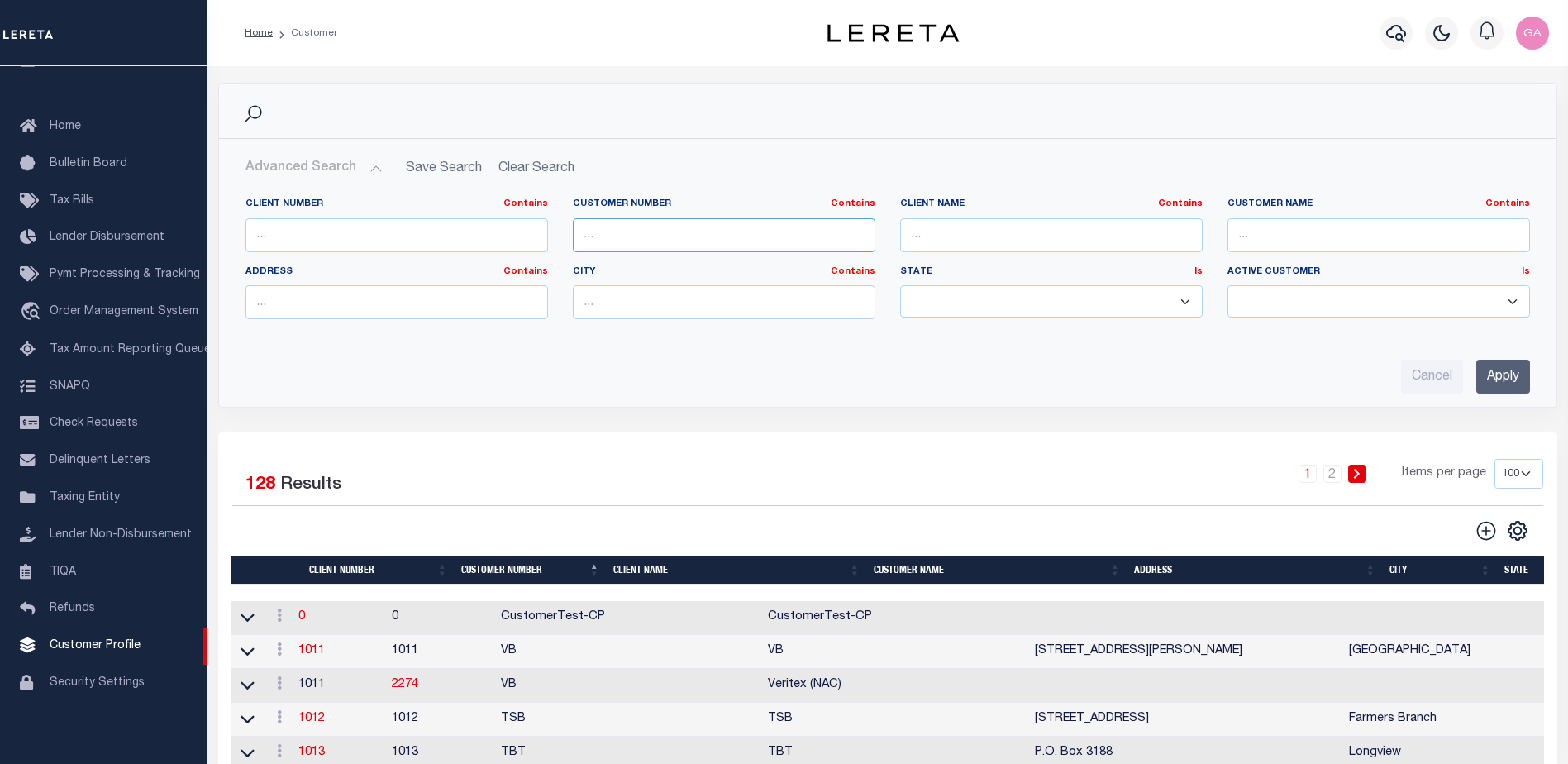
click at [690, 233] on input "text" at bounding box center [723, 235] width 303 height 34
type input "2267"
click at [1501, 378] on input "Apply" at bounding box center [1503, 376] width 54 height 34
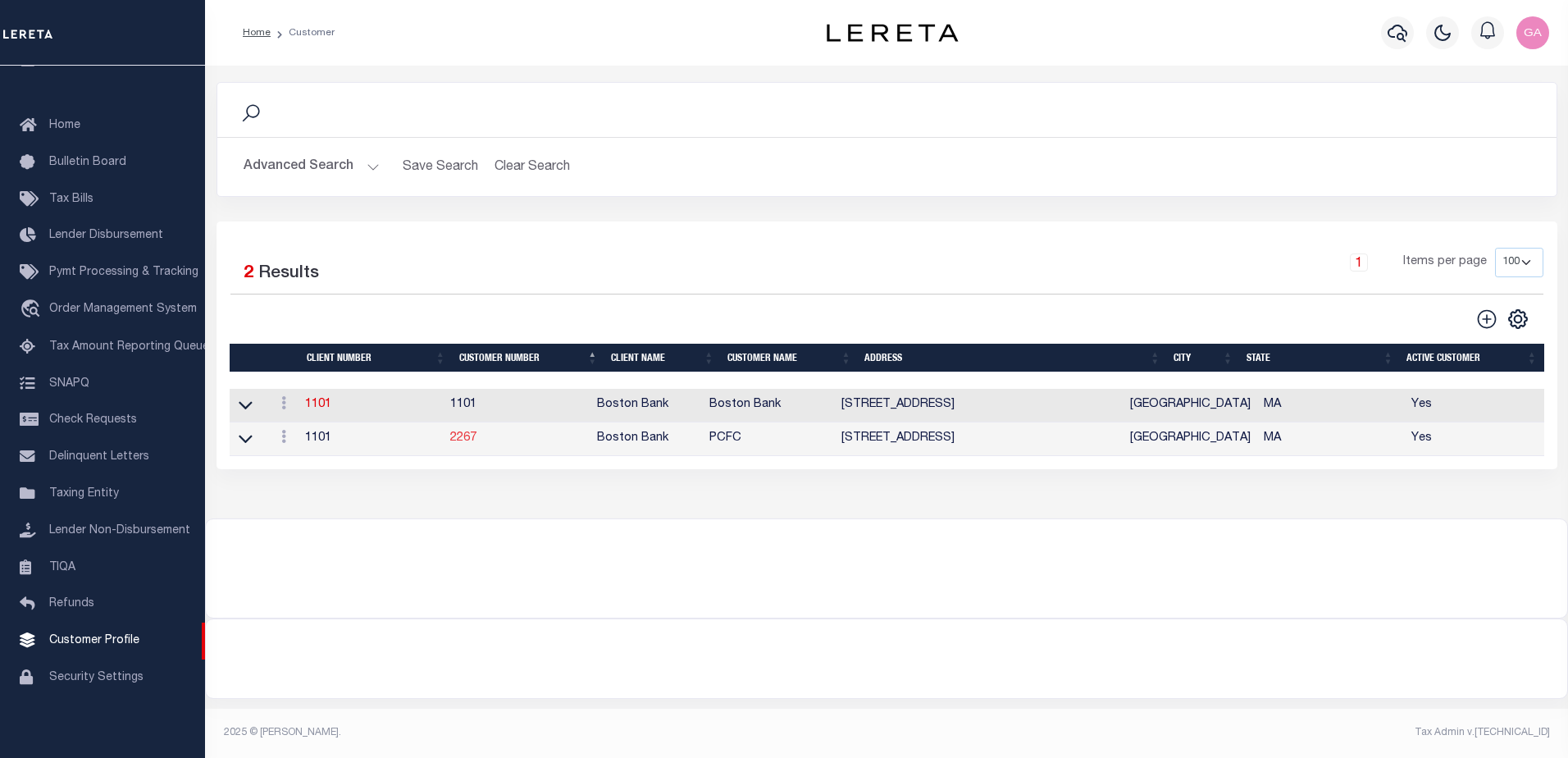
click at [471, 440] on link "2267" at bounding box center [463, 438] width 26 height 11
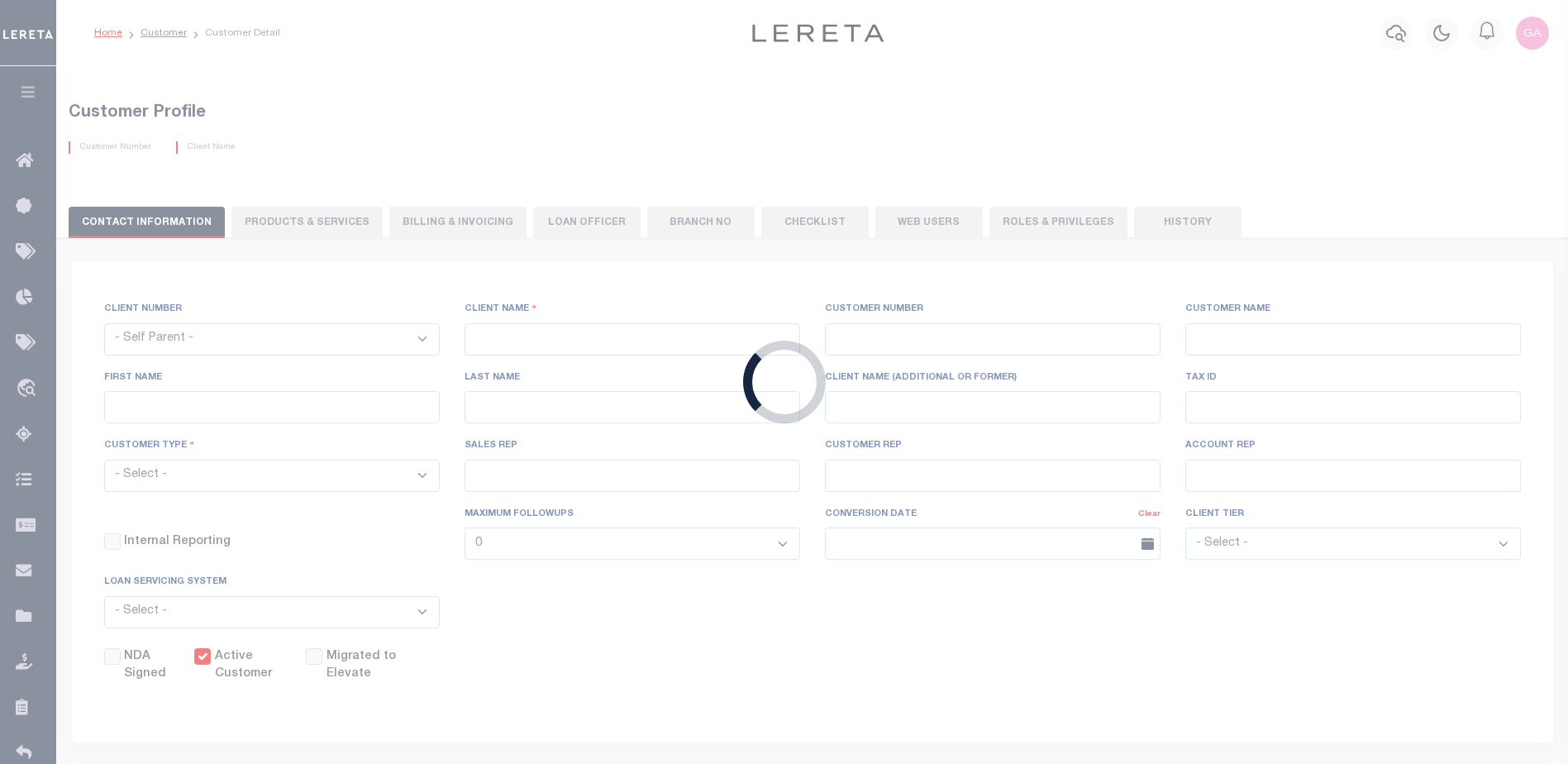
select select "1101"
type input "Boston Bank"
type input "2267"
type input "PCFC"
type input "Robert"
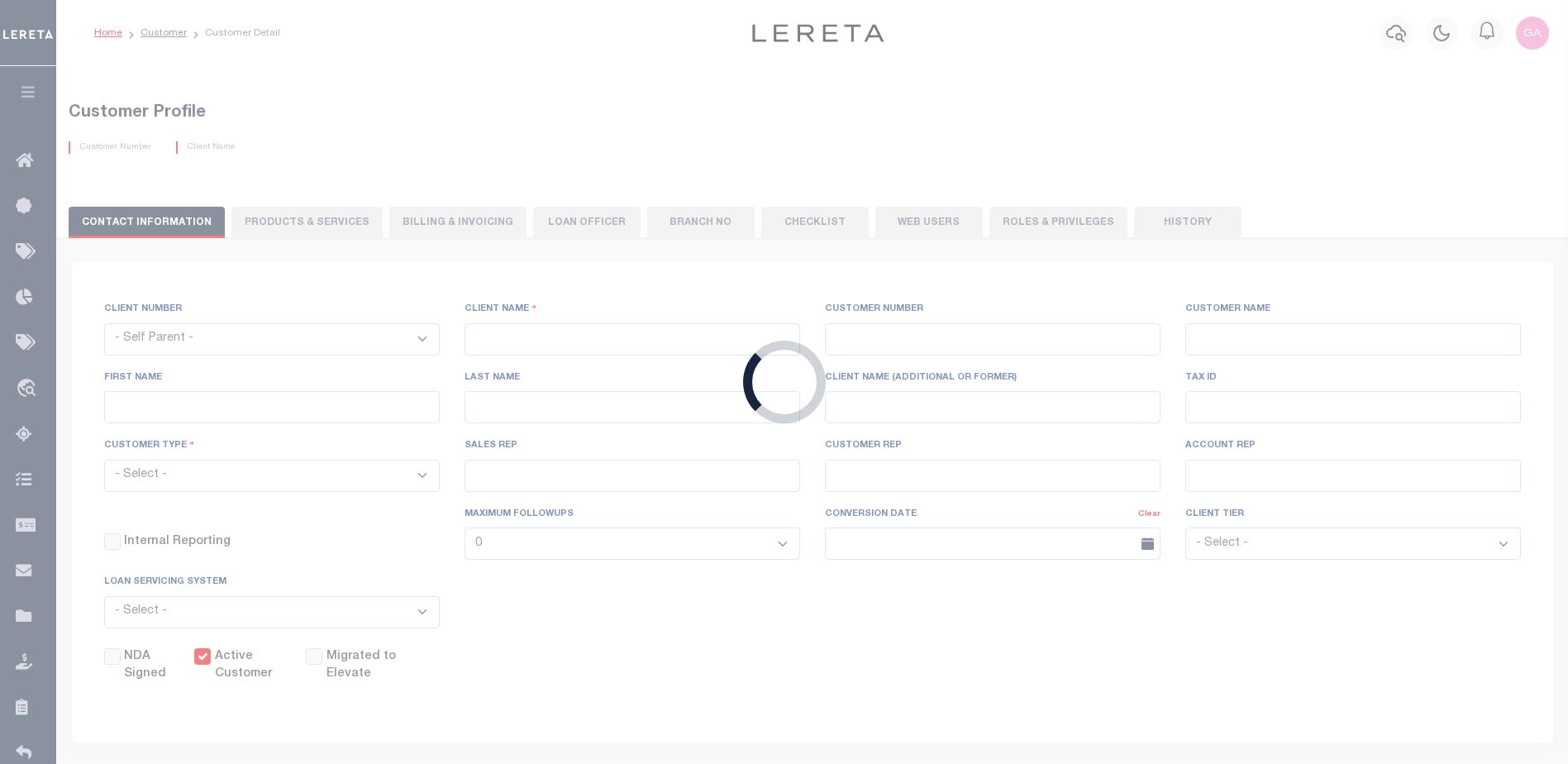
type input "Johnson"
select select "Mixed Portfolio"
type input "Debbie Vecellio"
checkbox input "true"
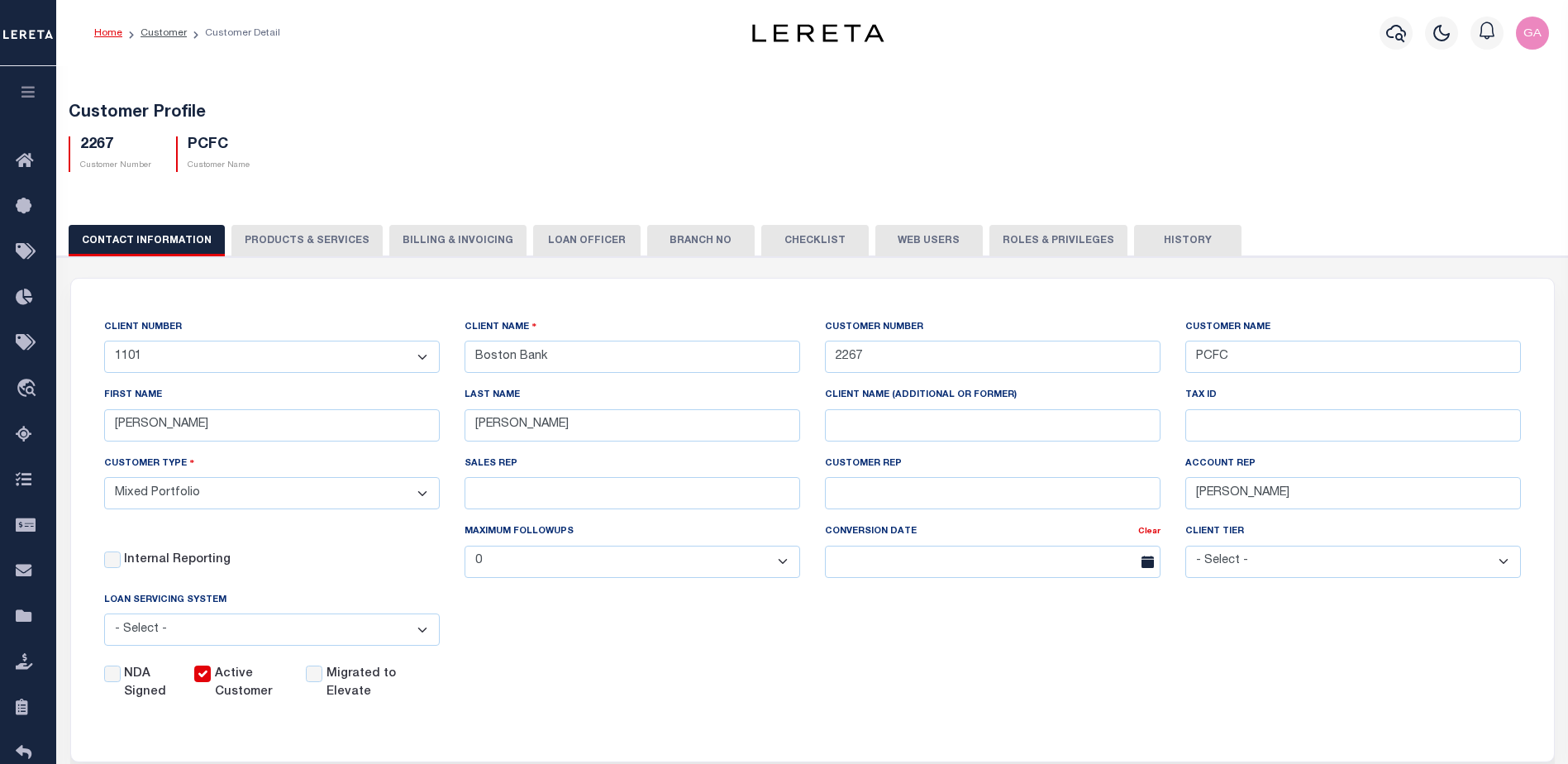
click at [313, 239] on button "PRODUCTS & SERVICES" at bounding box center [307, 240] width 151 height 32
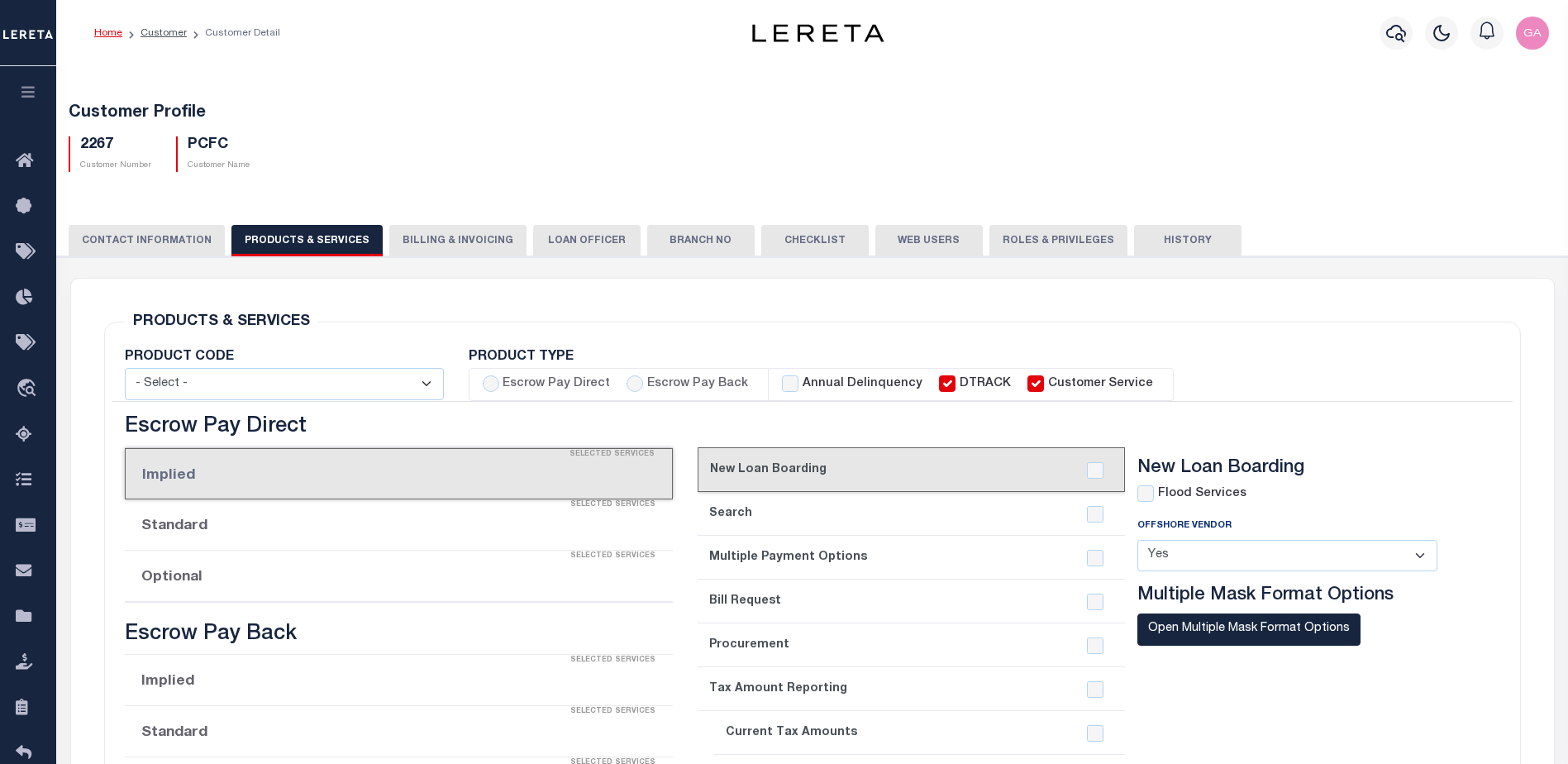
select select "STX"
radio input "true"
checkbox input "true"
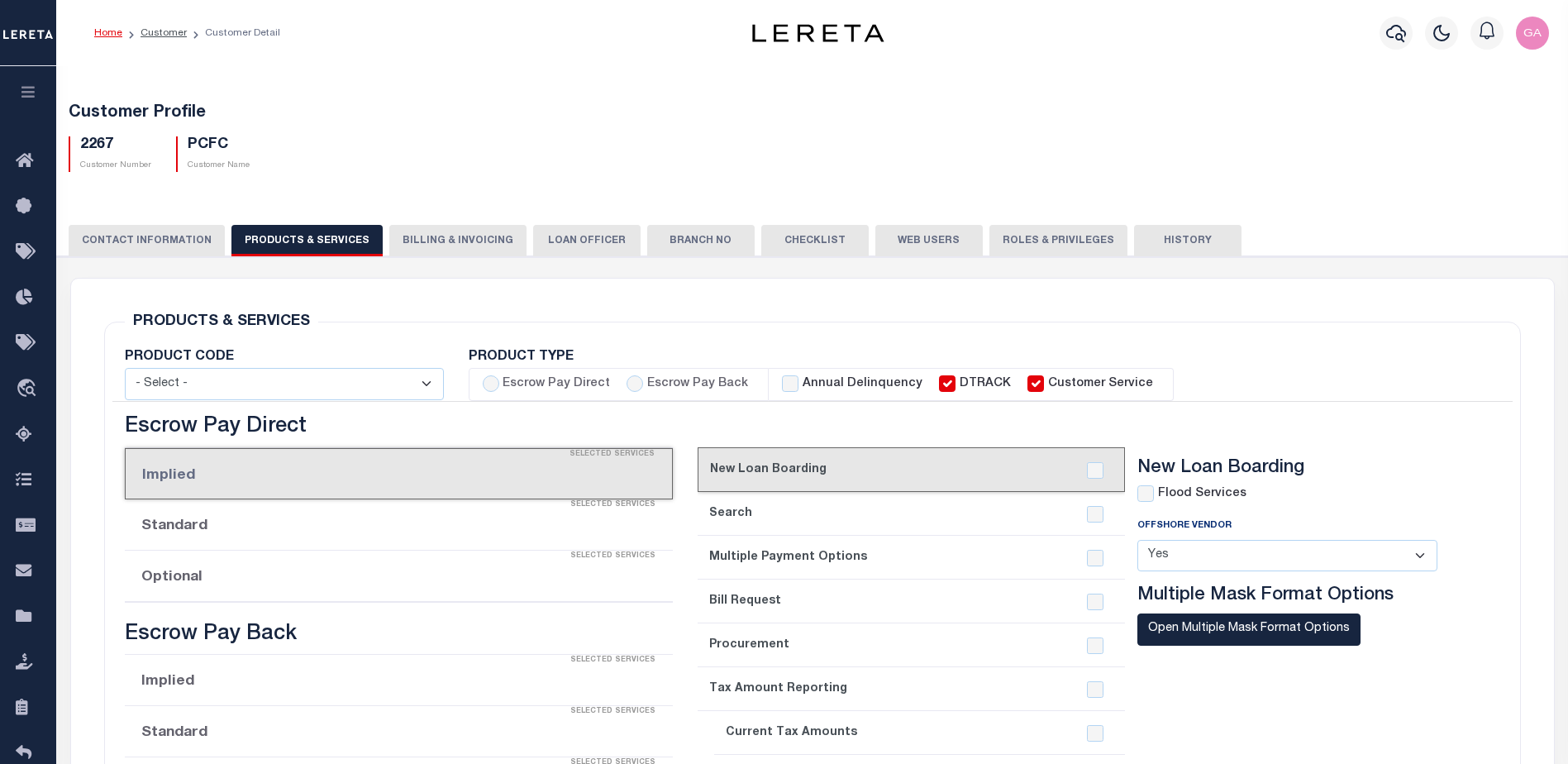
checkbox input "true"
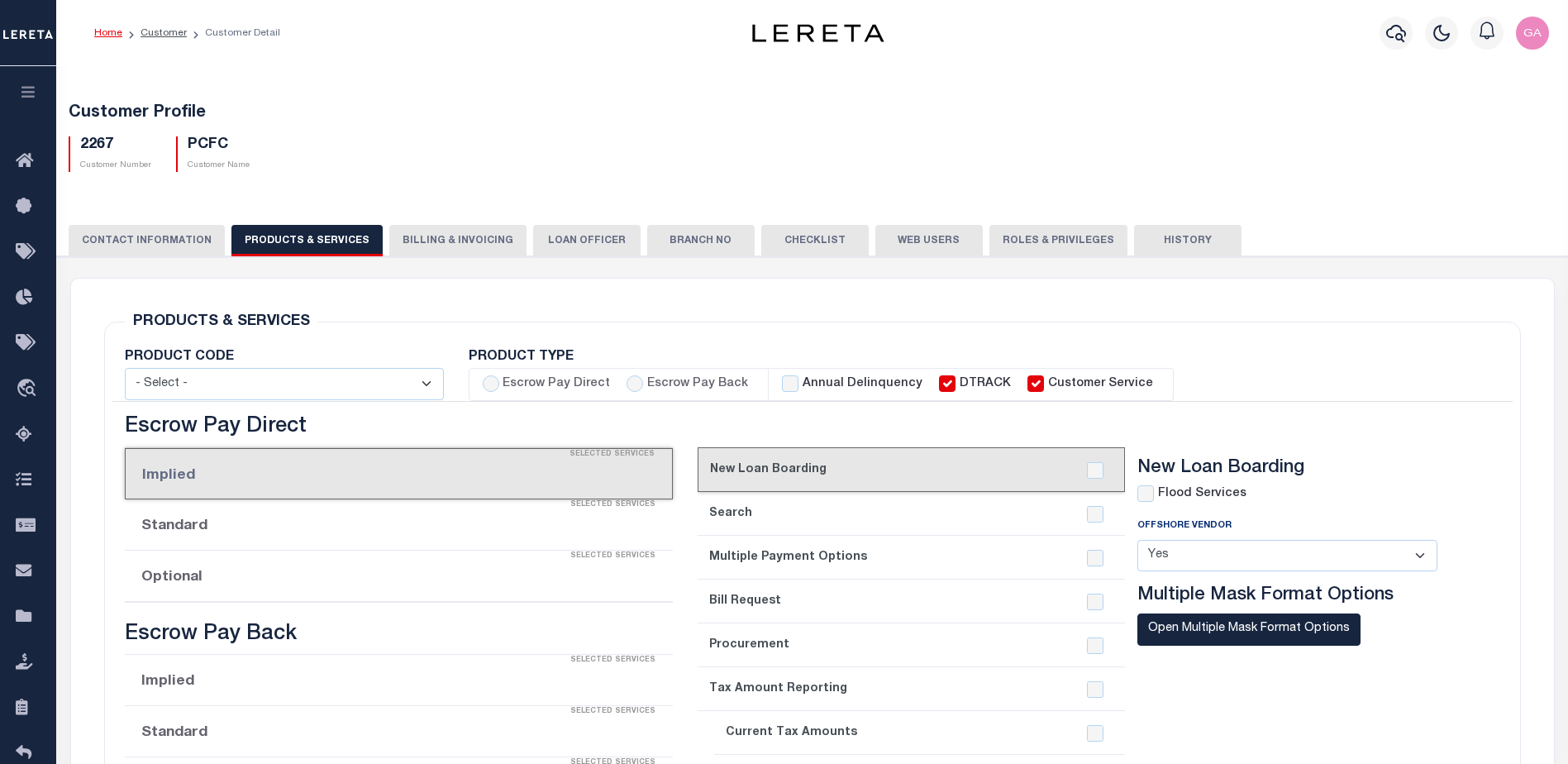
checkbox input "true"
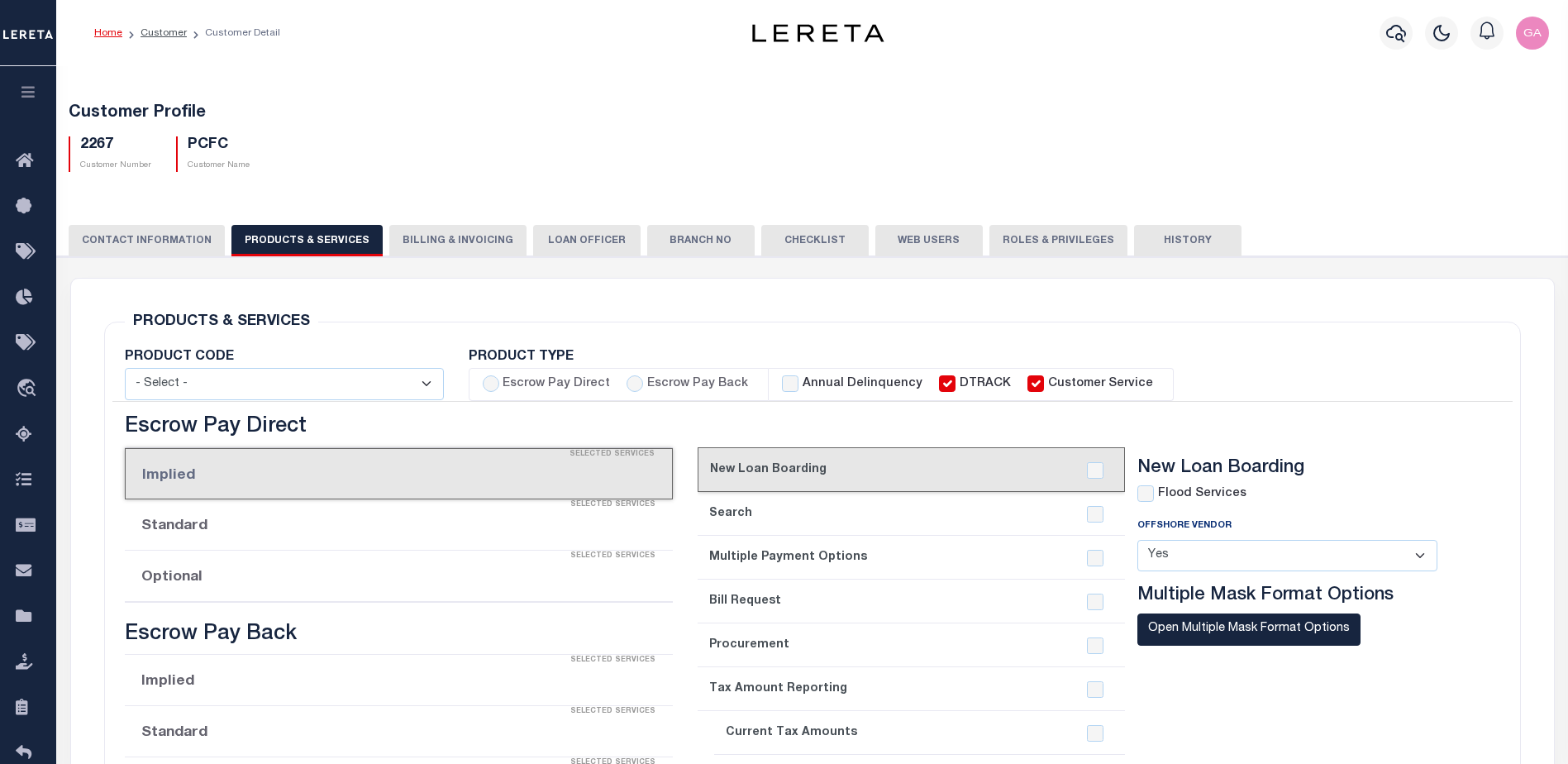
checkbox input "true"
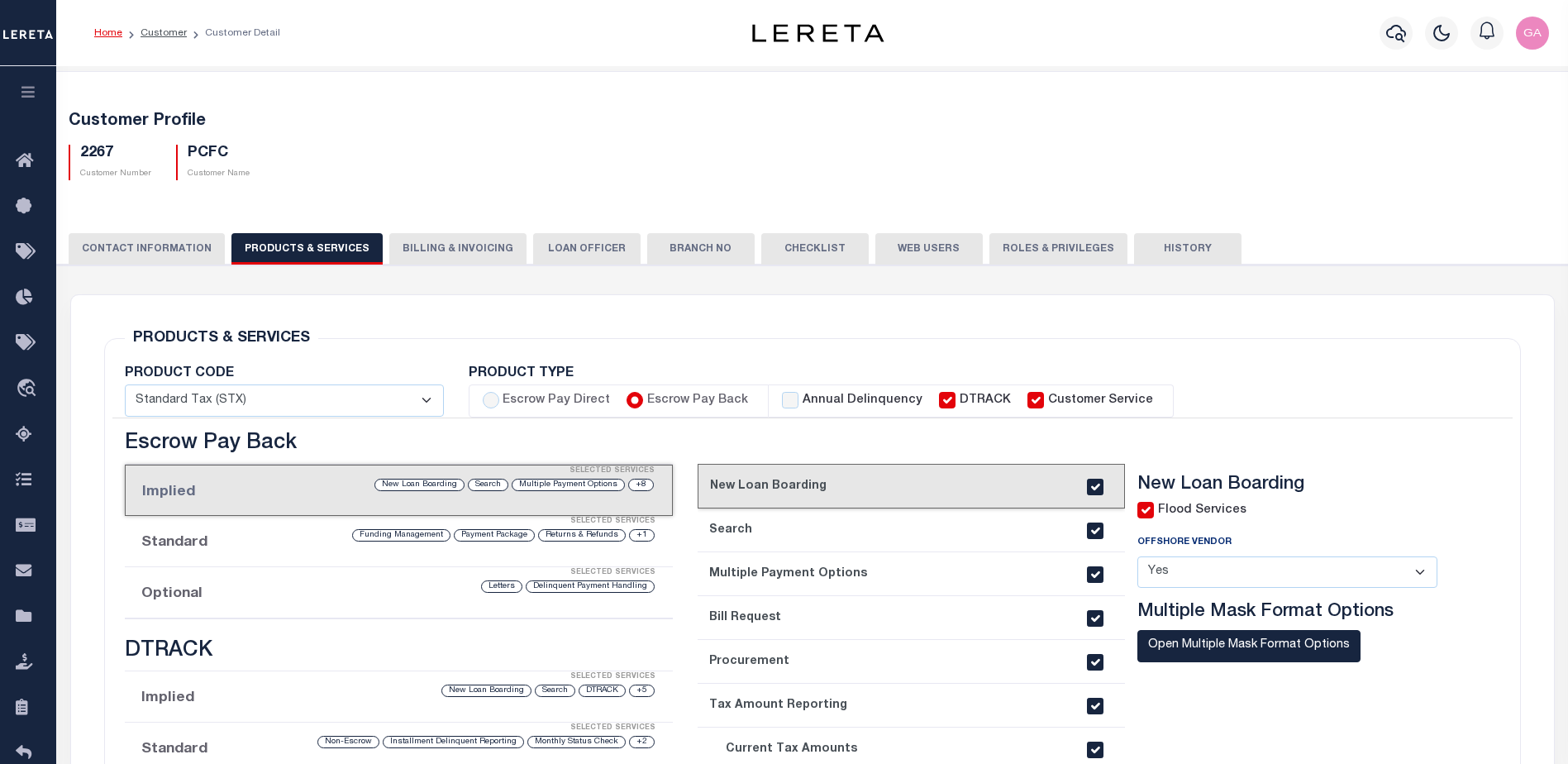
scroll to position [331, 0]
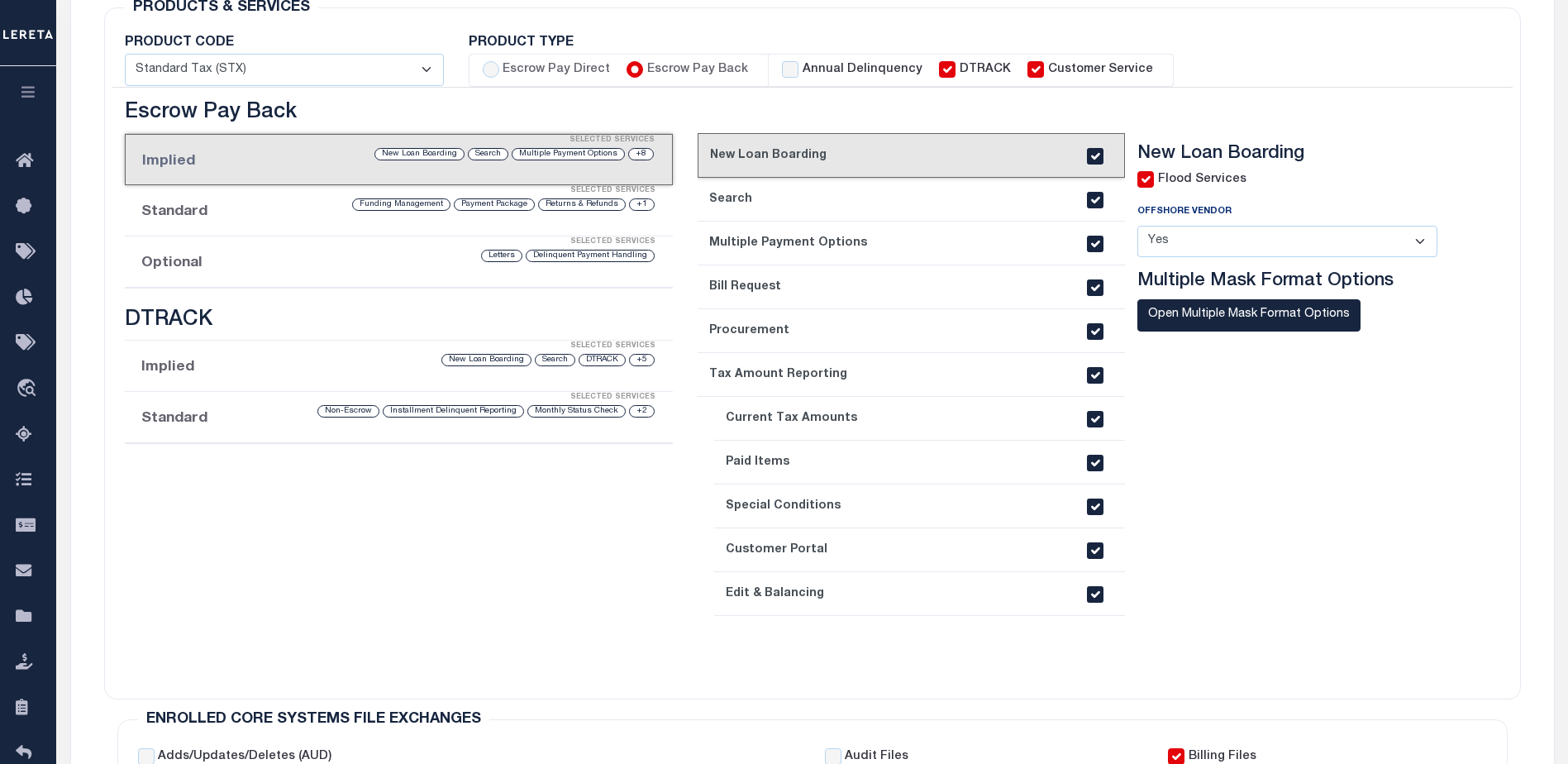
click at [341, 264] on li "Optional Selected Services Delinquent Payment Handling Letters" at bounding box center [399, 262] width 547 height 51
